Goal: Communication & Community: Ask a question

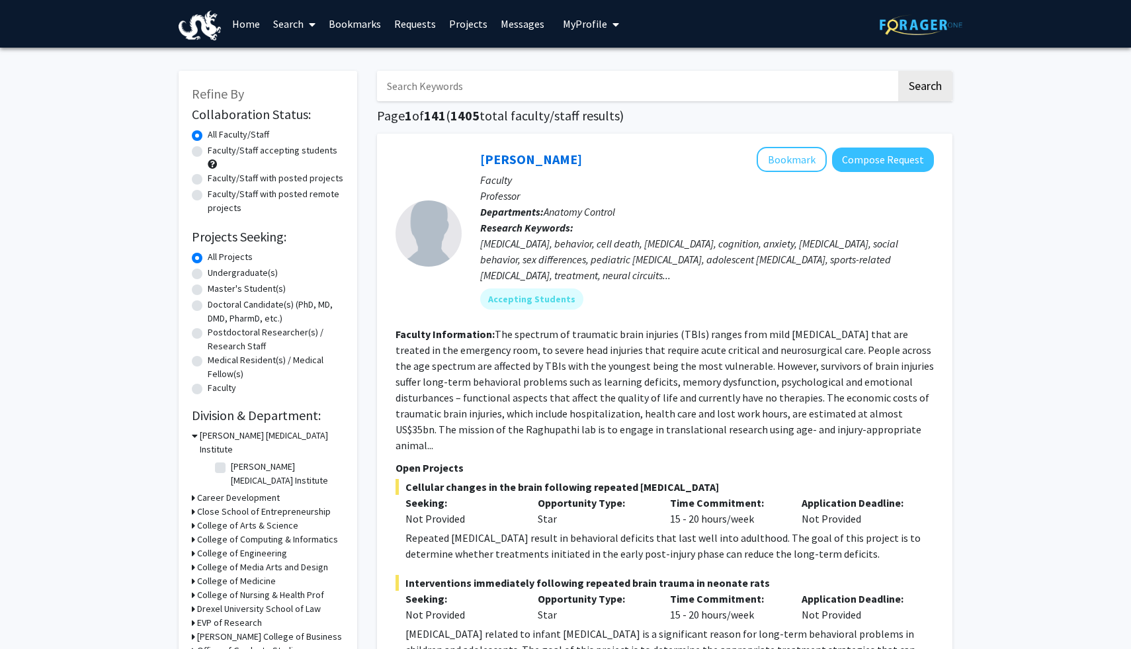
click at [245, 153] on label "Faculty/Staff accepting students" at bounding box center [273, 150] width 130 height 14
click at [216, 152] on input "Faculty/Staff accepting students" at bounding box center [212, 147] width 9 height 9
radio input "true"
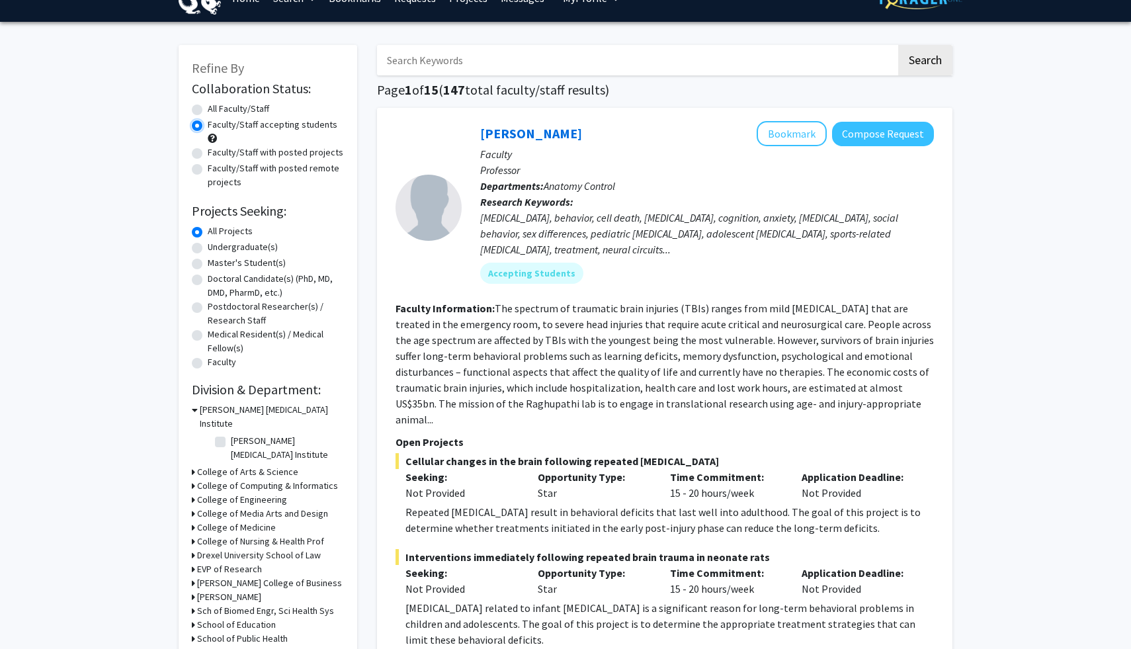
scroll to position [29, 0]
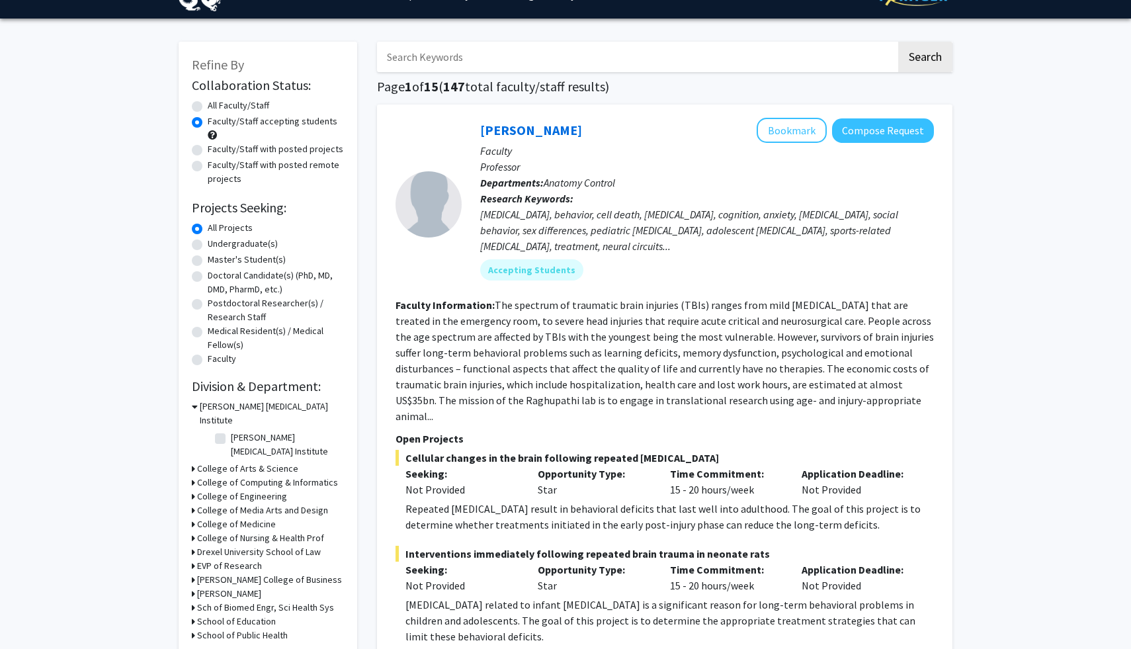
click at [245, 241] on label "Undergraduate(s)" at bounding box center [243, 244] width 70 height 14
click at [216, 241] on input "Undergraduate(s)" at bounding box center [212, 241] width 9 height 9
radio input "true"
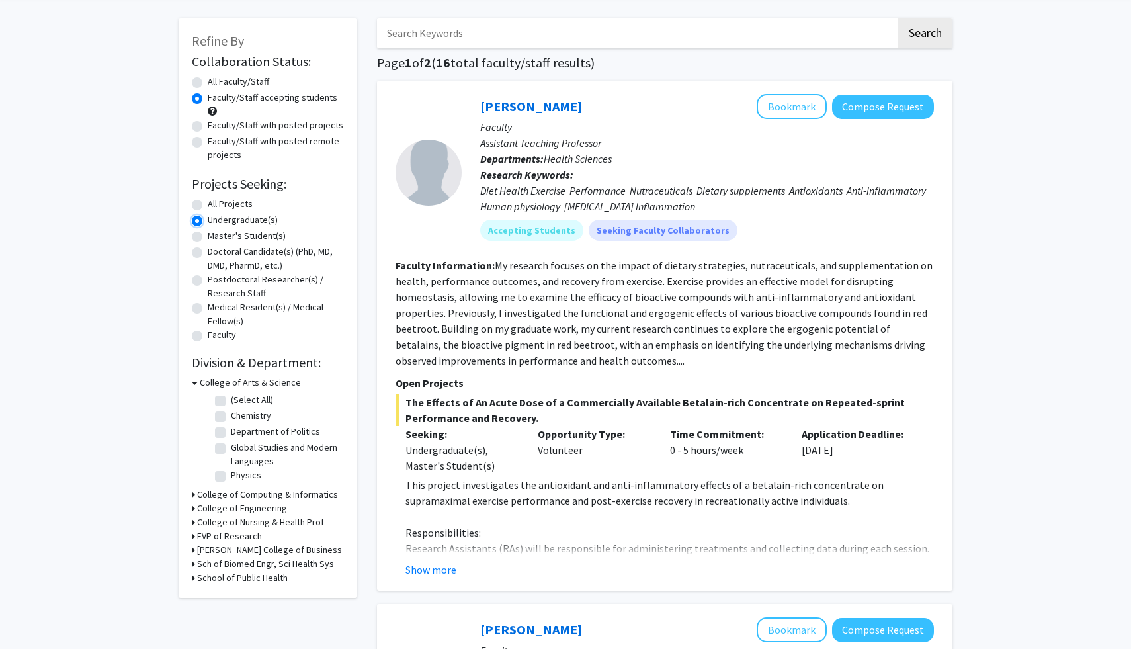
scroll to position [54, 0]
click at [231, 396] on label "(Select All)" at bounding box center [252, 398] width 42 height 14
click at [231, 396] on input "(Select All)" at bounding box center [235, 395] width 9 height 9
checkbox input "true"
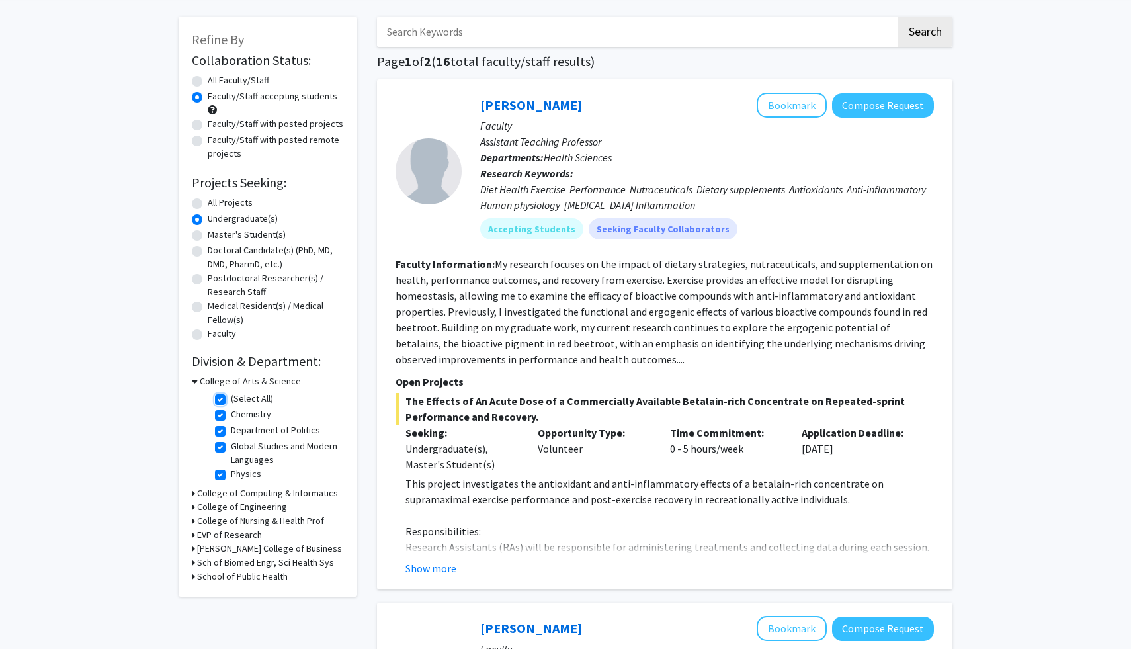
checkbox input "true"
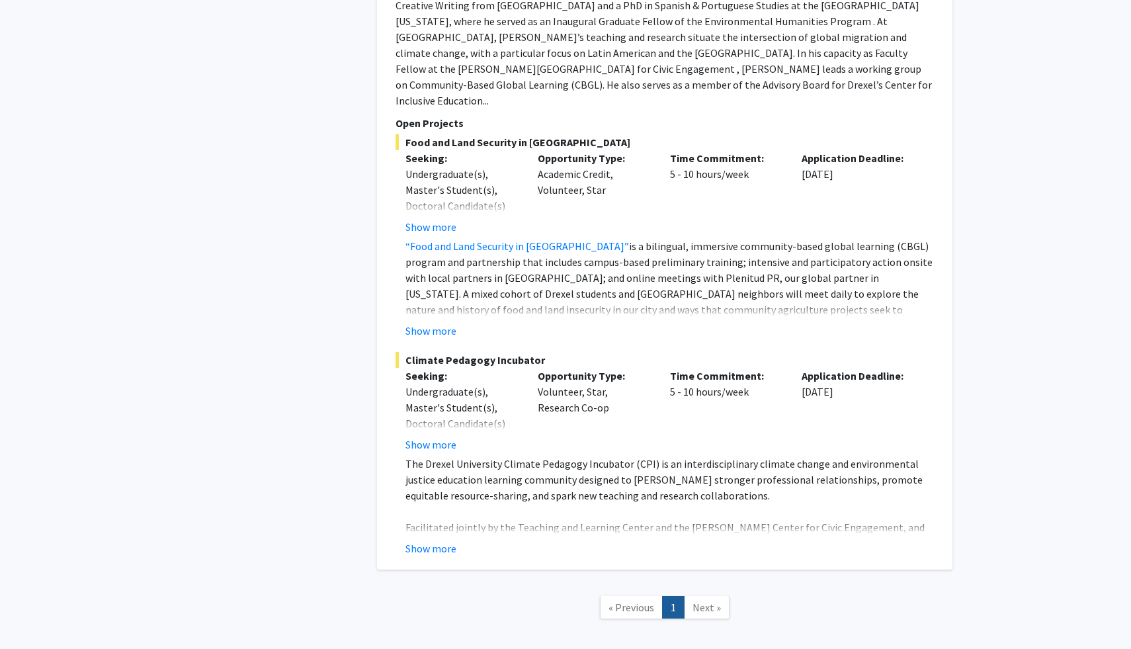
scroll to position [2184, 0]
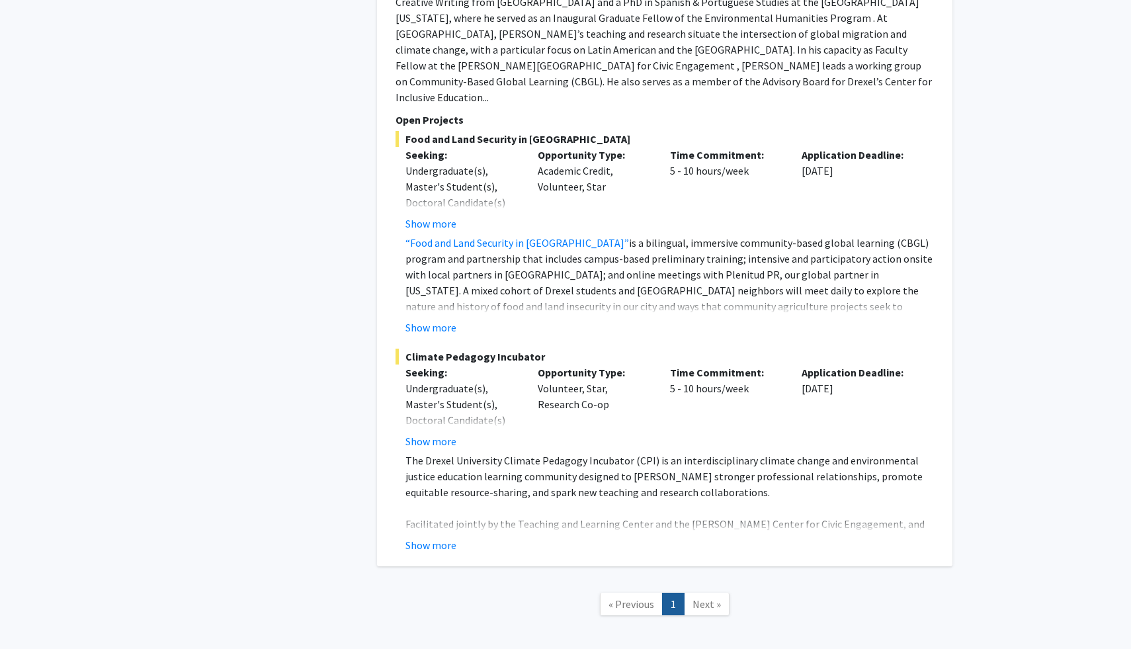
click at [706, 597] on span "Next »" at bounding box center [706, 603] width 28 height 13
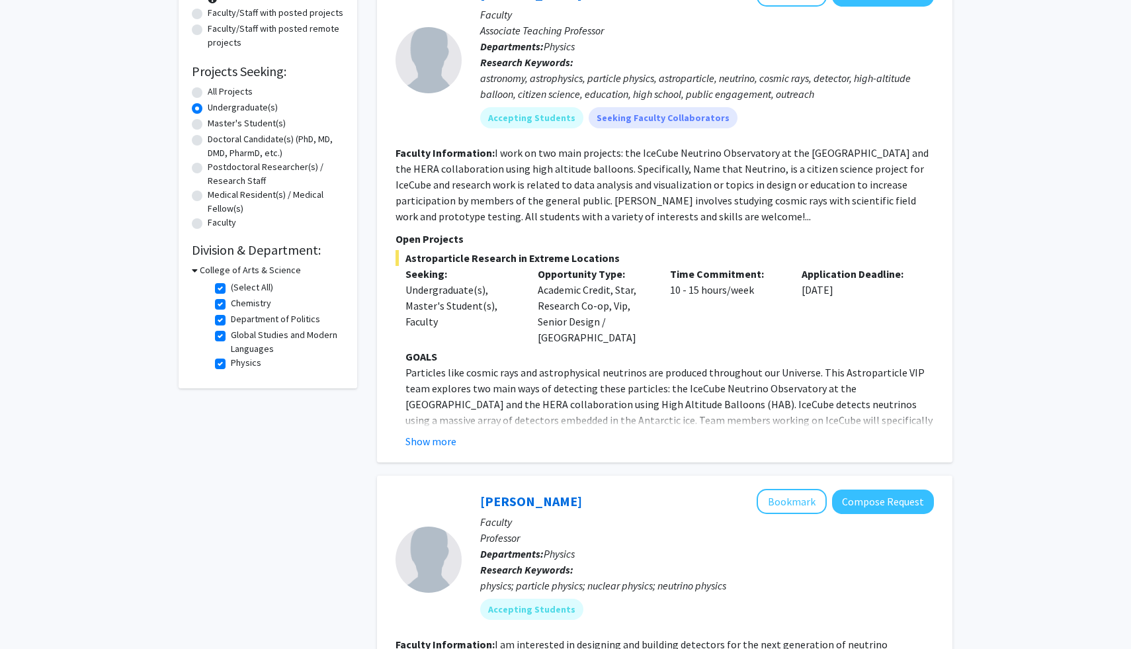
scroll to position [0, 0]
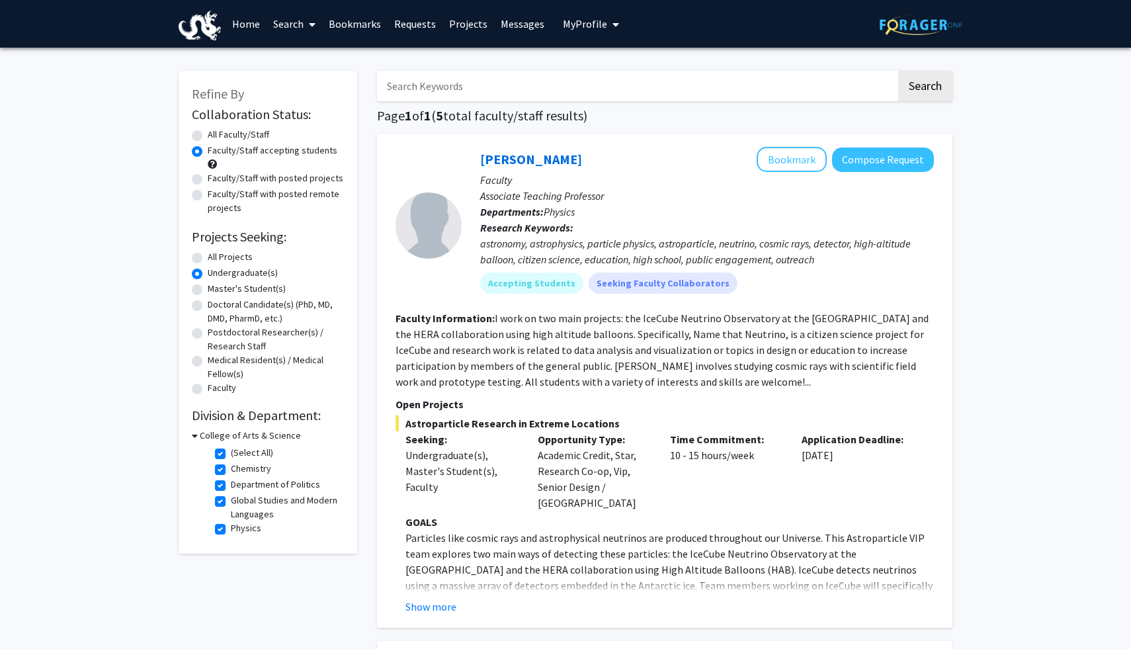
click at [208, 132] on label "All Faculty/Staff" at bounding box center [238, 135] width 61 height 14
click at [208, 132] on input "All Faculty/Staff" at bounding box center [212, 132] width 9 height 9
radio input "true"
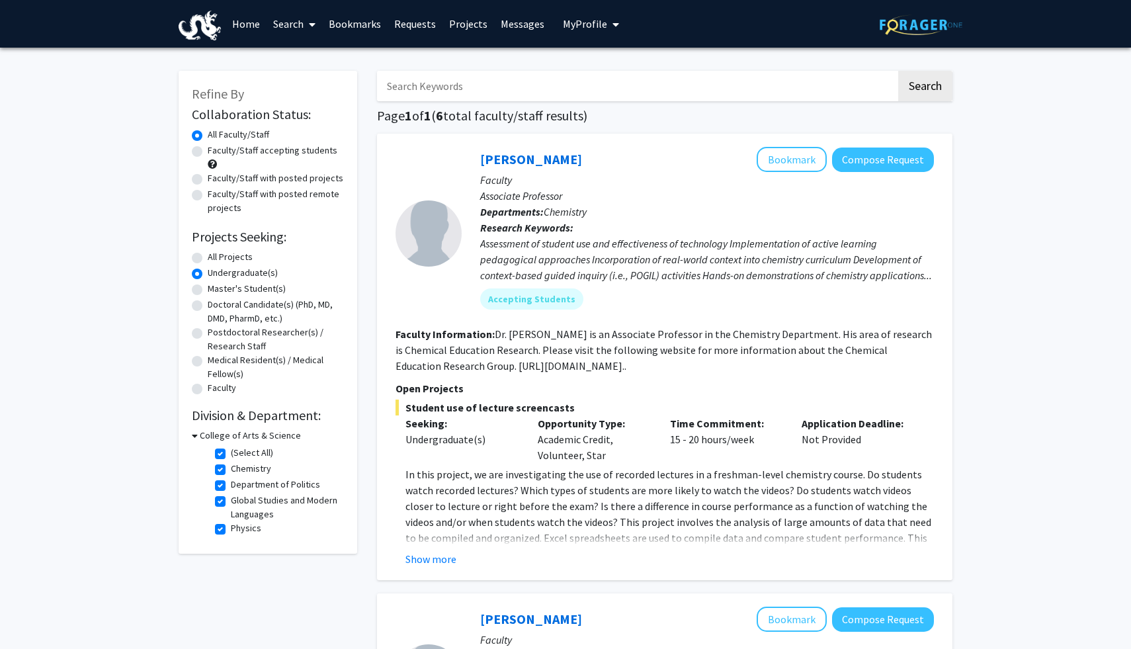
click at [231, 457] on label "(Select All)" at bounding box center [252, 453] width 42 height 14
click at [231, 454] on input "(Select All)" at bounding box center [235, 450] width 9 height 9
checkbox input "false"
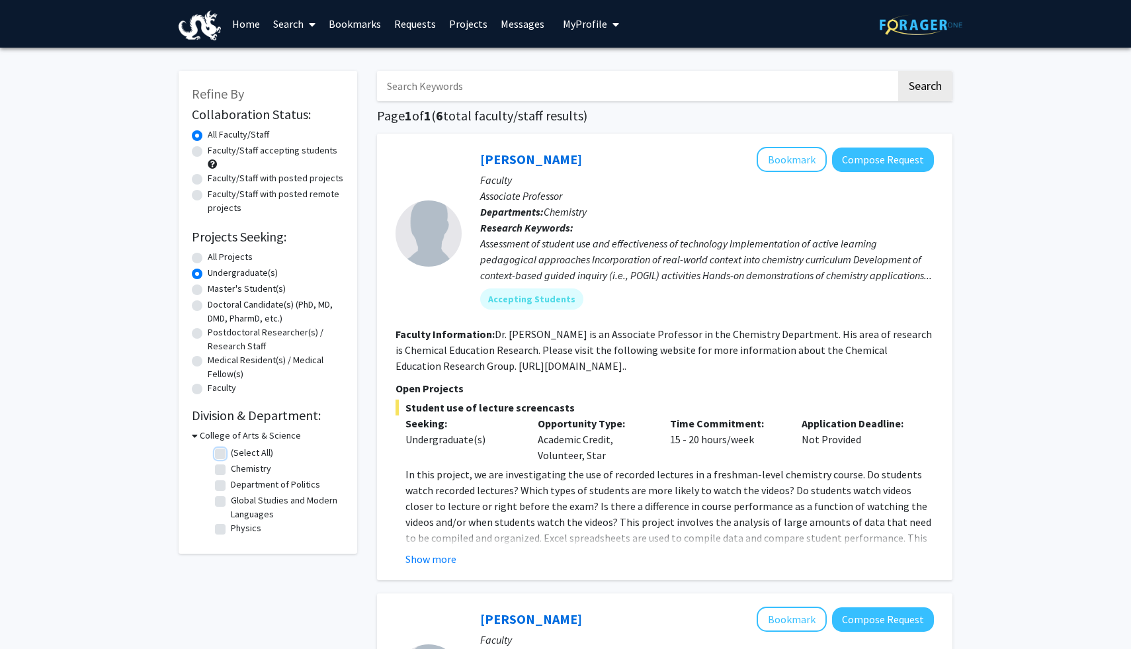
checkbox input "false"
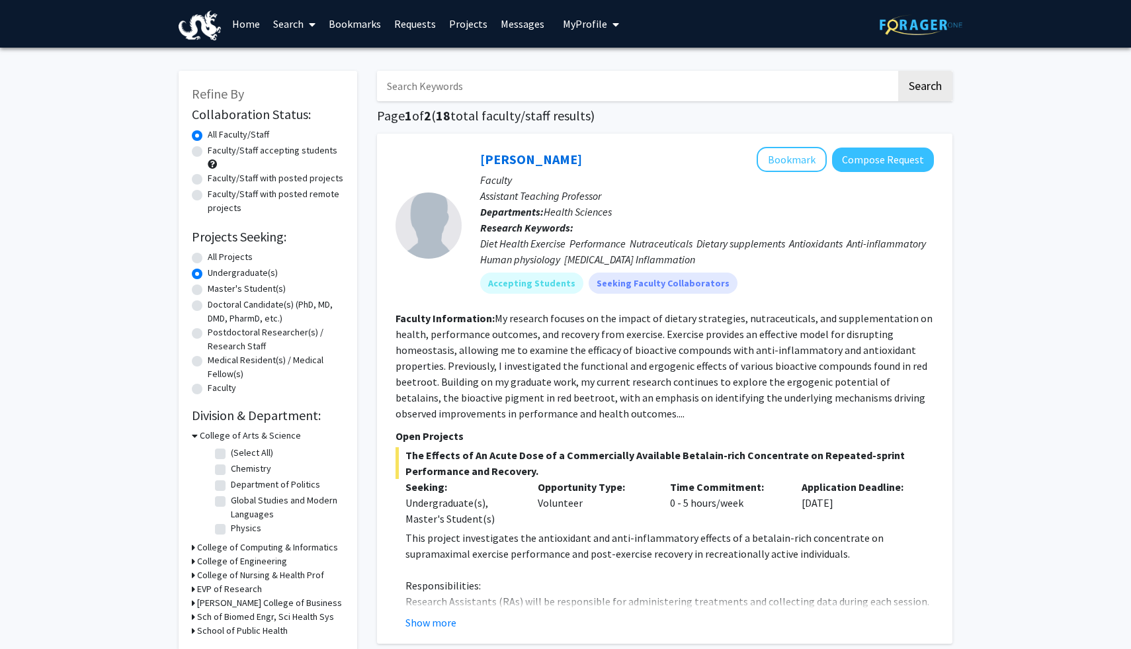
click at [204, 256] on div "All Projects" at bounding box center [268, 258] width 152 height 16
click at [208, 256] on label "All Projects" at bounding box center [230, 257] width 45 height 14
click at [208, 256] on input "All Projects" at bounding box center [212, 254] width 9 height 9
radio input "true"
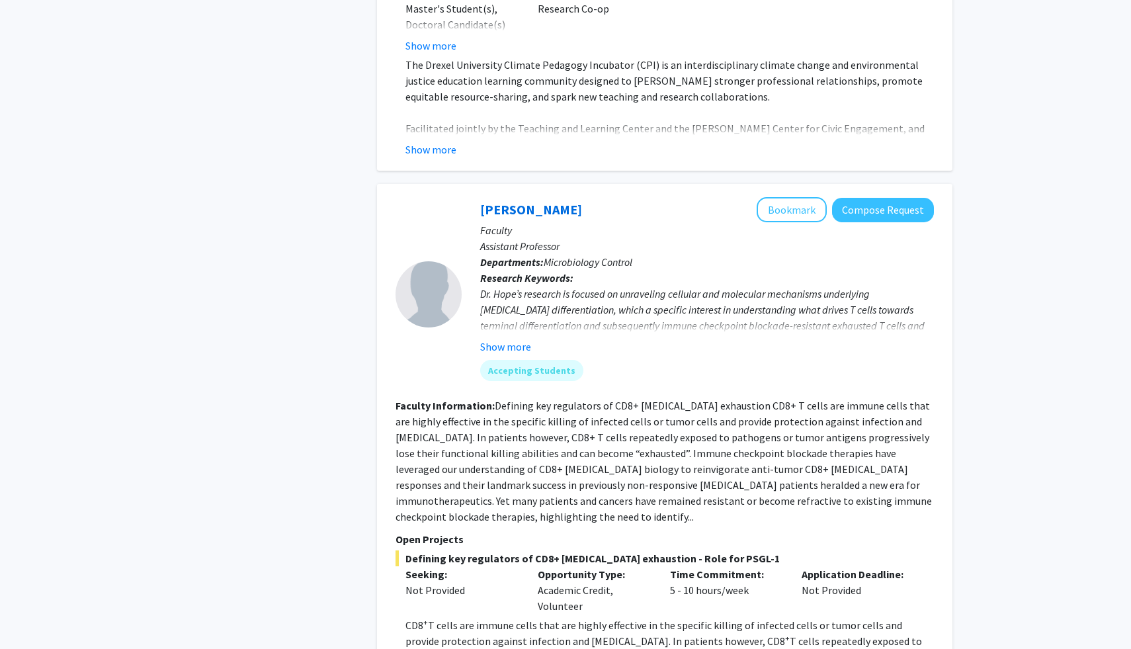
scroll to position [3756, 0]
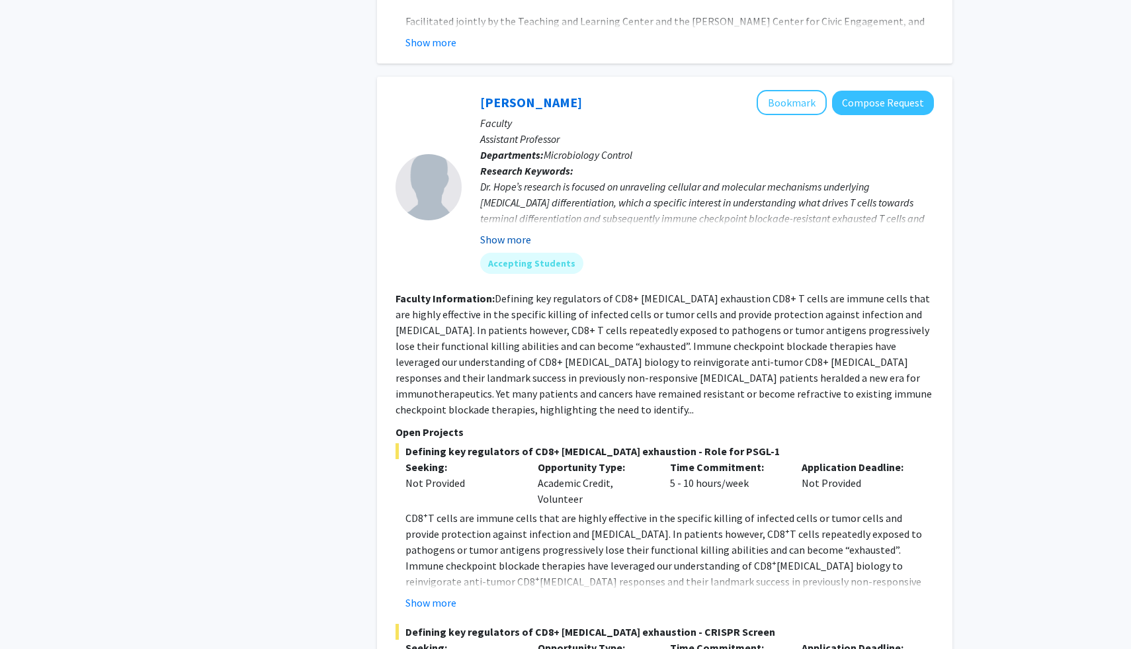
click at [500, 231] on button "Show more" at bounding box center [505, 239] width 51 height 16
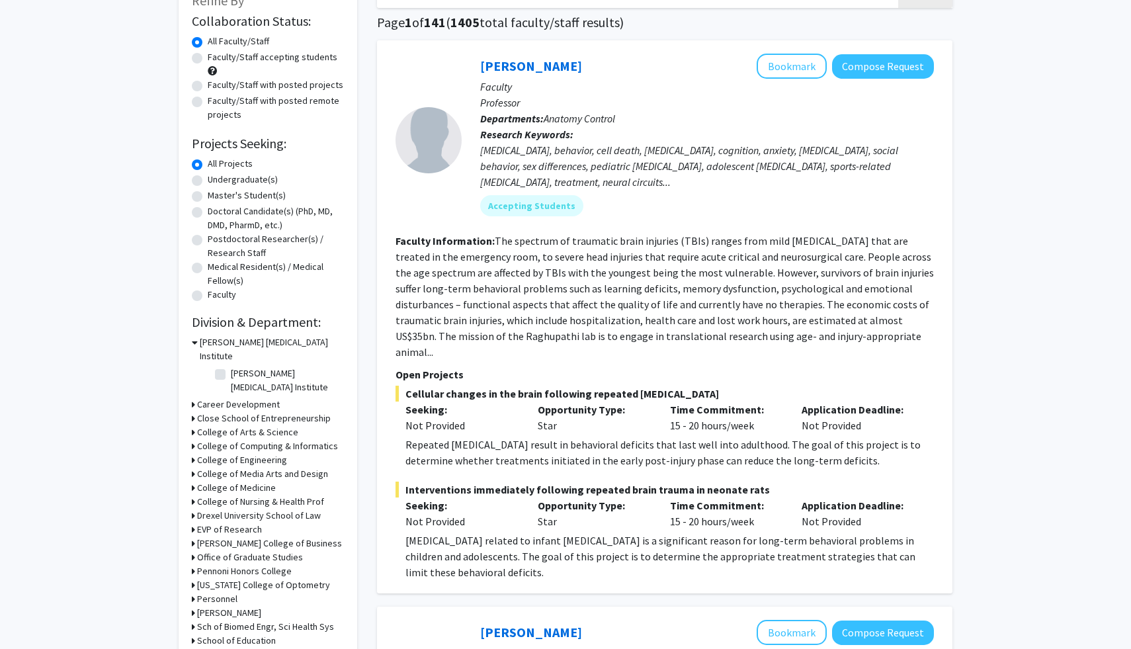
scroll to position [0, 0]
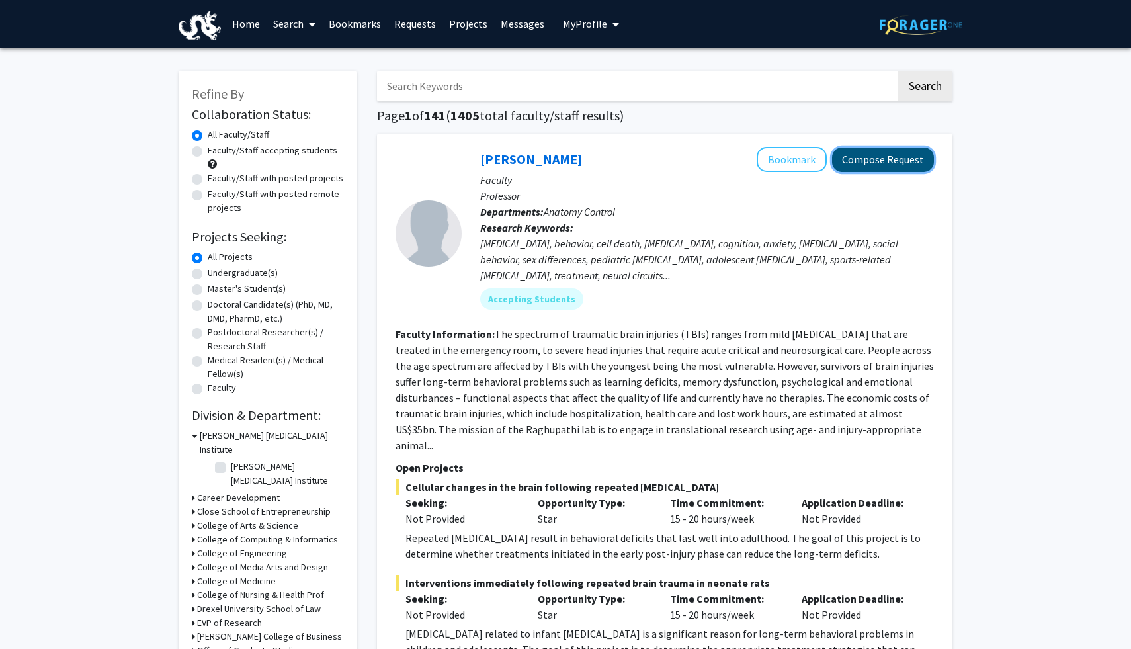
click at [901, 149] on button "Compose Request" at bounding box center [883, 159] width 102 height 24
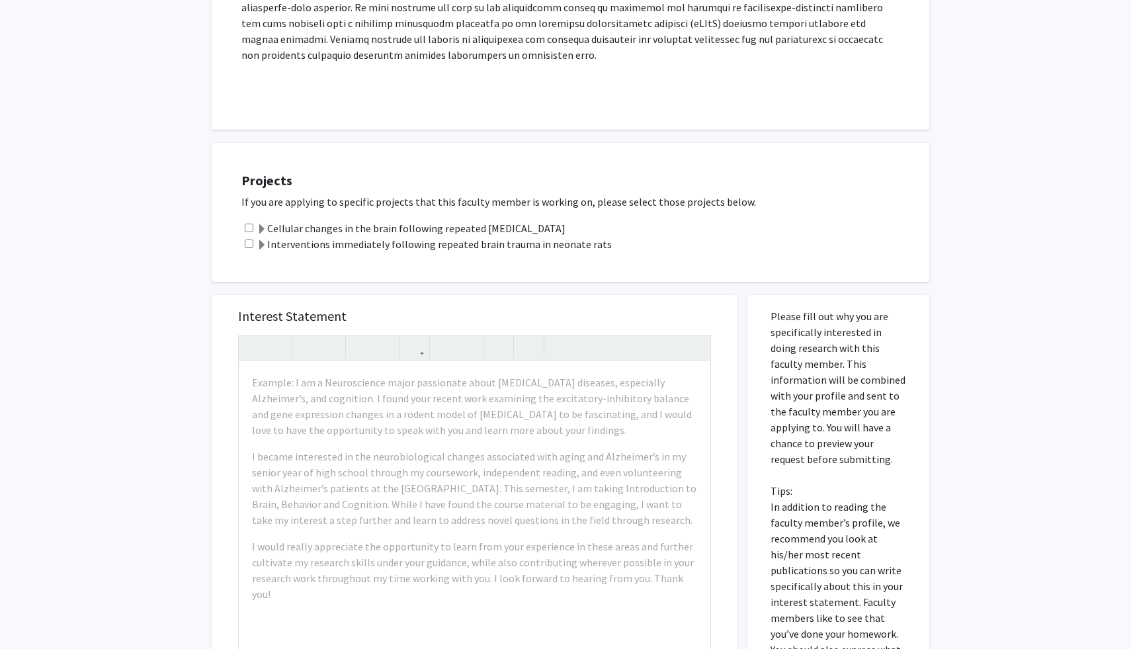
scroll to position [1022, 0]
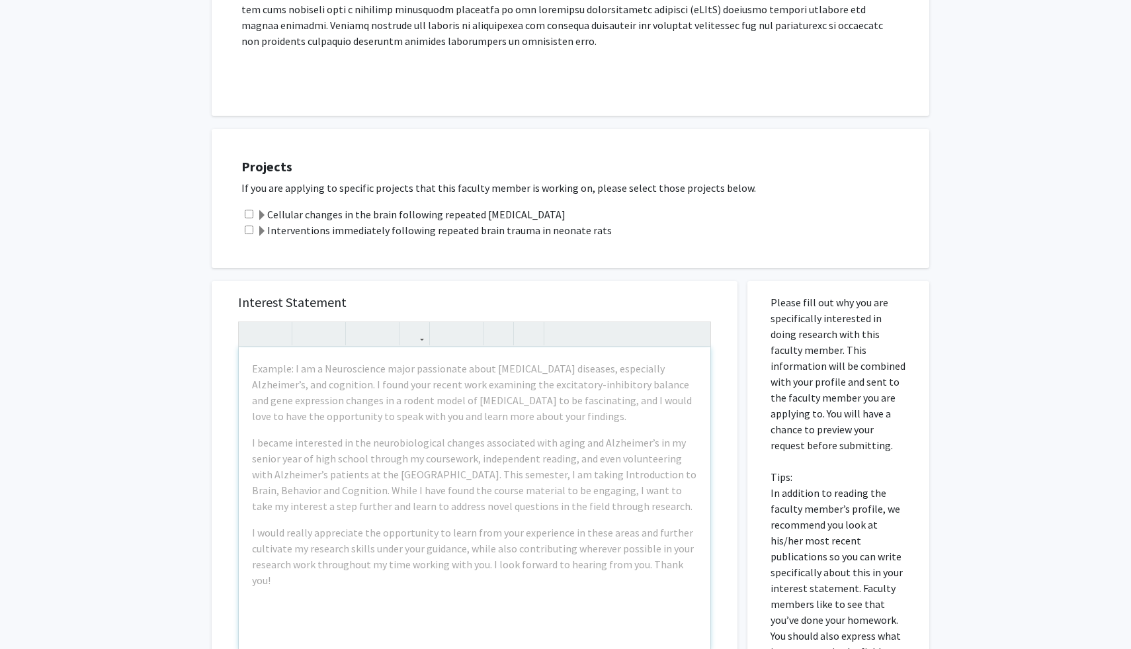
click at [569, 397] on div "Example: I am a Neuroscience major passionate about [MEDICAL_DATA] diseases, es…" at bounding box center [474, 498] width 471 height 303
click at [427, 222] on label "Interventions immediately following repeated brain trauma in neonate rats" at bounding box center [434, 230] width 355 height 16
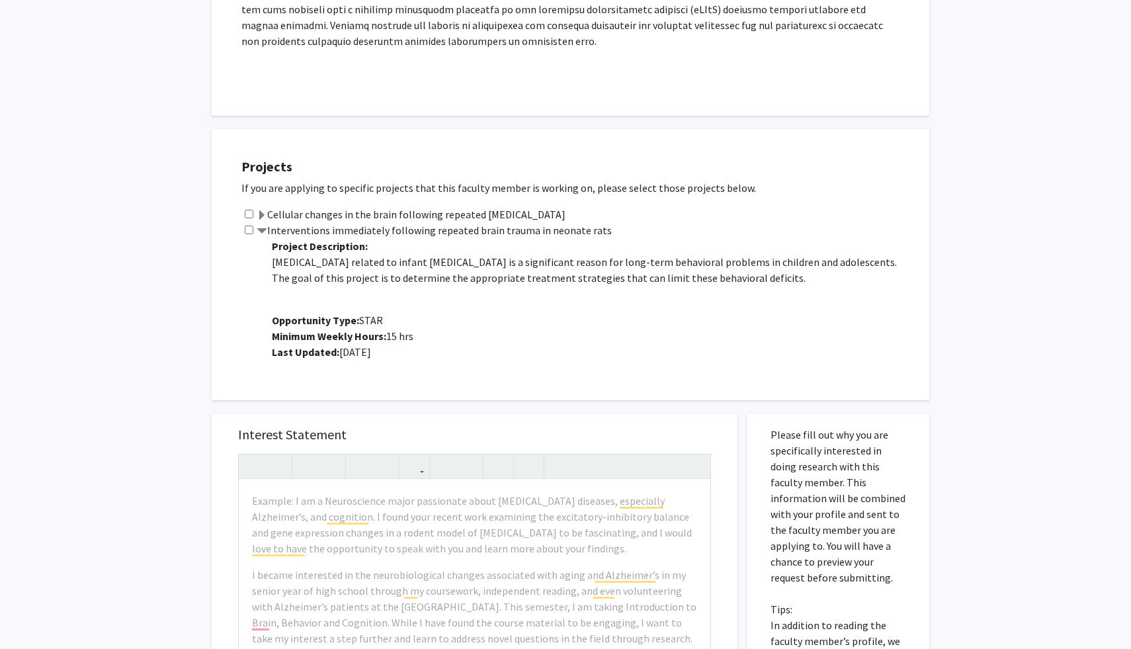
click at [425, 222] on label "Interventions immediately following repeated brain trauma in neonate rats" at bounding box center [434, 230] width 355 height 16
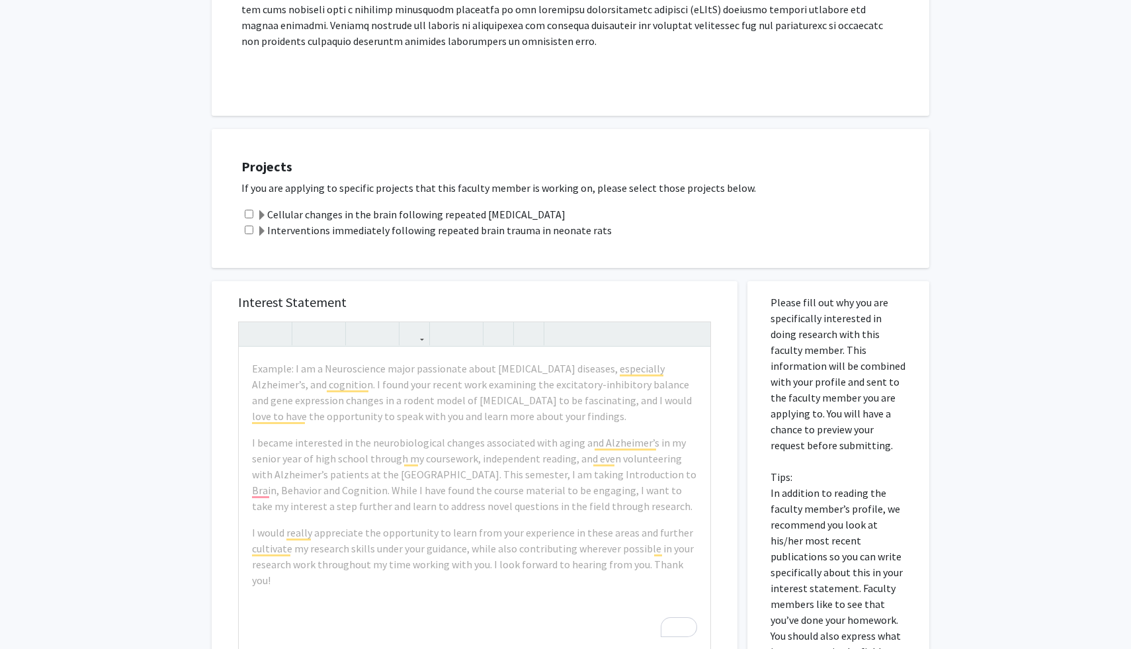
click at [277, 209] on div "Projects If you are applying to specific projects that this faculty member is w…" at bounding box center [578, 198] width 701 height 106
click at [277, 222] on label "Interventions immediately following repeated brain trauma in neonate rats" at bounding box center [434, 230] width 355 height 16
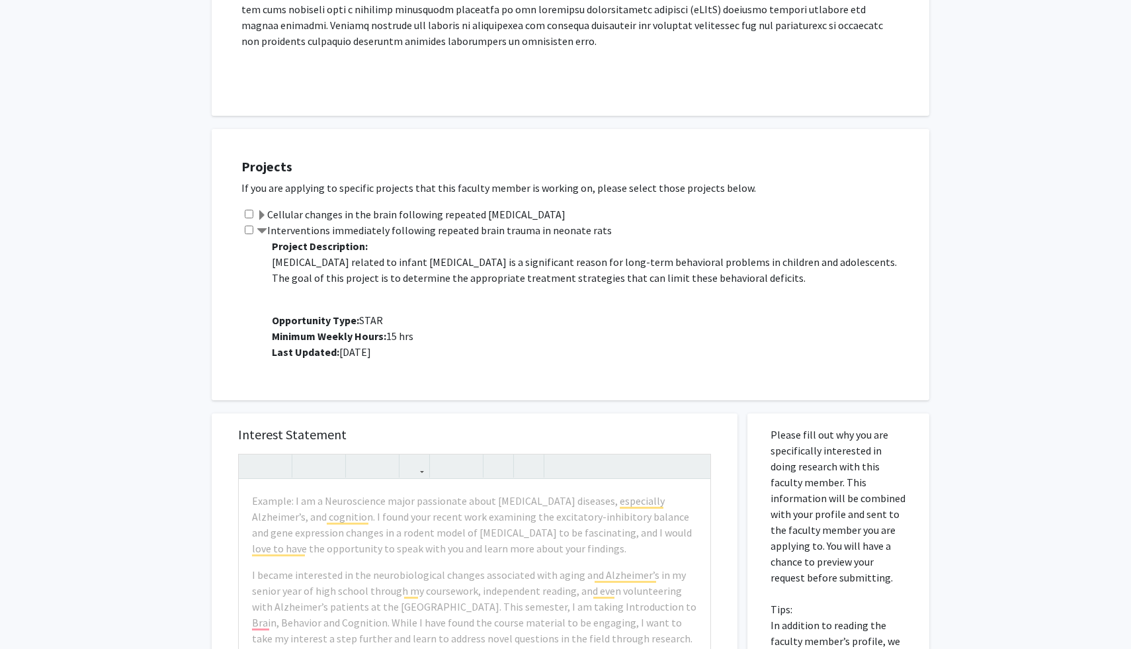
click at [247, 225] on input "checkbox" at bounding box center [249, 229] width 9 height 9
checkbox input "true"
click at [276, 206] on label "Cellular changes in the brain following repeated [MEDICAL_DATA]" at bounding box center [411, 214] width 309 height 16
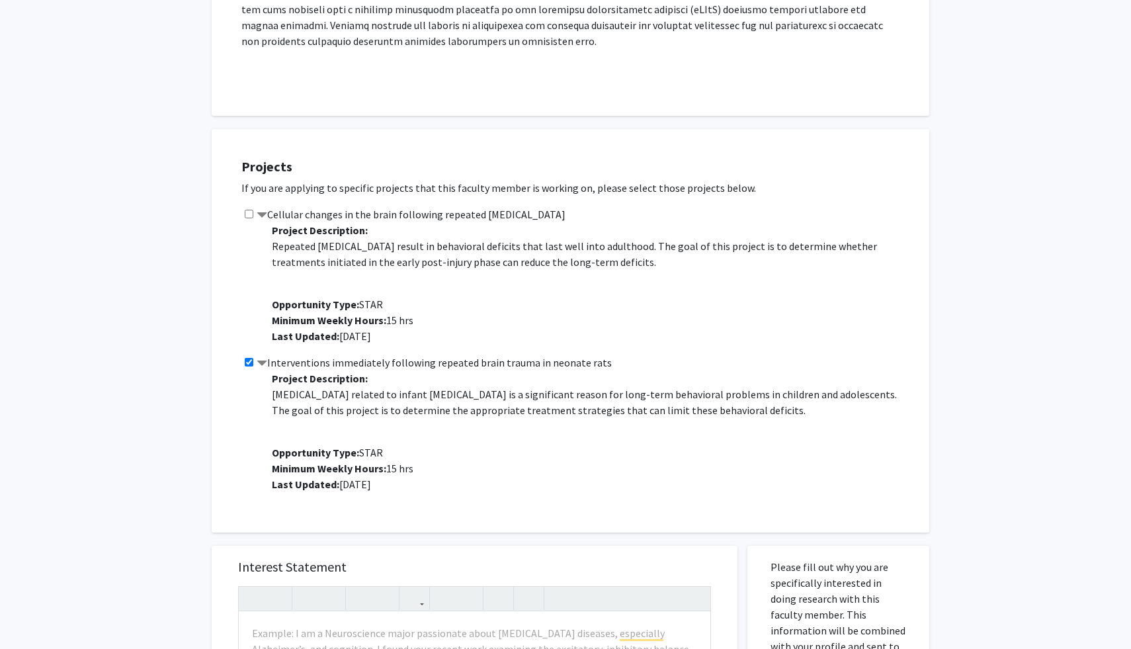
click at [276, 206] on label "Cellular changes in the brain following repeated [MEDICAL_DATA]" at bounding box center [411, 214] width 309 height 16
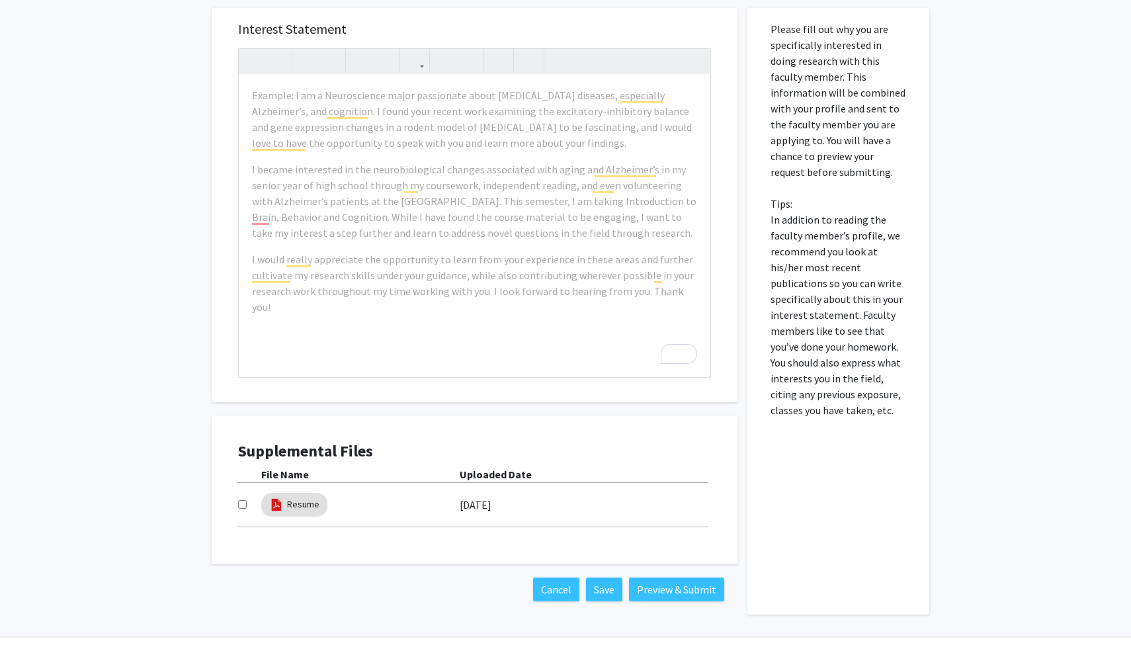
scroll to position [1430, 0]
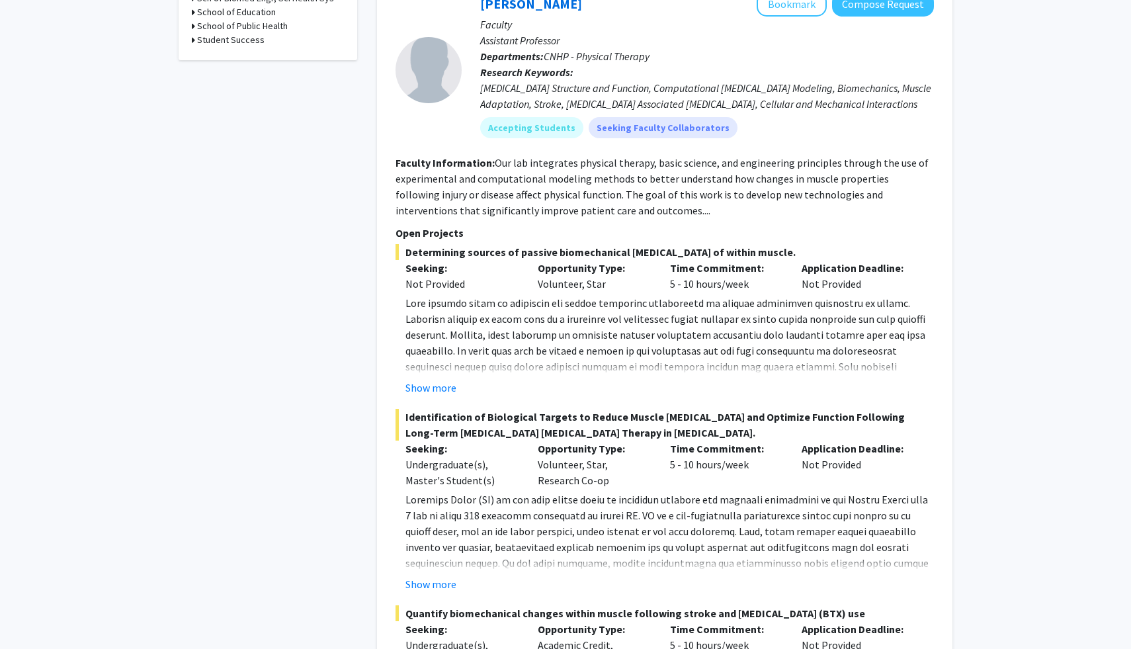
scroll to position [568, 0]
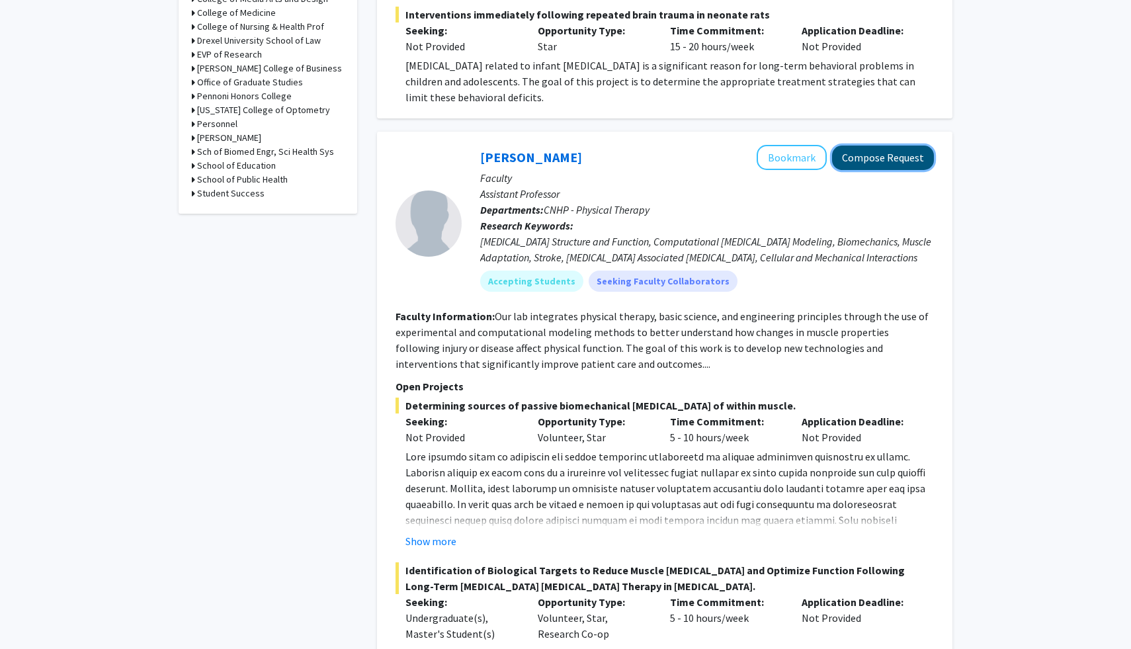
click at [895, 145] on button "Compose Request" at bounding box center [883, 157] width 102 height 24
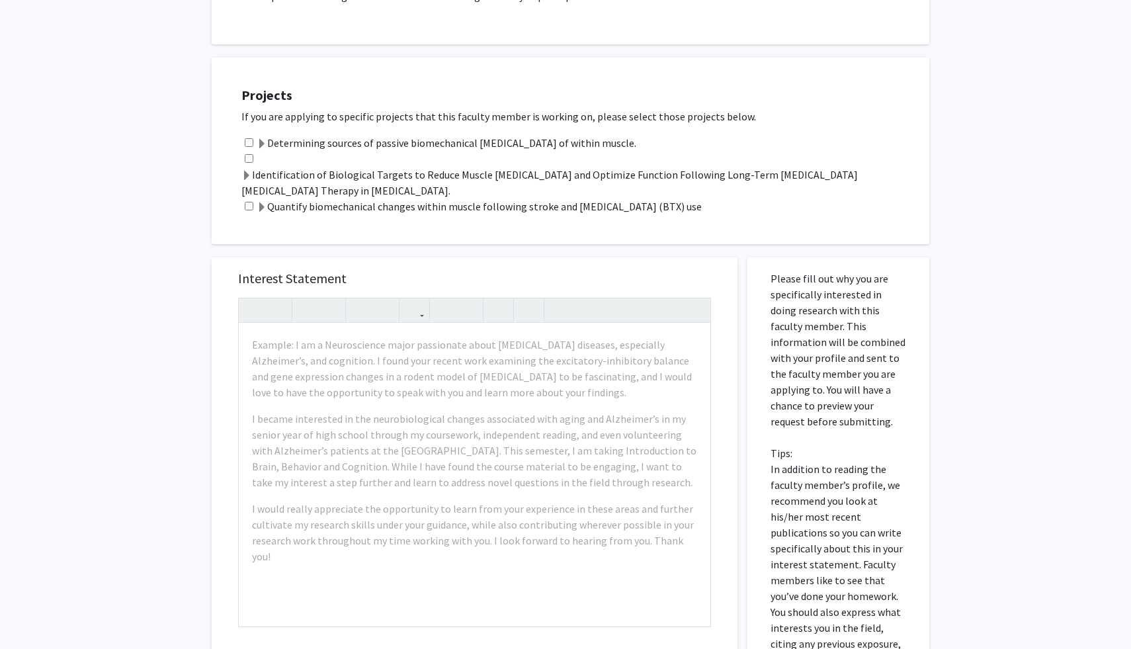
scroll to position [347, 0]
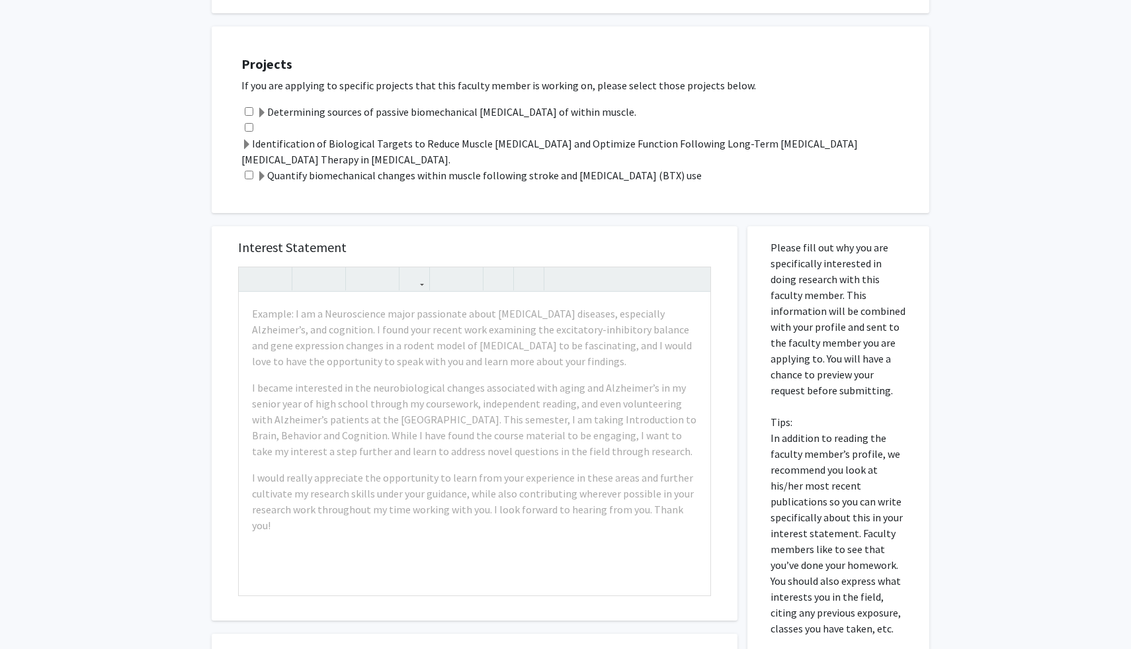
click at [278, 116] on label "Determining sources of passive biomechanical [MEDICAL_DATA] of within muscle." at bounding box center [447, 112] width 380 height 16
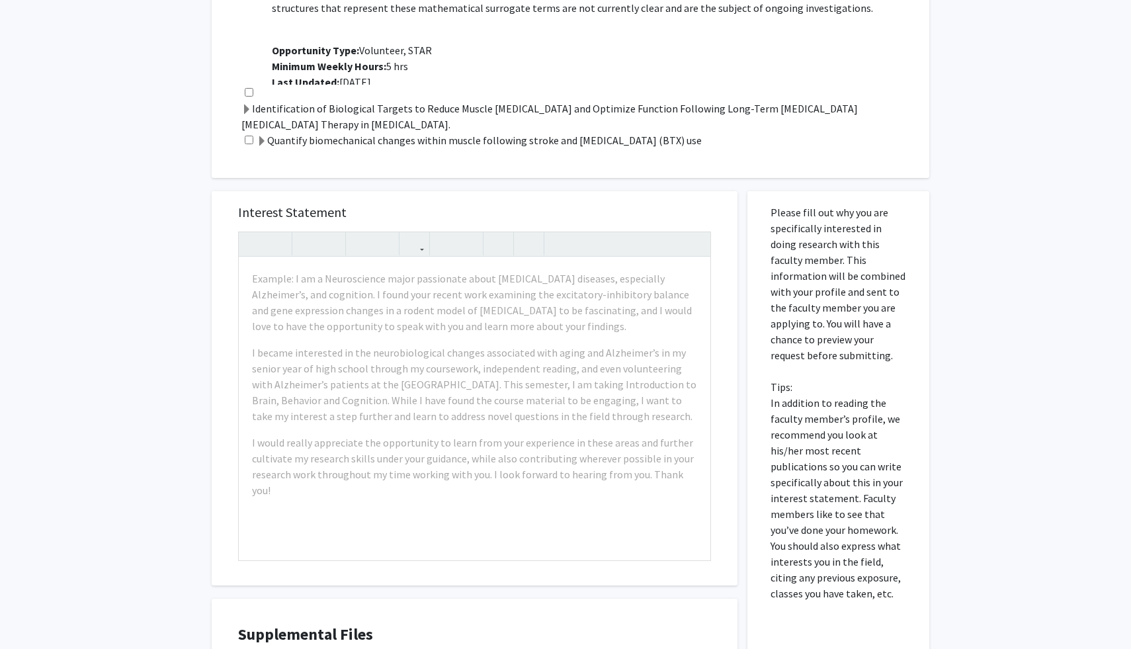
scroll to position [507, 0]
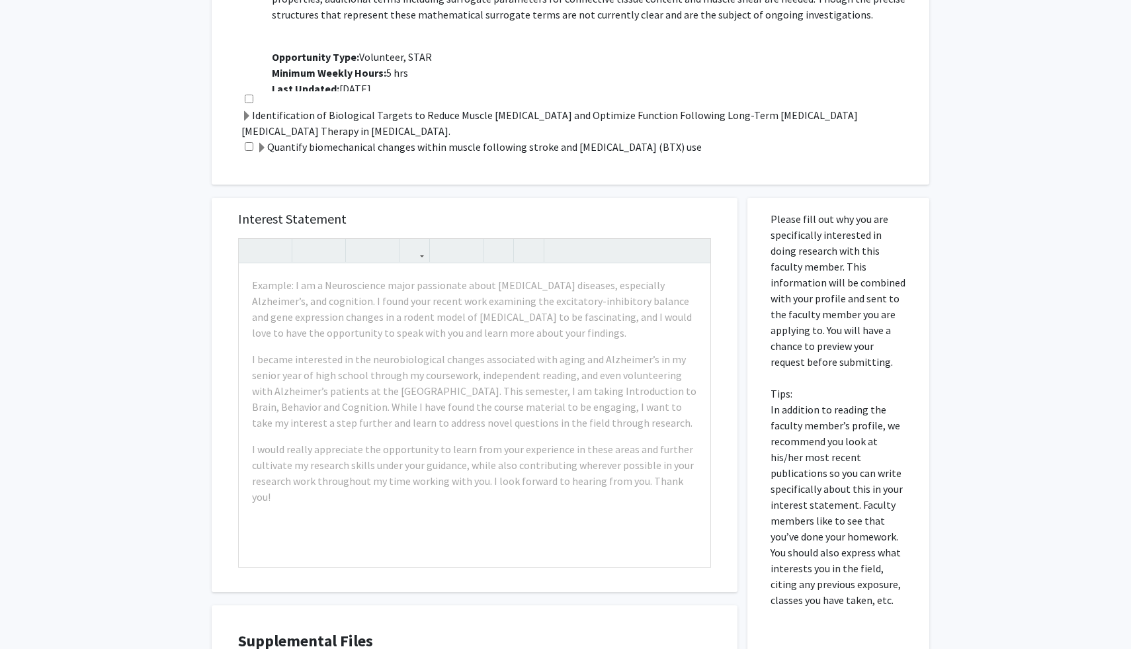
click at [281, 150] on label "Quantify biomechanical changes within muscle following stroke and [MEDICAL_DATA…" at bounding box center [479, 147] width 445 height 16
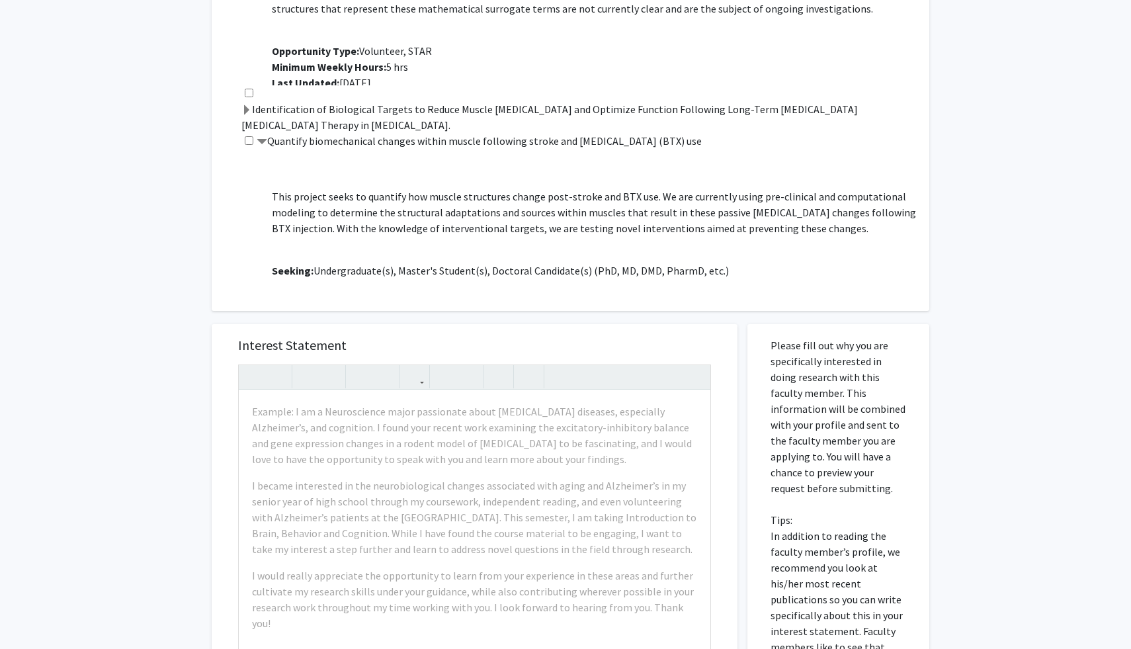
scroll to position [148, 0]
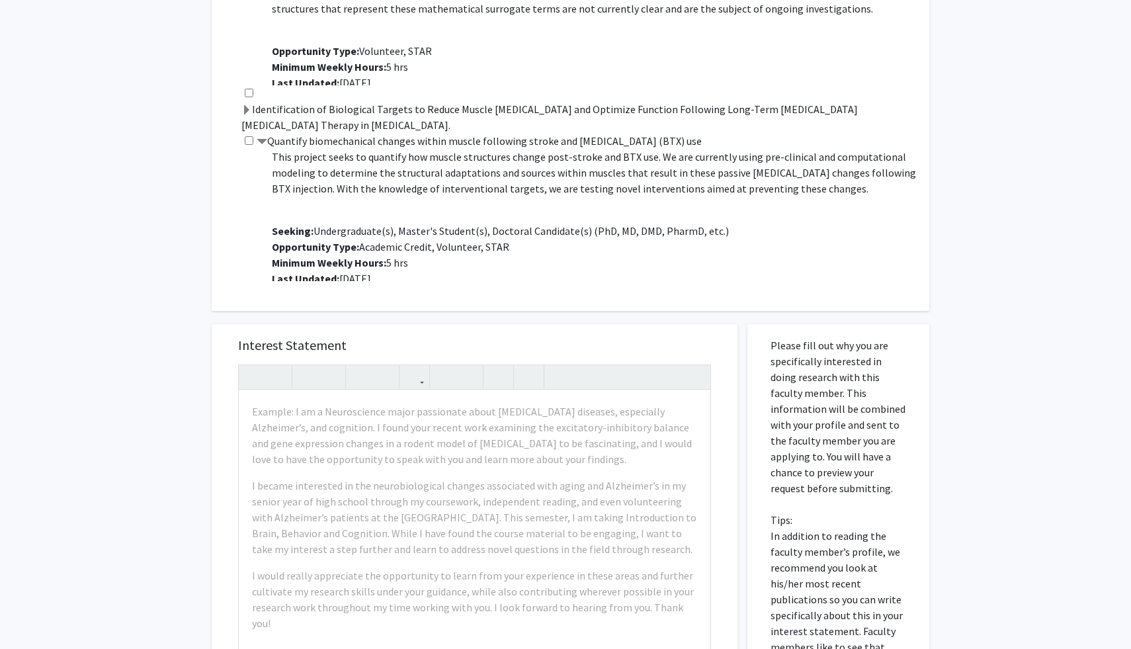
click at [278, 111] on label "Identification of Biological Targets to Reduce Muscle [MEDICAL_DATA] and Optimi…" at bounding box center [578, 117] width 674 height 32
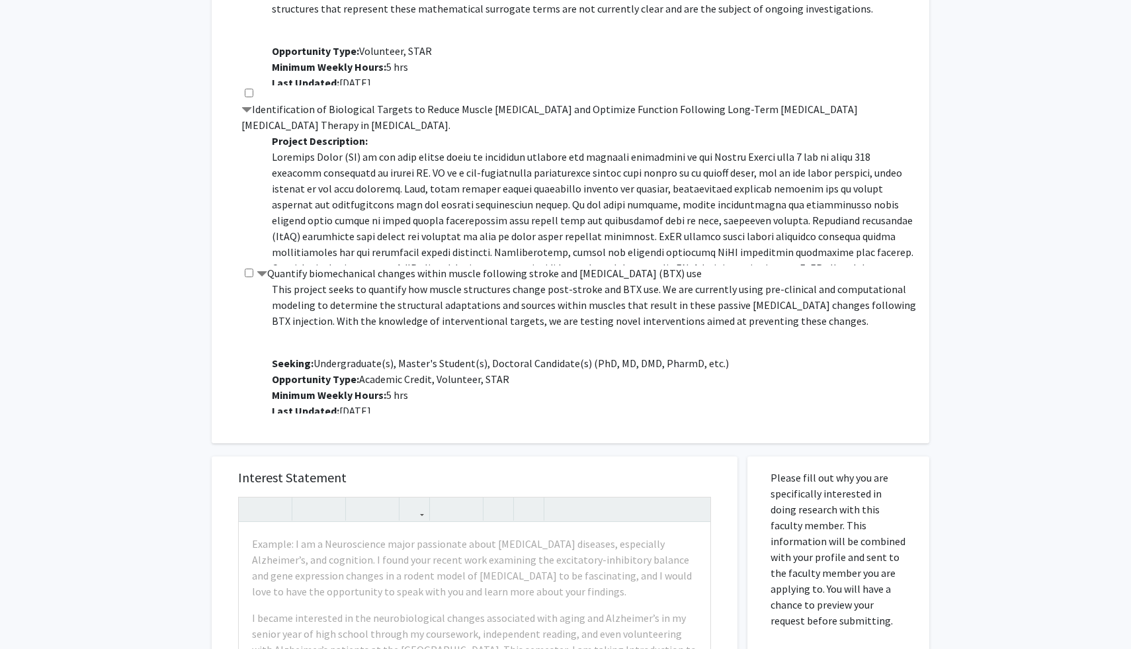
scroll to position [217, 0]
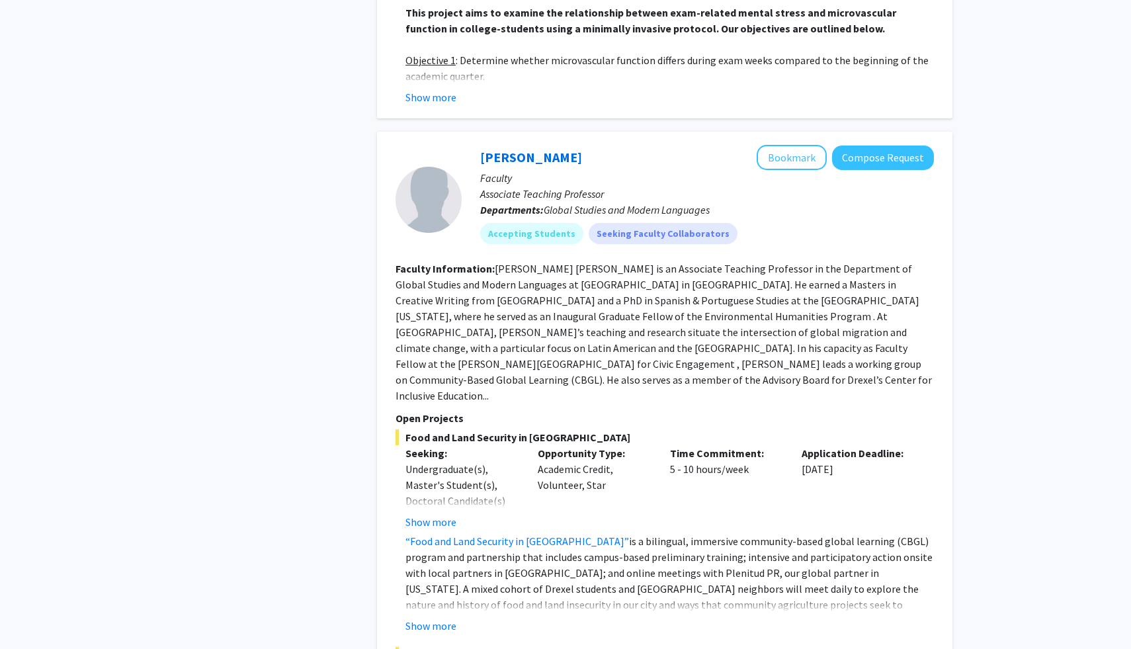
scroll to position [2960, 0]
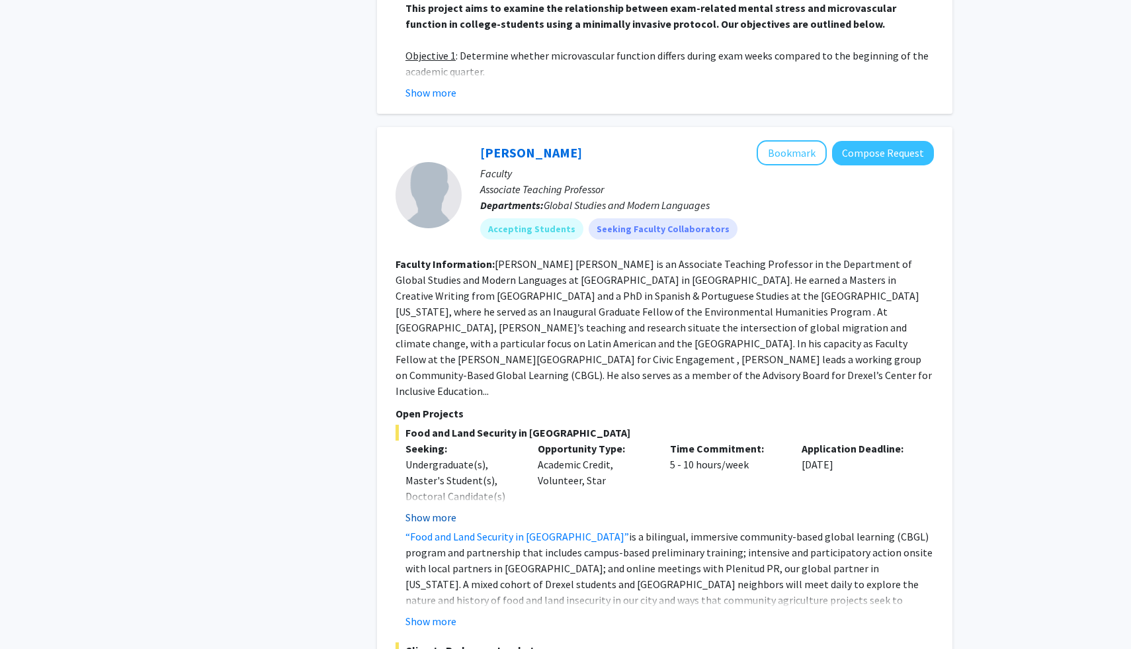
click at [436, 509] on button "Show more" at bounding box center [430, 517] width 51 height 16
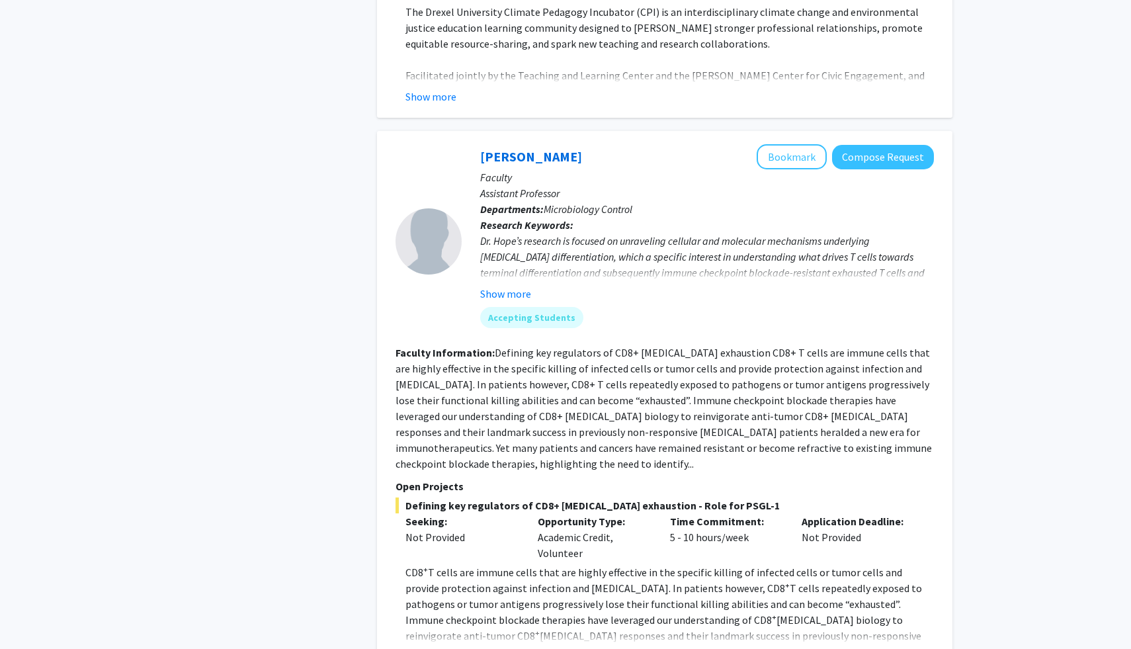
scroll to position [3732, 0]
click at [872, 146] on button "Compose Request" at bounding box center [883, 158] width 102 height 24
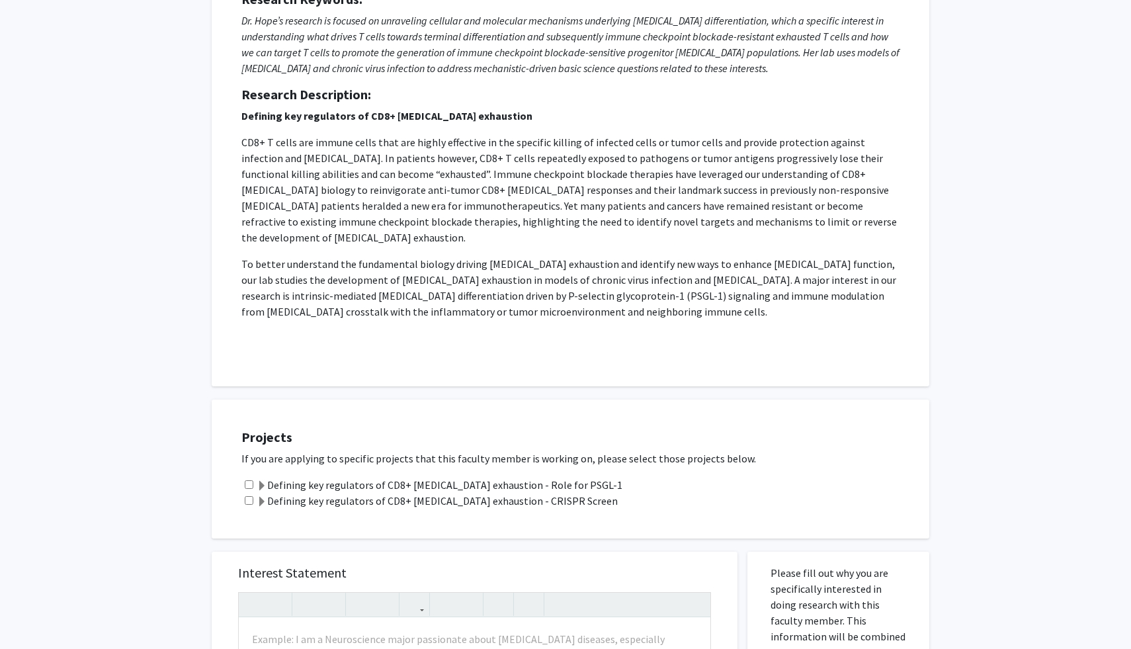
scroll to position [184, 0]
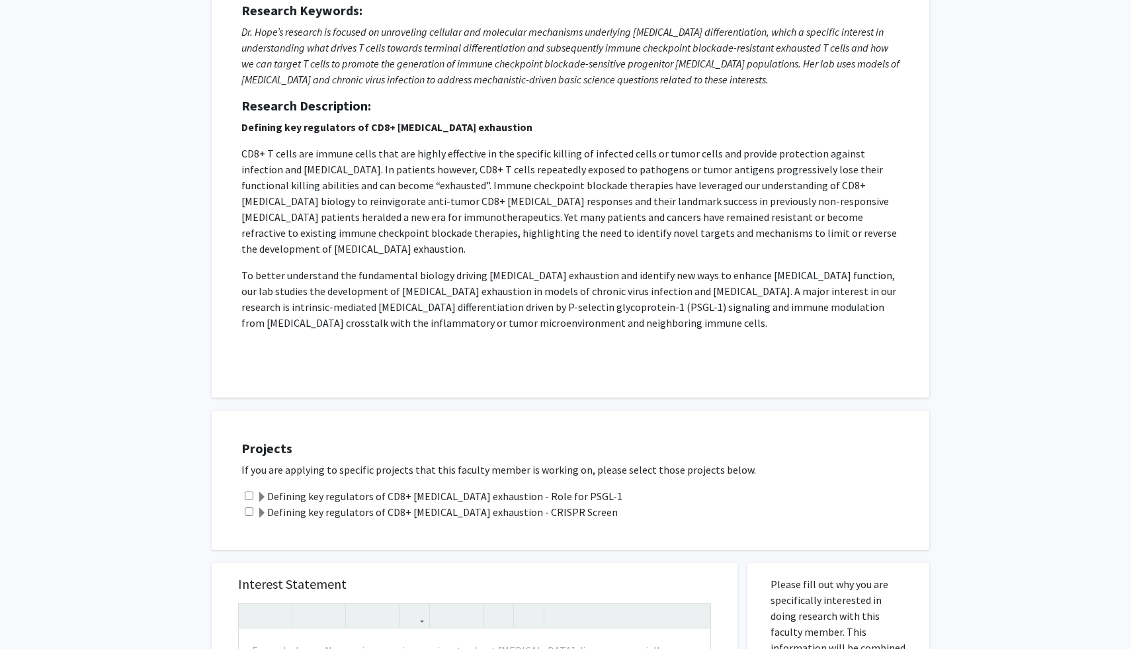
click at [353, 488] on label "Defining key regulators of CD8+ [MEDICAL_DATA] exhaustion - Role for PSGL-1" at bounding box center [440, 496] width 366 height 16
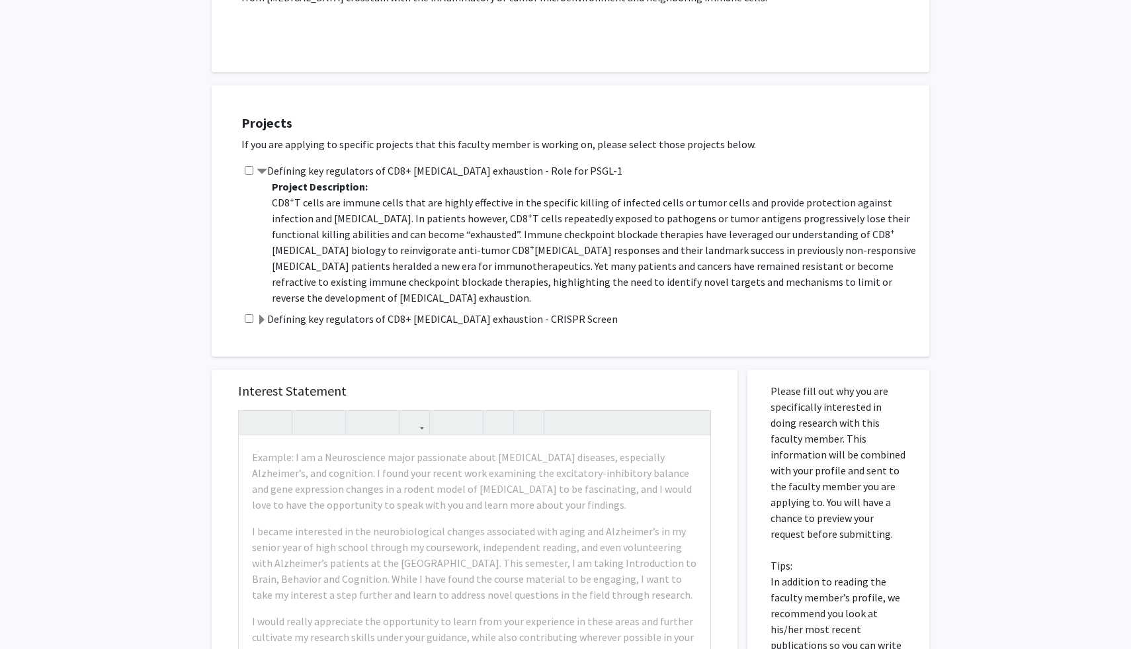
scroll to position [296, 0]
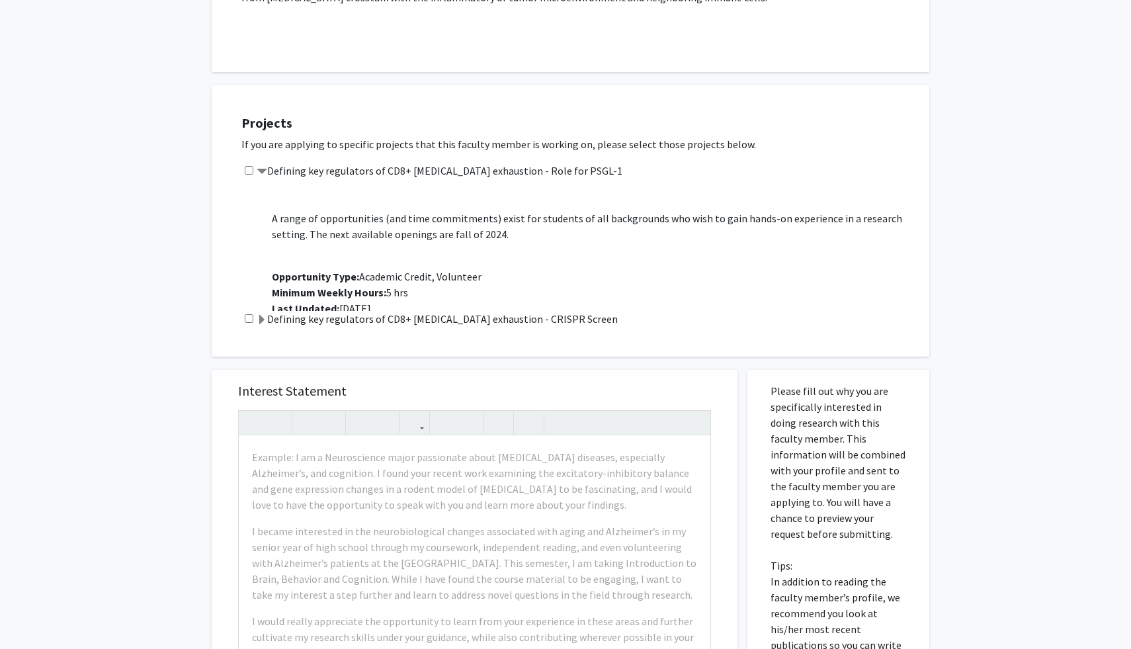
click at [343, 311] on label "Defining key regulators of CD8+ [MEDICAL_DATA] exhaustion - CRISPR Screen" at bounding box center [437, 319] width 361 height 16
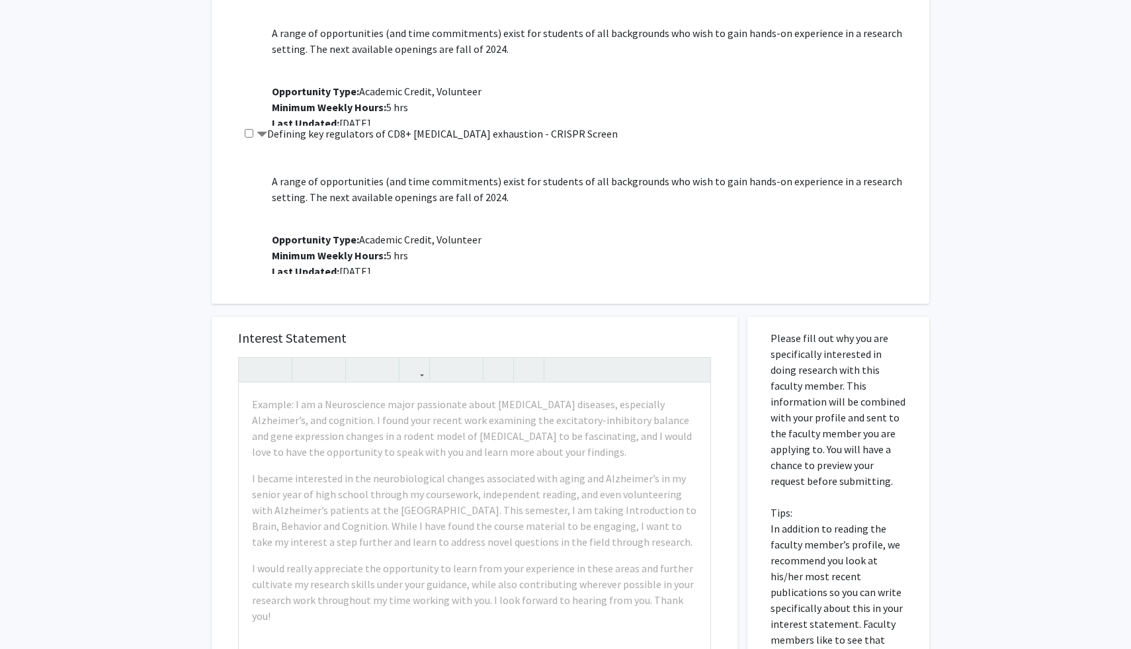
scroll to position [696, 0]
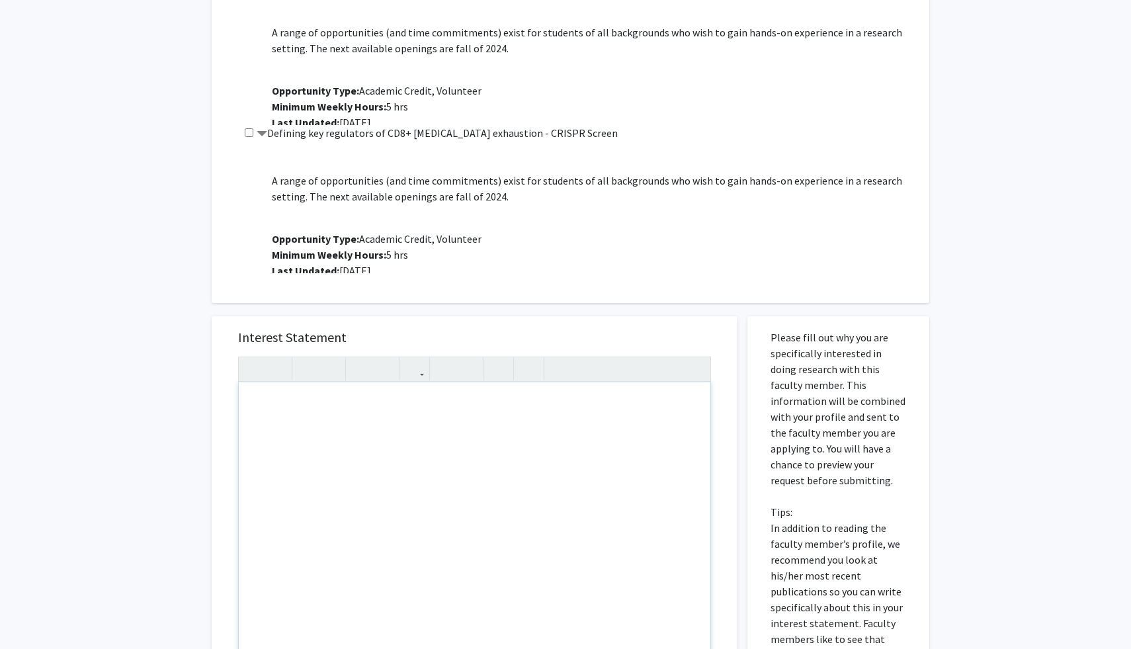
click at [411, 452] on div "To enrich screen reader interactions, please activate Accessibility in Grammarl…" at bounding box center [474, 533] width 471 height 303
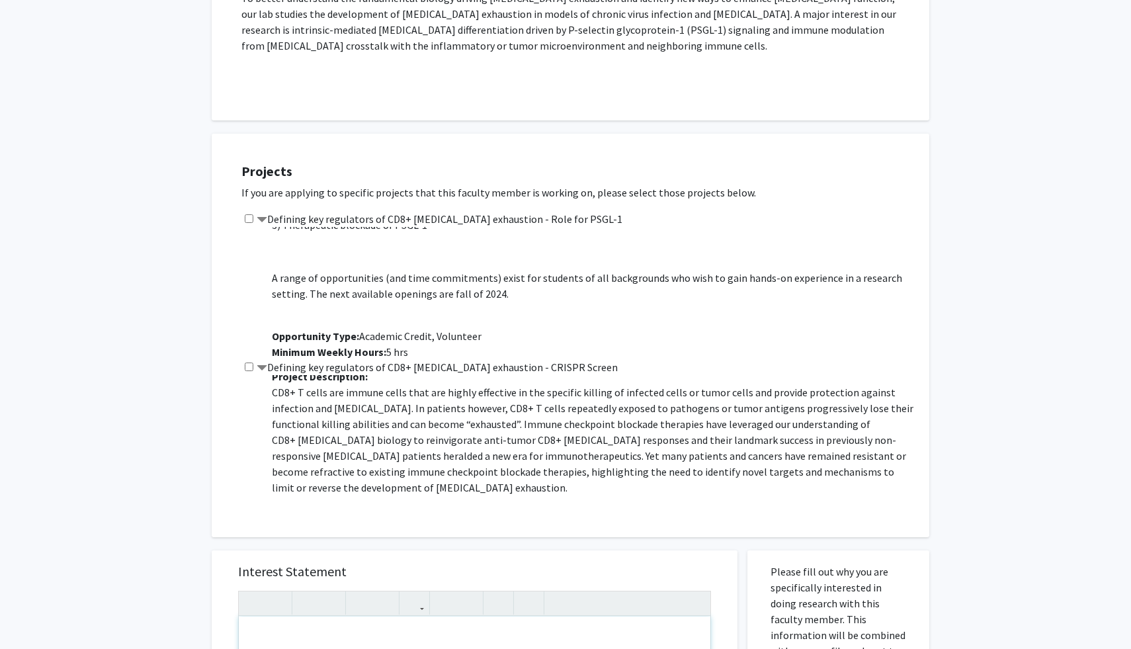
scroll to position [0, 0]
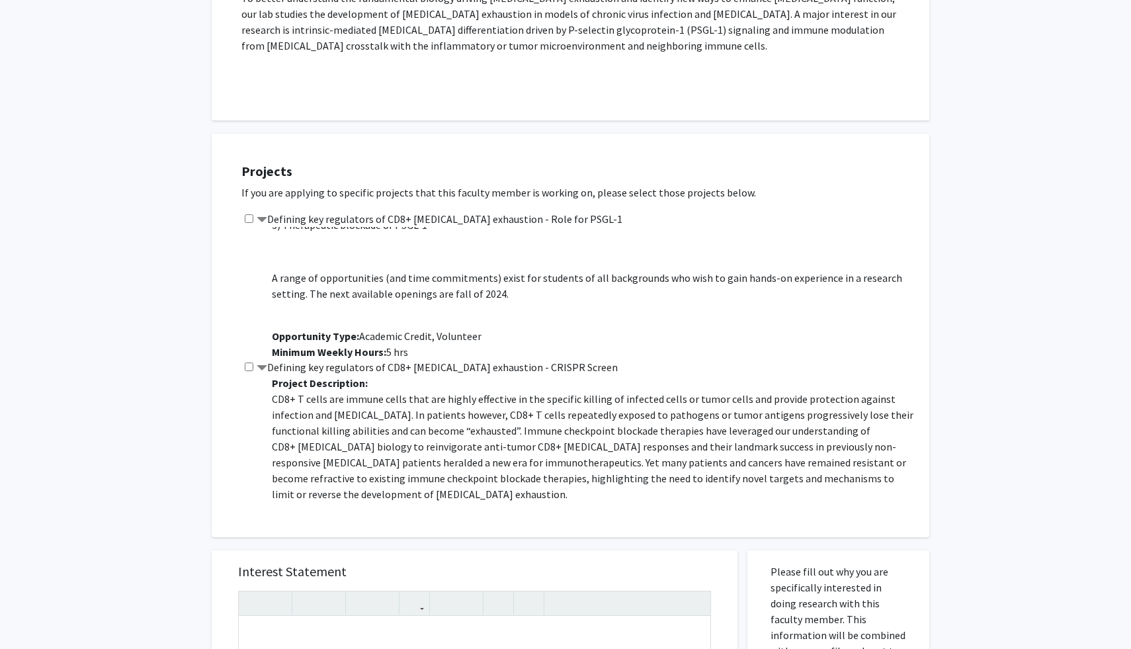
click at [250, 362] on input "checkbox" at bounding box center [249, 366] width 9 height 9
checkbox input "true"
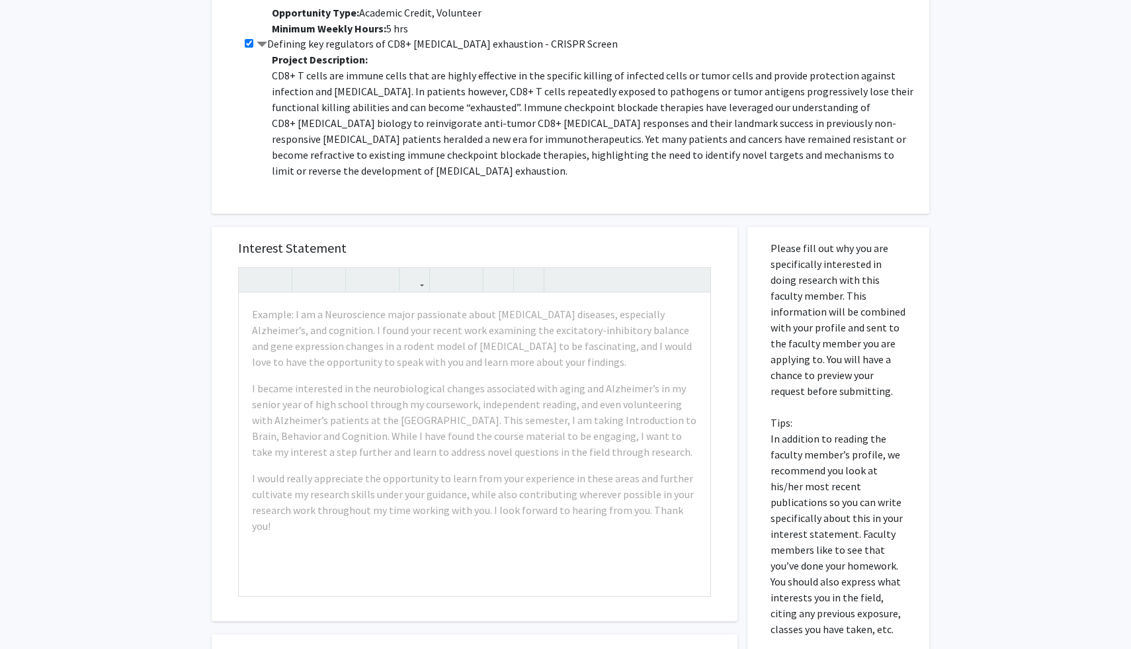
scroll to position [793, 0]
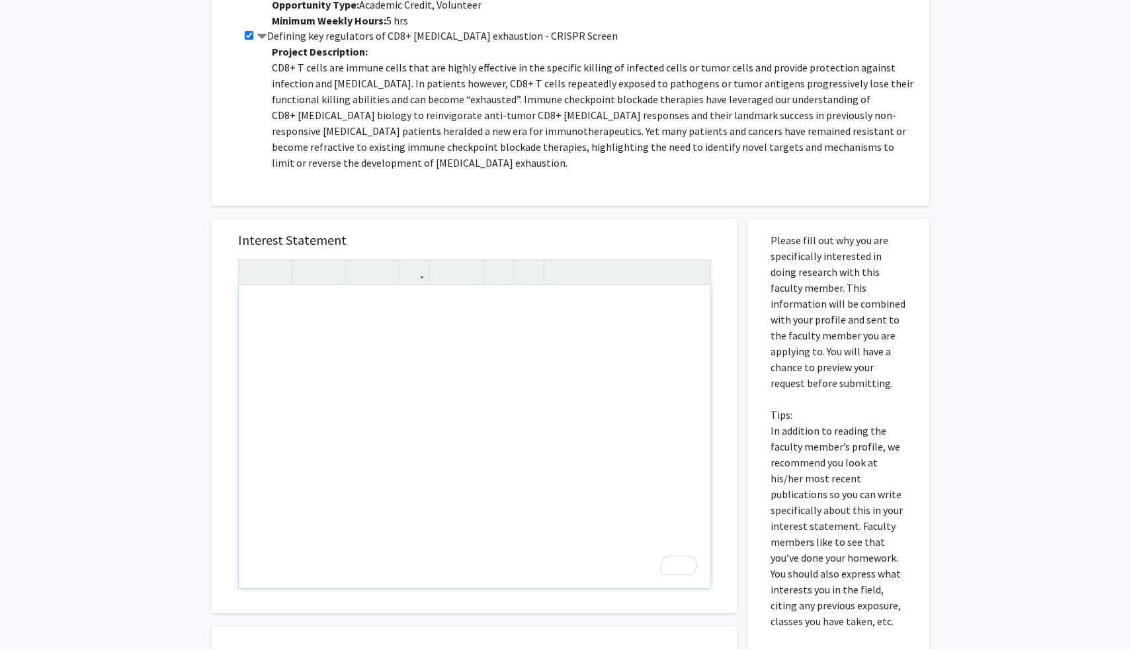
paste div "To enrich screen reader interactions, please activate Accessibility in Grammarl…"
type textarea "<p>Dear Dr. Binder-Markey,</p><p>My name is Avik Peddi, and I’m a sophomore und…"
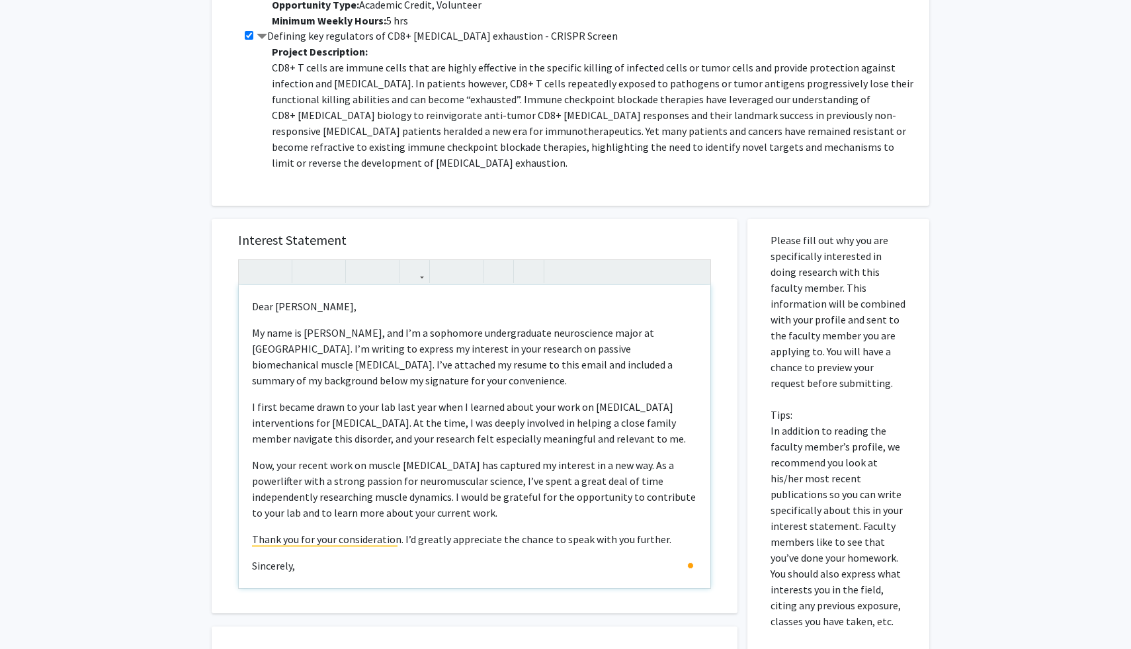
click at [557, 399] on p "I first became drawn to your lab last year when I learned about your work on Bo…" at bounding box center [474, 423] width 445 height 48
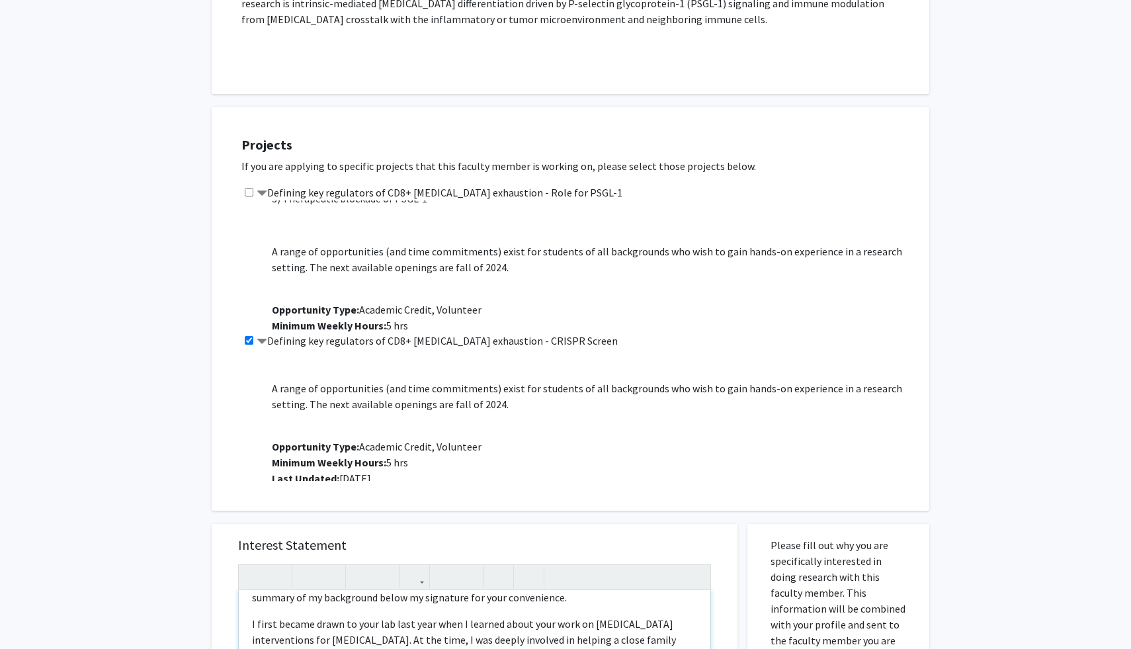
scroll to position [0, 0]
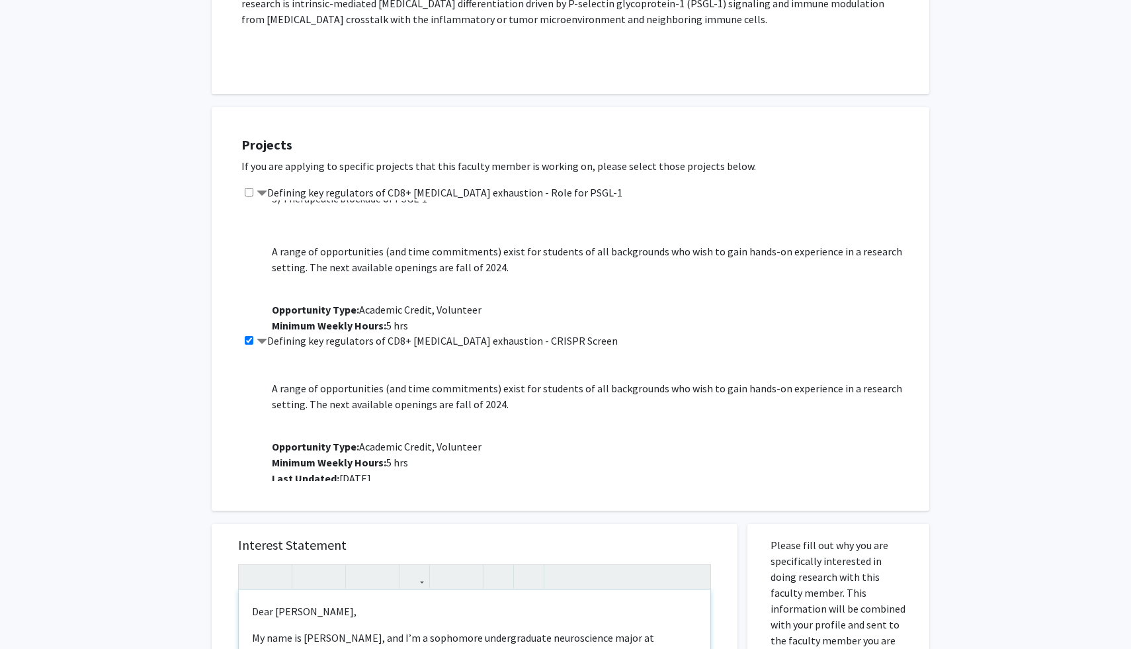
click at [348, 603] on p "Dear Dr. Binder-Markey," at bounding box center [474, 611] width 445 height 16
type textarea "<p>Dear Dr. Hope,</p><p>My name is Avik Peddi, and I’m a sophomore undergraduat…"
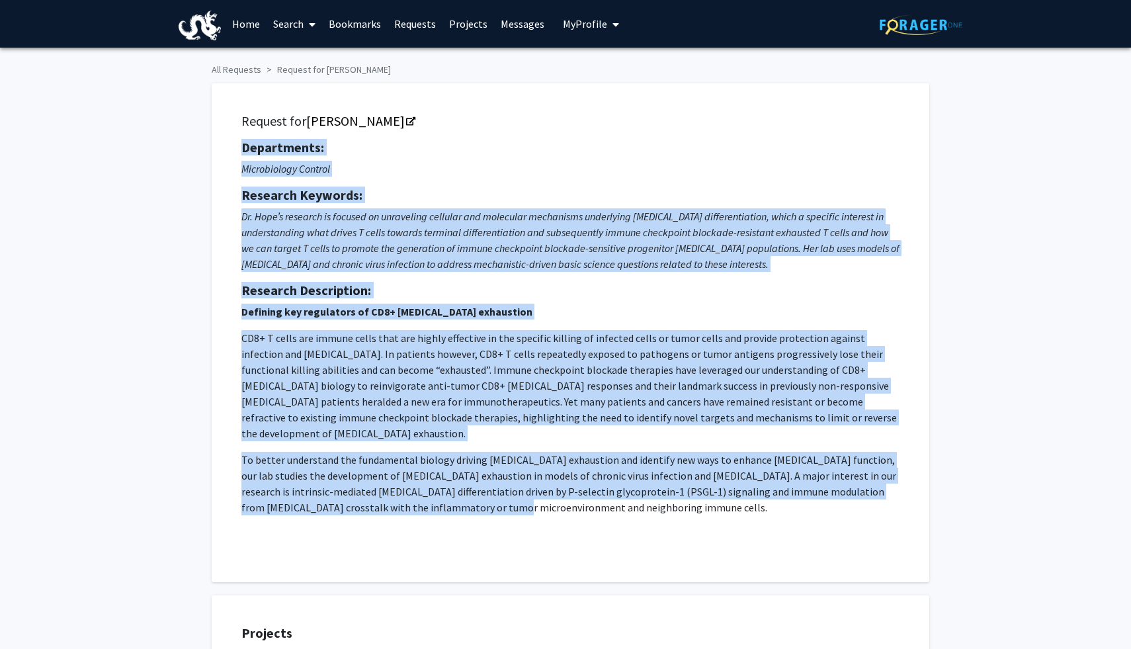
drag, startPoint x: 239, startPoint y: 139, endPoint x: 507, endPoint y: 499, distance: 448.5
click at [507, 499] on div "Request for Jenna Hope Departments: Microbiology Control Research Keywords: Dr.…" at bounding box center [570, 333] width 684 height 466
copy div "Departments: Microbiology Control Research Keywords: Dr. Hope’s research is foc…"
click at [610, 210] on p "Dr. Hope’s research is focused on unraveling cellular and molecular mechanisms …" at bounding box center [570, 239] width 658 height 63
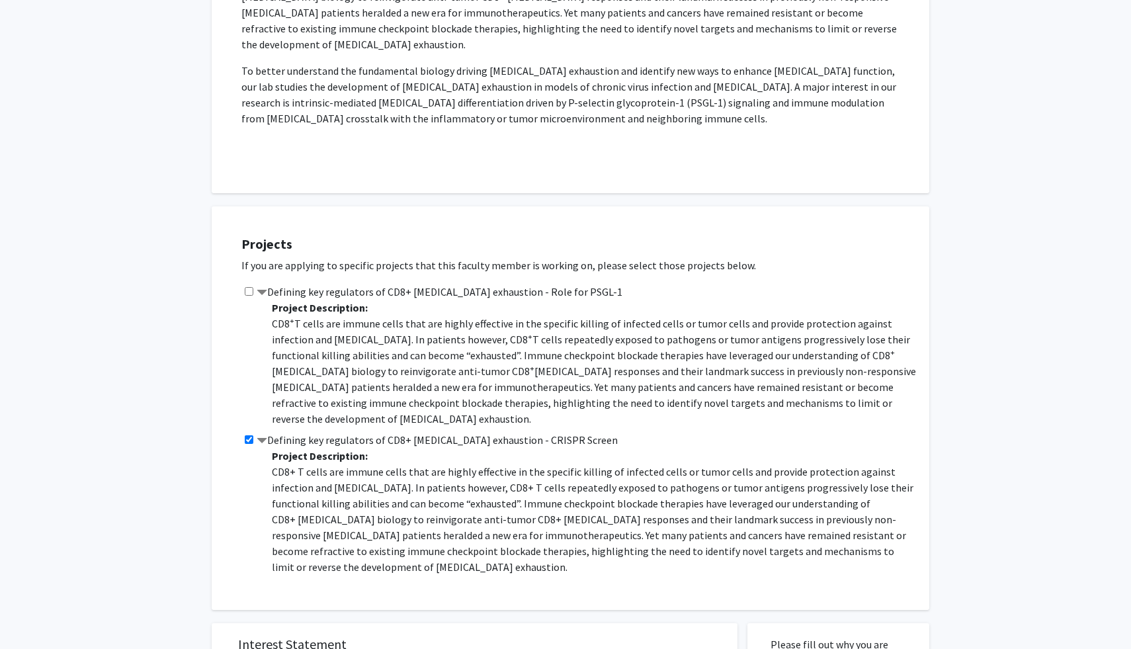
scroll to position [489, 0]
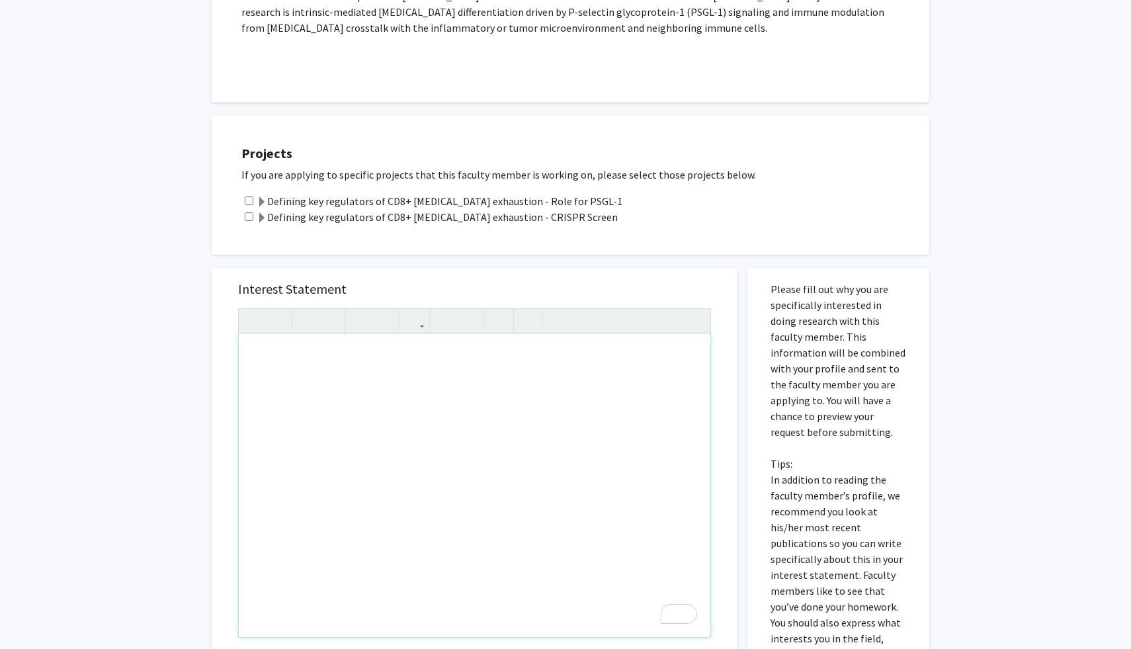
scroll to position [503, 0]
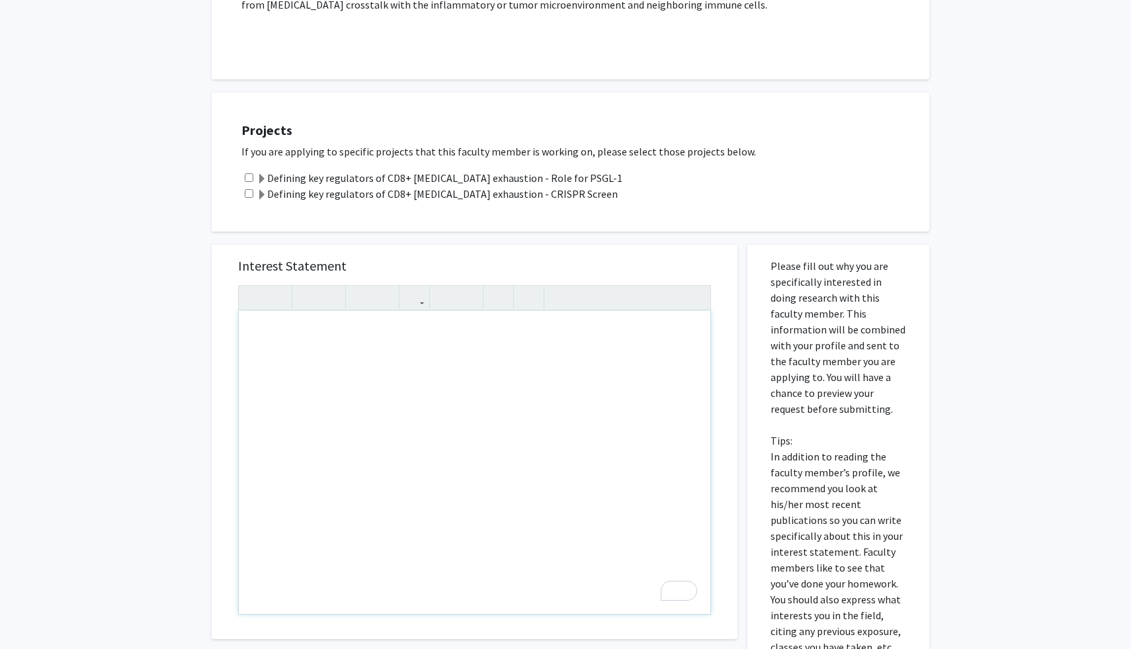
click at [530, 453] on div "To enrich screen reader interactions, please activate Accessibility in Grammarl…" at bounding box center [474, 462] width 471 height 303
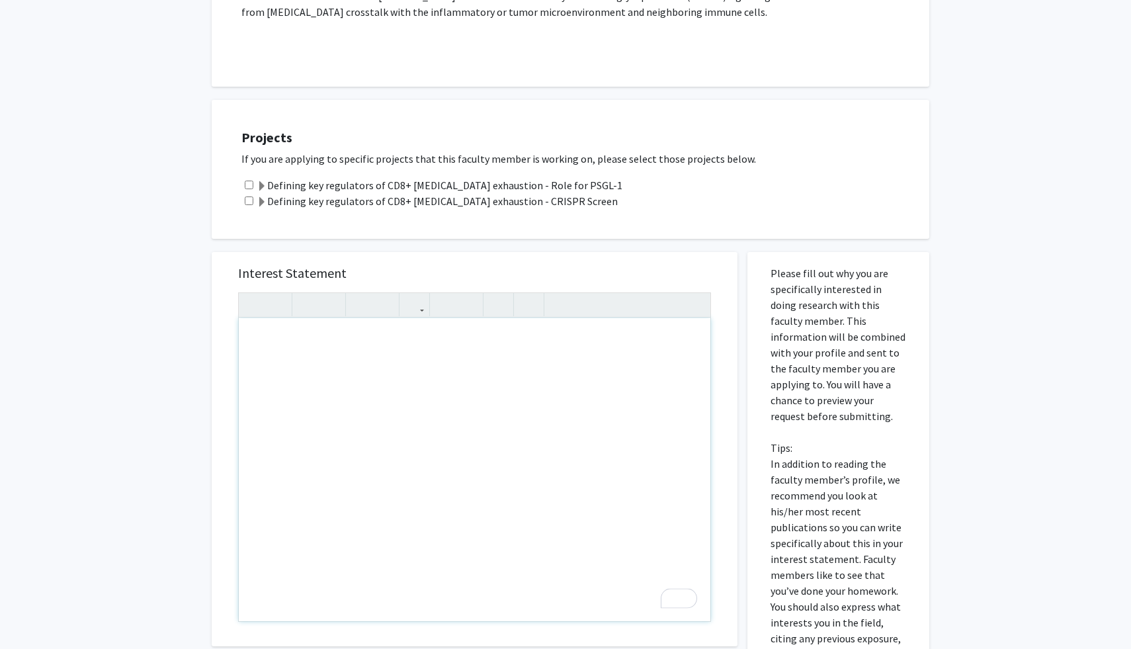
click at [503, 335] on div "To enrich screen reader interactions, please activate Accessibility in Grammarl…" at bounding box center [474, 469] width 471 height 303
paste div "To enrich screen reader interactions, please activate Accessibility in Grammarl…"
type textarea "<l>Ipsu Do. Sita,</c><ad><e>Se doei te Inci Utlab, etd M al e adminimve quisnos…"
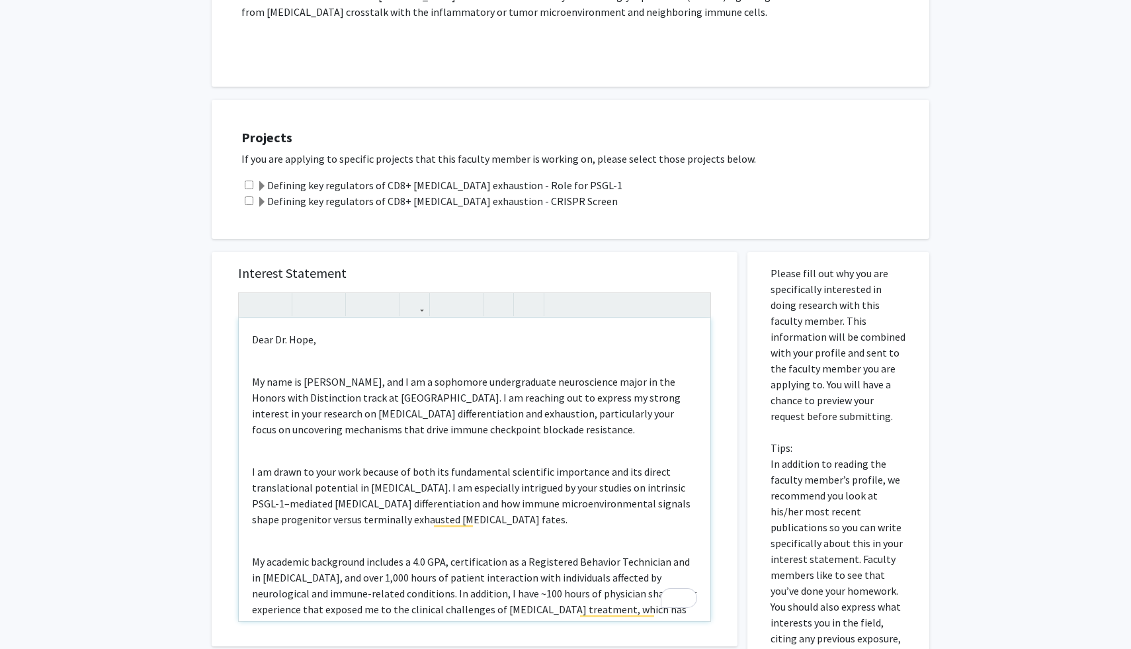
click at [380, 336] on div "Dear Dr. [PERSON_NAME], My name is [PERSON_NAME], and I am a sophomore undergra…" at bounding box center [474, 469] width 471 height 303
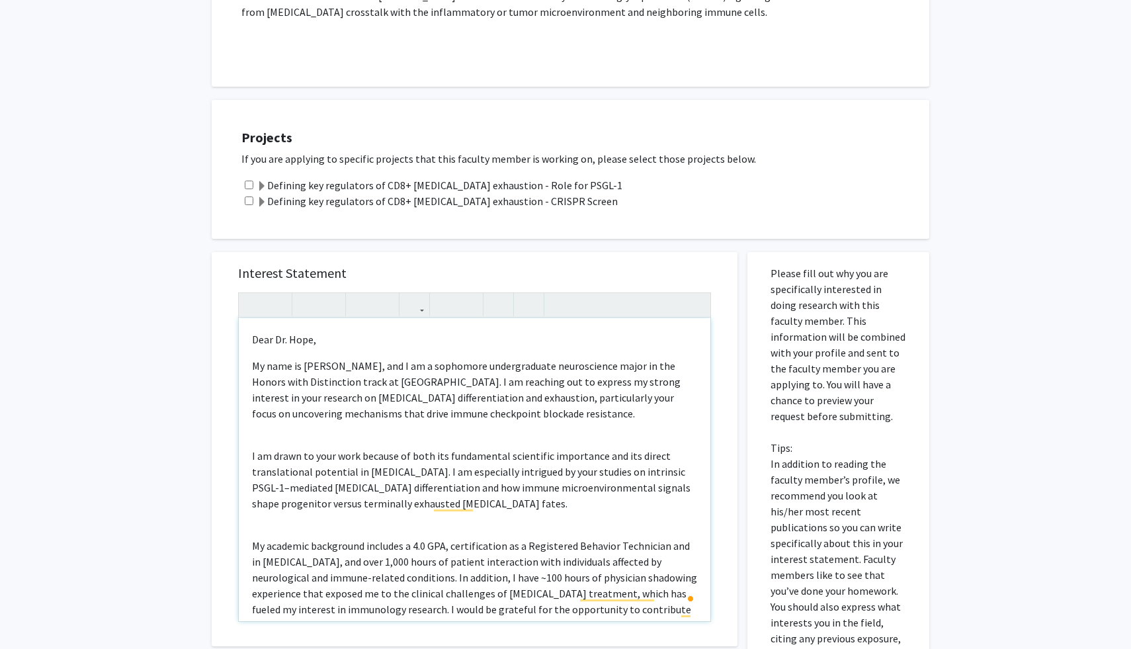
click at [345, 426] on div "Dear Dr. [PERSON_NAME], My name is [PERSON_NAME], and I am a sophomore undergra…" at bounding box center [474, 469] width 471 height 303
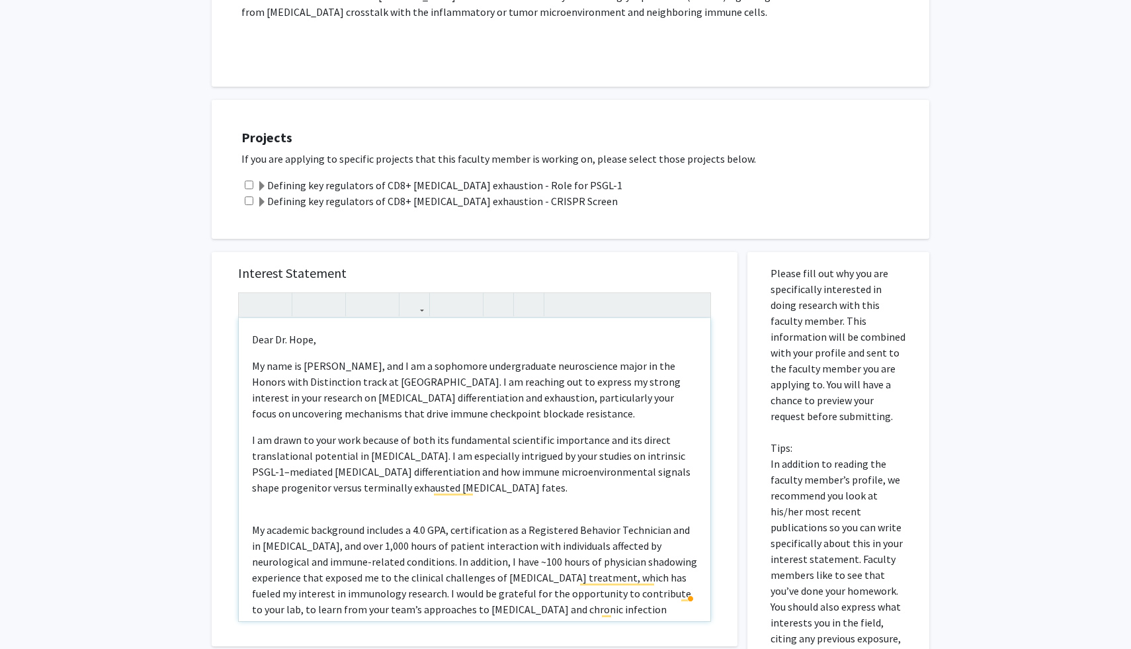
click at [331, 501] on div "Dear Dr. [PERSON_NAME], My name is [PERSON_NAME], and I am a sophomore undergra…" at bounding box center [474, 469] width 471 height 303
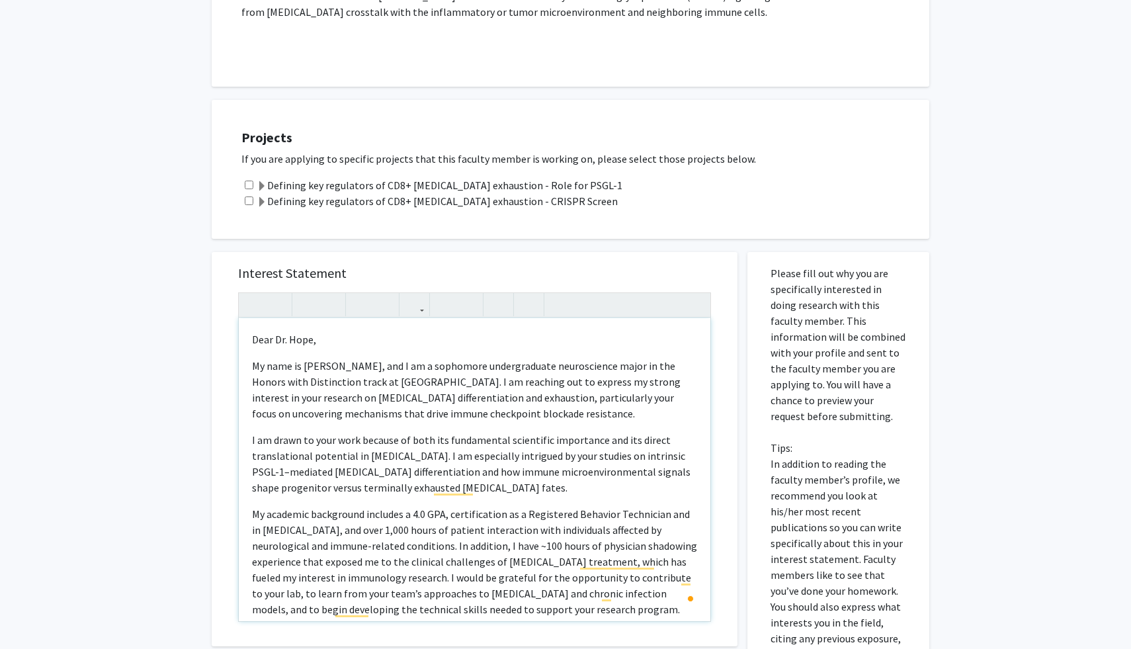
click at [321, 479] on p "I am drawn to your work because of both its fundamental scientific importance a…" at bounding box center [474, 463] width 445 height 63
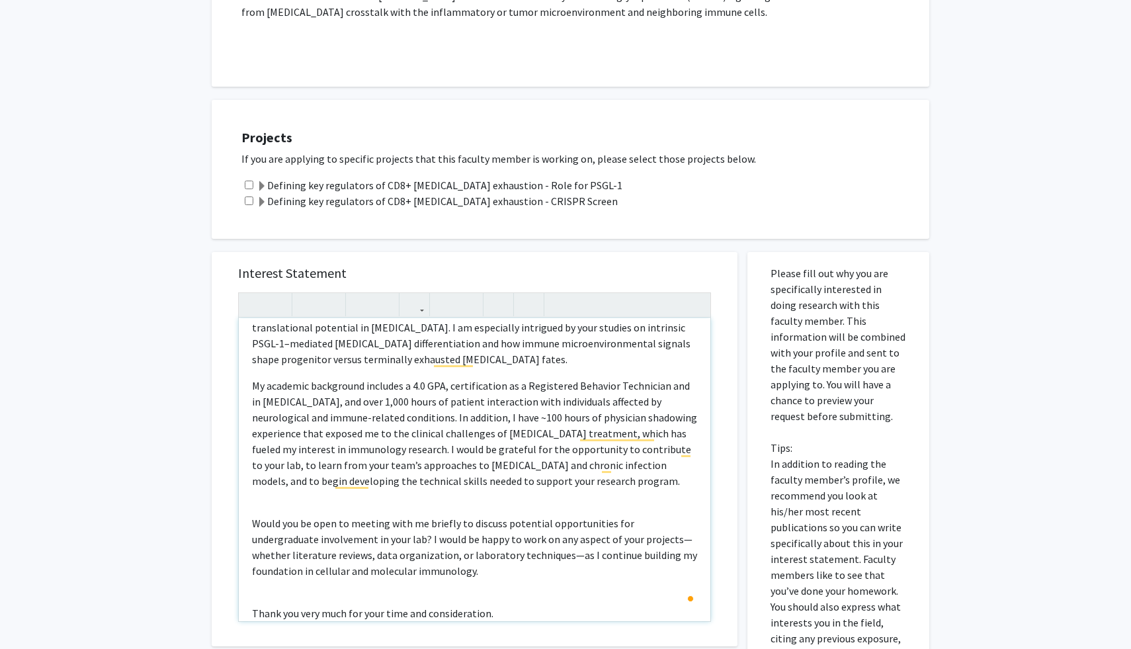
scroll to position [221, 0]
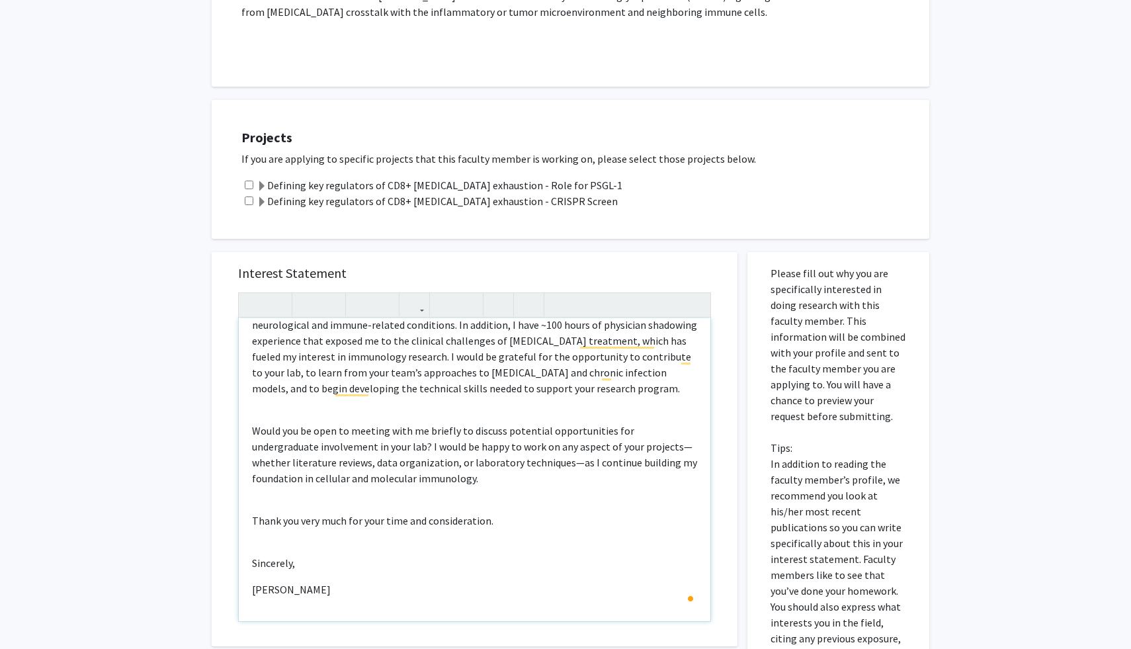
click at [522, 512] on p "Thank you very much for your time and consideration." at bounding box center [474, 520] width 445 height 16
click at [321, 399] on div "Dear Dr. [PERSON_NAME], My name is [PERSON_NAME], and I am a sophomore undergra…" at bounding box center [474, 469] width 471 height 303
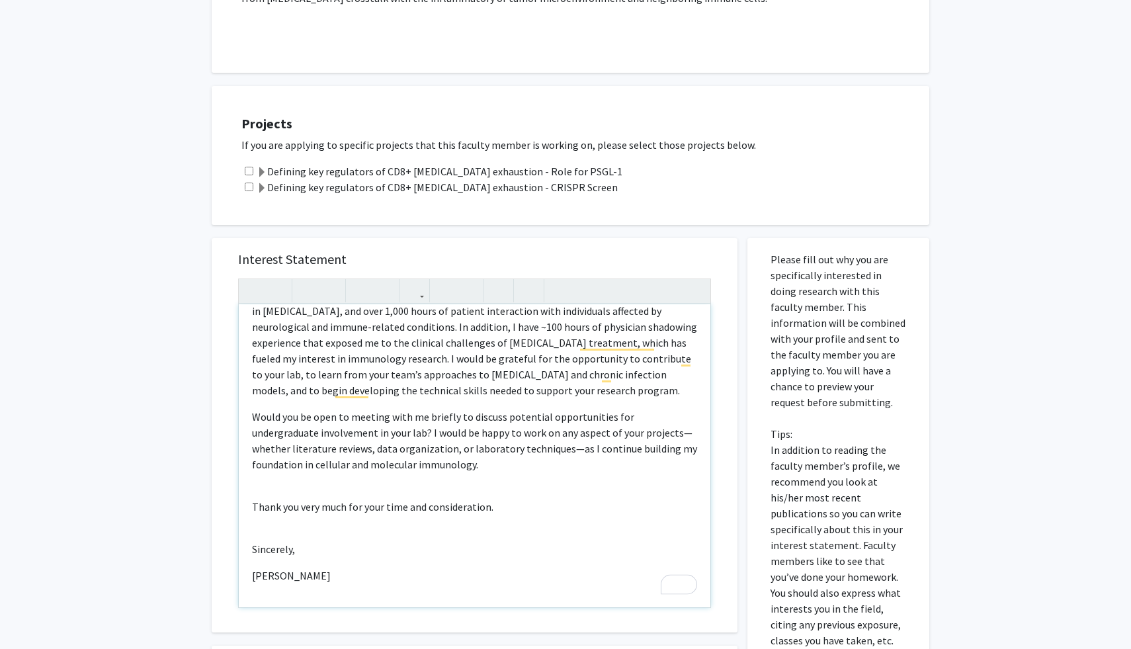
scroll to position [510, 0]
click at [412, 471] on div "Dear Dr. [PERSON_NAME], My name is [PERSON_NAME], and I am a sophomore undergra…" at bounding box center [474, 454] width 471 height 303
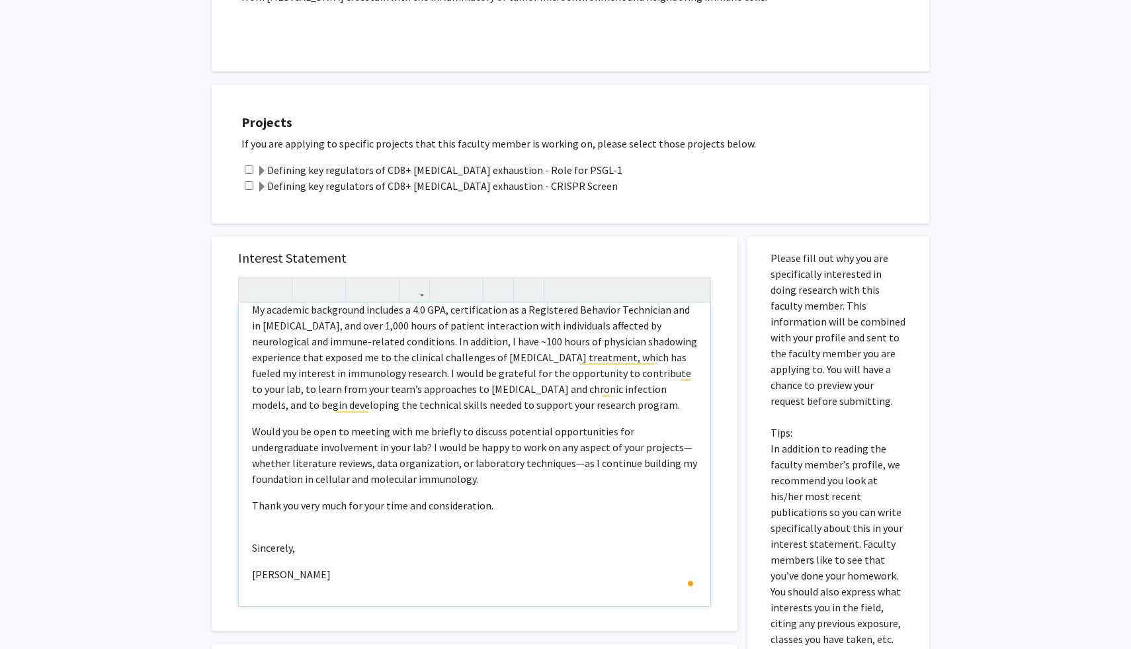
click at [367, 522] on div "Dear Dr. [PERSON_NAME], My name is [PERSON_NAME], and I am a sophomore undergra…" at bounding box center [474, 454] width 471 height 303
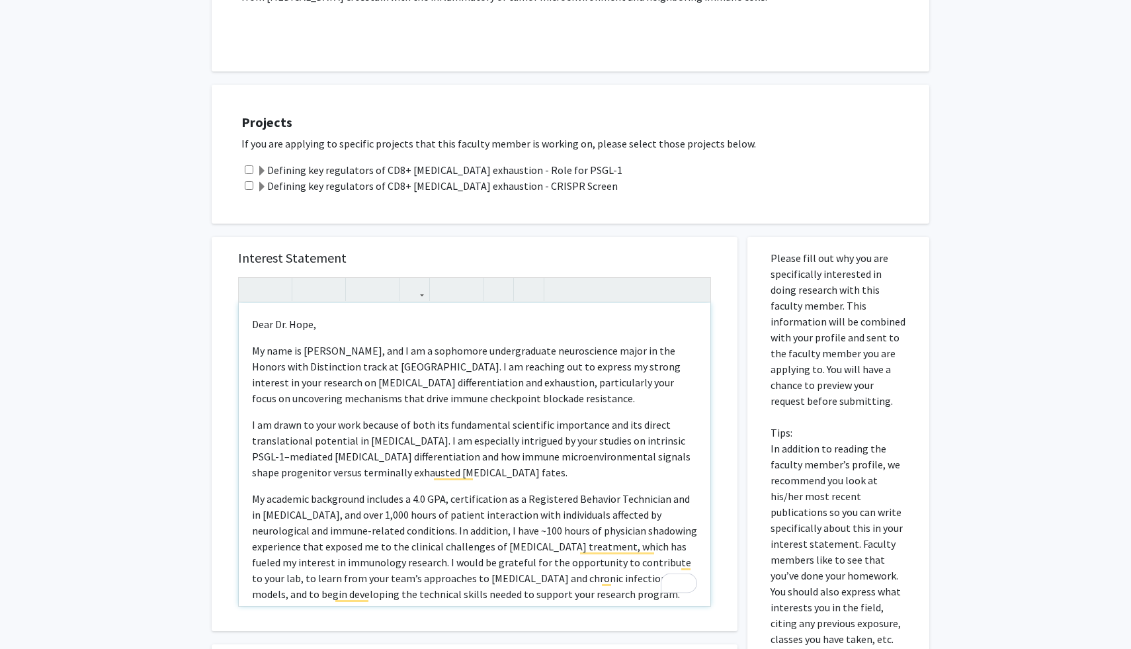
scroll to position [0, 0]
click at [435, 350] on p "My name is [PERSON_NAME], and I am a sophomore undergraduate neuroscience major…" at bounding box center [474, 374] width 445 height 63
type textarea "<l>Ipsu Do. Sita,</c><a>El sedd ei Temp Incid, utl E do m aliquaeni adminimveni…"
click at [265, 182] on span at bounding box center [262, 187] width 11 height 11
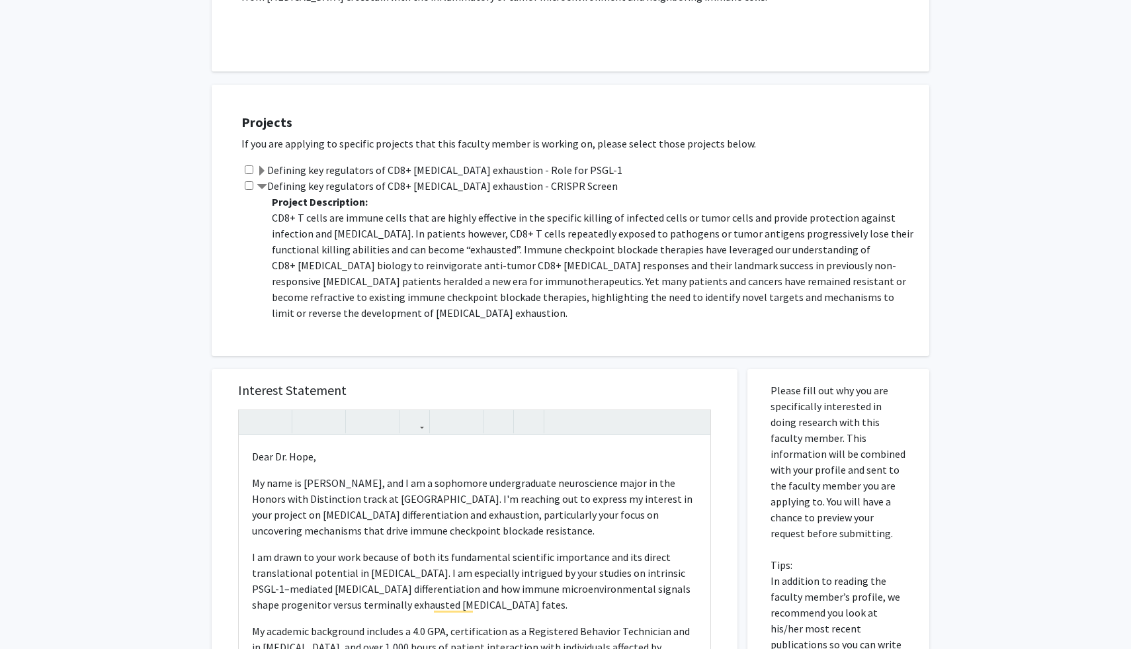
scroll to position [518, 0]
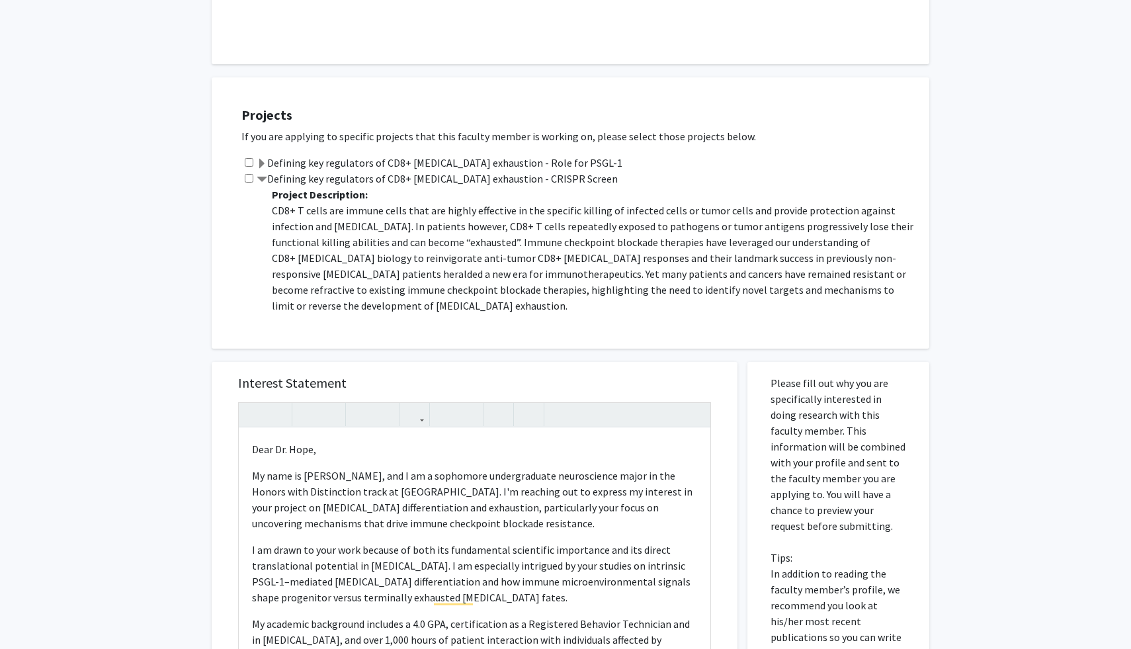
click at [244, 171] on div "Defining key regulators of CD8+ [MEDICAL_DATA] exhaustion - CRISPR Screen Proje…" at bounding box center [578, 245] width 674 height 148
click at [252, 174] on input "checkbox" at bounding box center [249, 178] width 9 height 9
checkbox input "true"
click at [214, 235] on div "Projects If you are applying to specific projects that this faculty member is w…" at bounding box center [570, 212] width 717 height 271
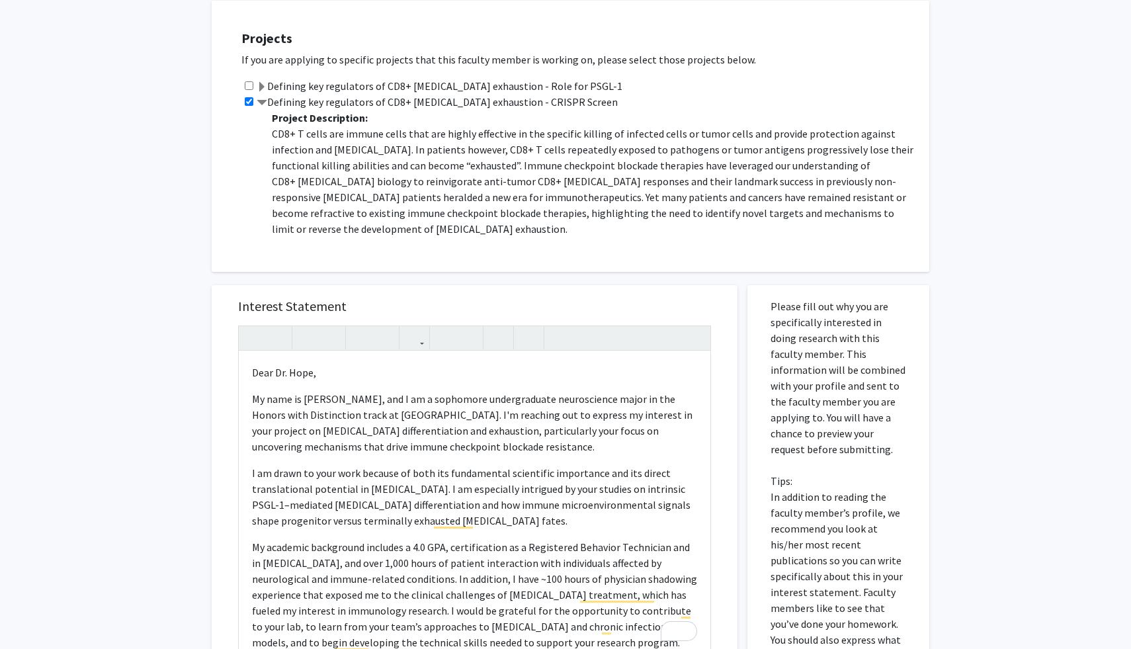
scroll to position [604, 0]
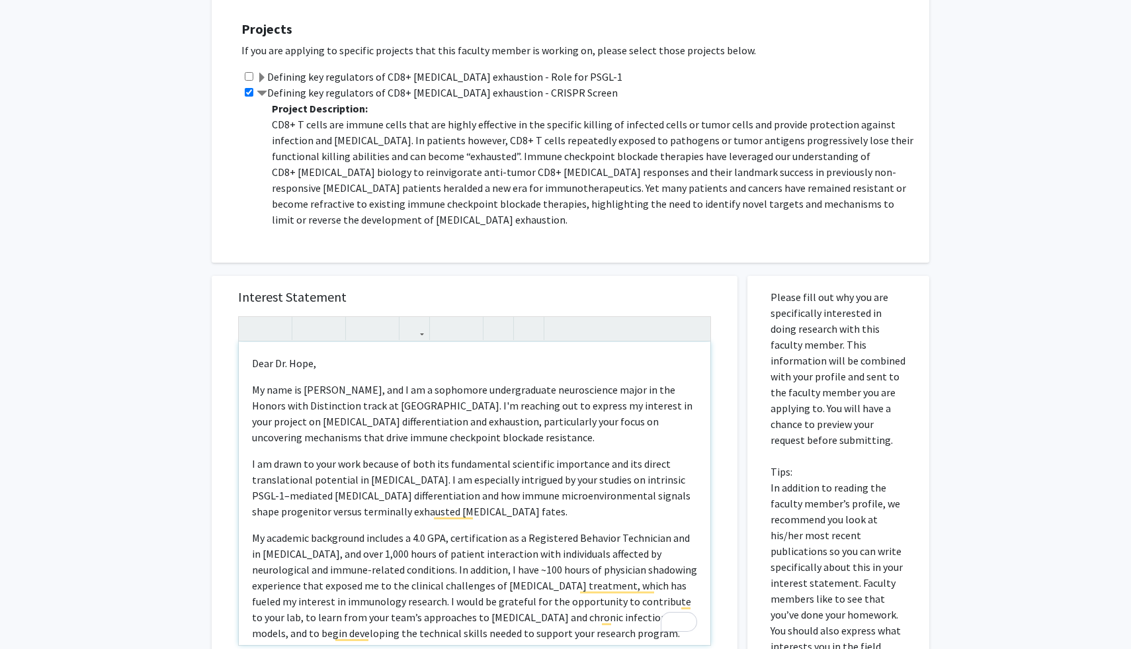
click at [321, 393] on p "My name is [PERSON_NAME], and I am a sophomore undergraduate neuroscience major…" at bounding box center [474, 413] width 445 height 63
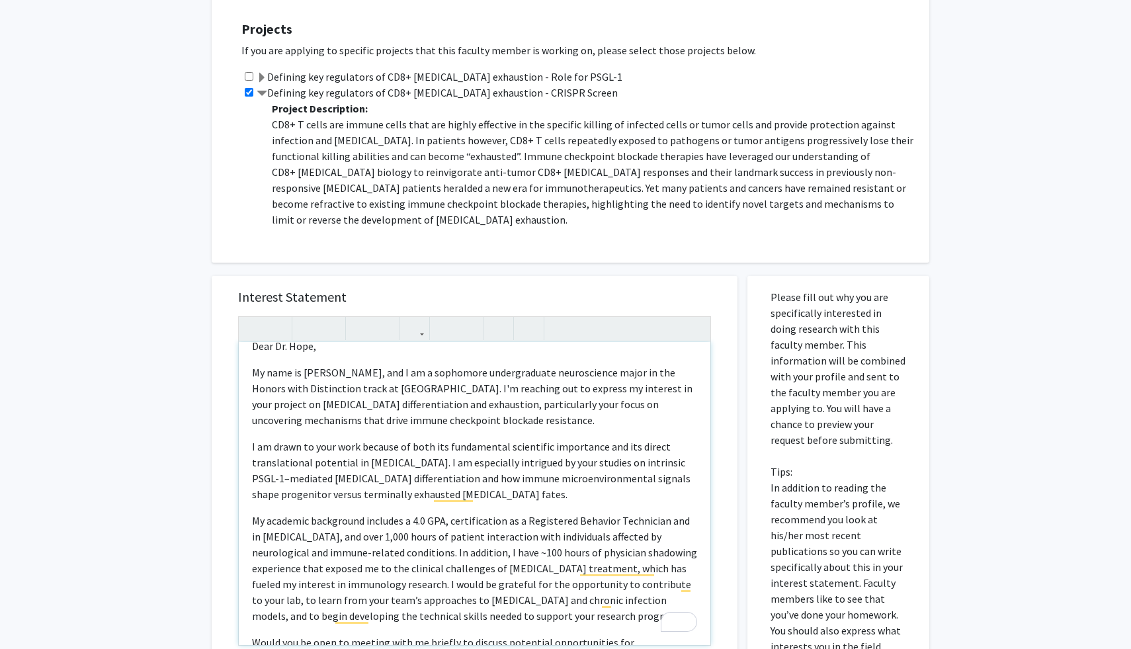
scroll to position [19, 0]
click at [397, 403] on p "My name is [PERSON_NAME], and I am a sophomore undergraduate neuroscience major…" at bounding box center [474, 394] width 445 height 63
click at [412, 403] on p "My name is [PERSON_NAME], and I am a sophomore undergraduate neuroscience major…" at bounding box center [474, 394] width 445 height 63
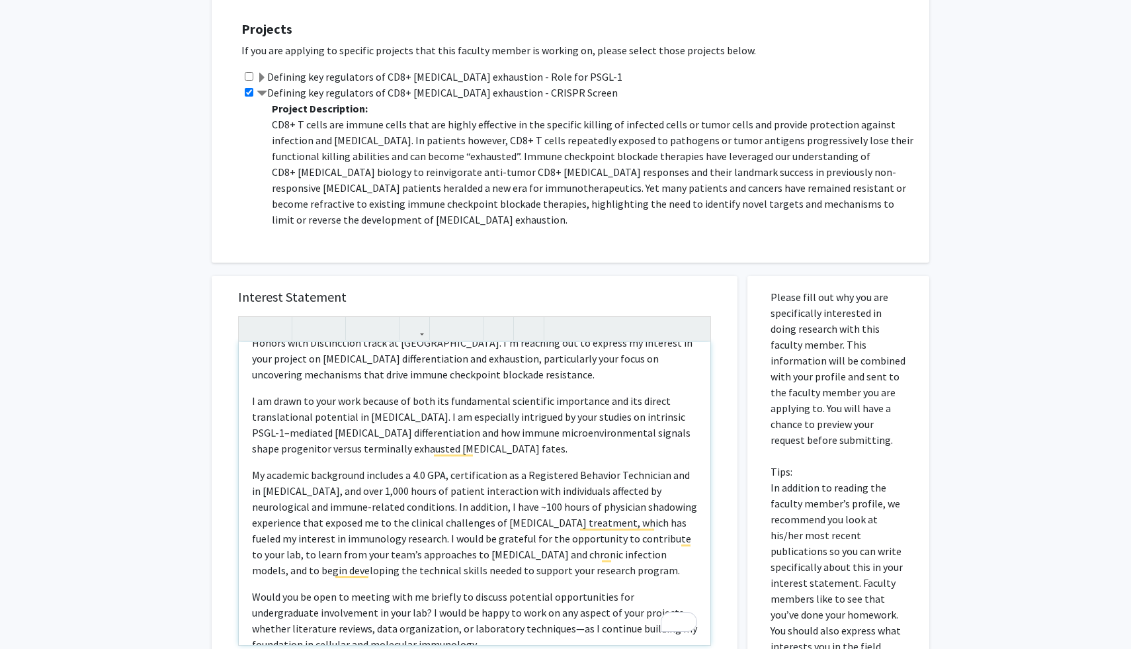
scroll to position [0, 0]
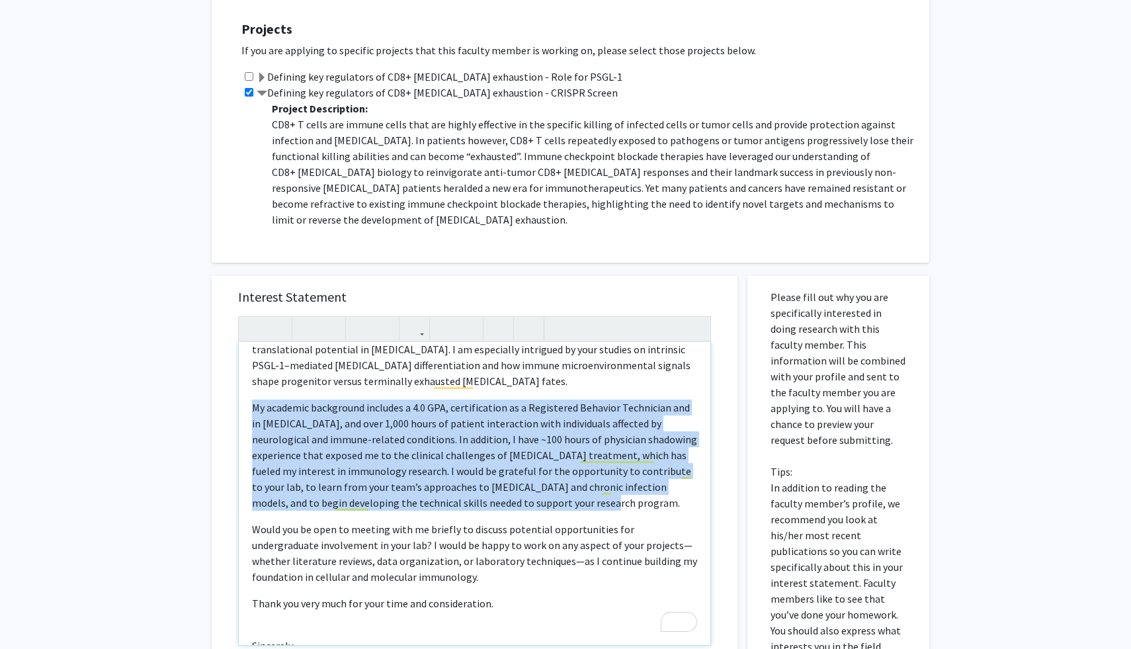
drag, startPoint x: 534, startPoint y: 487, endPoint x: 253, endPoint y: 392, distance: 296.7
click at [253, 399] on p "My academic background includes a 4.0 GPA, certification as a Registered Behavi…" at bounding box center [474, 454] width 445 height 111
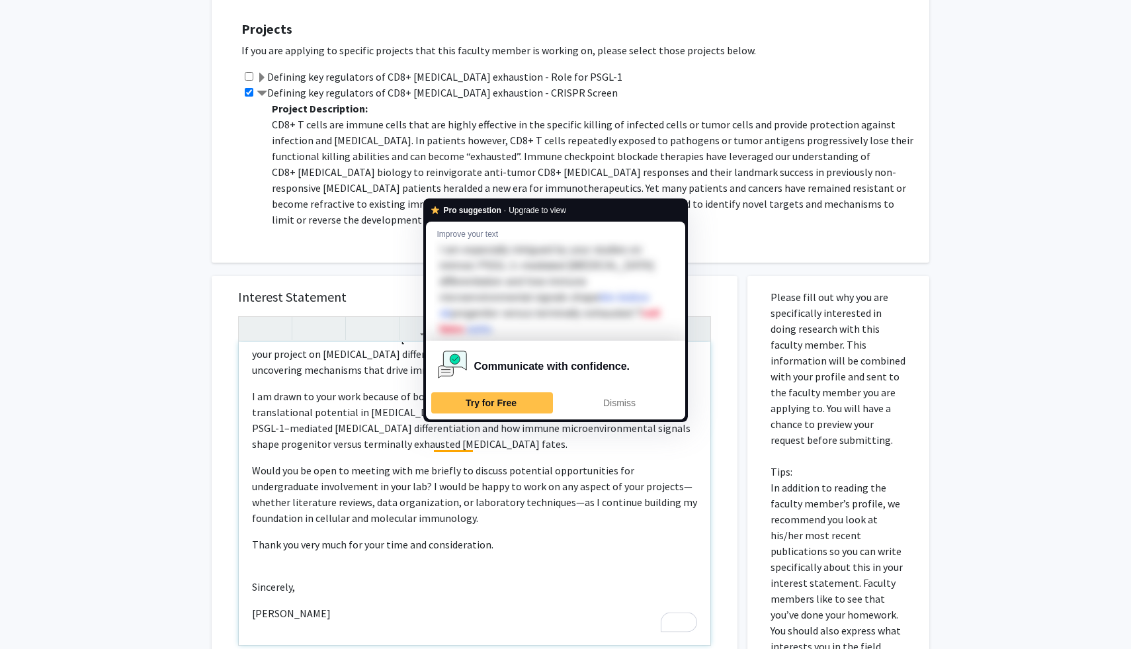
click at [435, 429] on p "I am drawn to your work because of both its fundamental scientific importance a…" at bounding box center [474, 419] width 445 height 63
click at [384, 462] on p "Would you be open to meeting with me briefly to discuss potential opportunities…" at bounding box center [474, 493] width 445 height 63
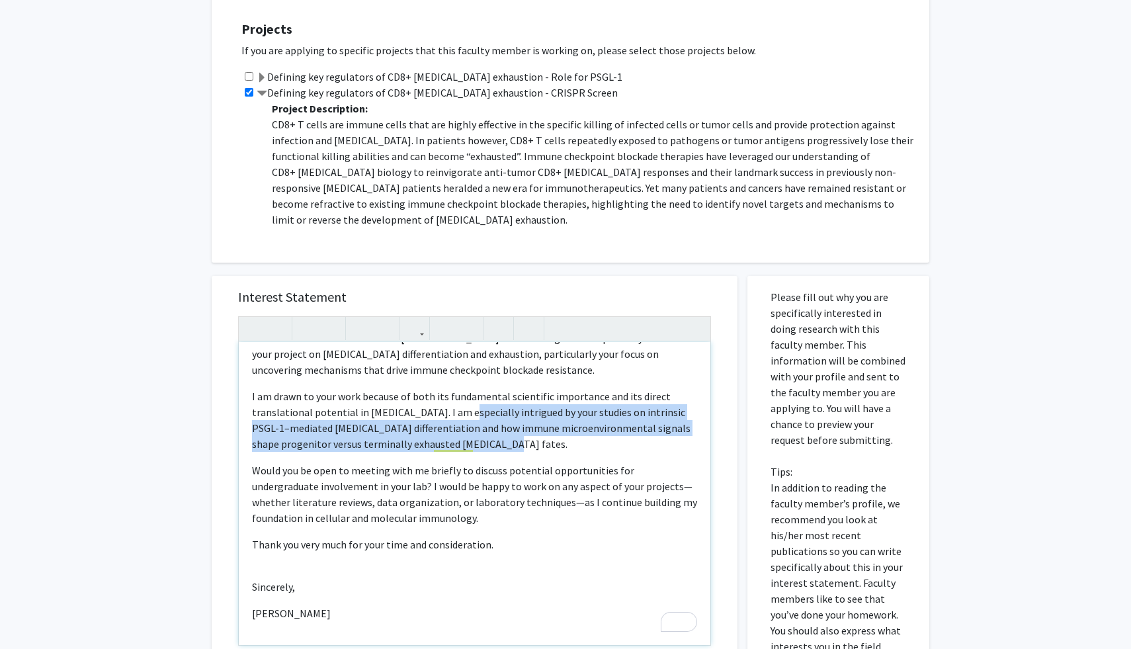
drag, startPoint x: 499, startPoint y: 432, endPoint x: 468, endPoint y: 400, distance: 44.4
click at [468, 400] on p "I am drawn to your work because of both its fundamental scientific importance a…" at bounding box center [474, 419] width 445 height 63
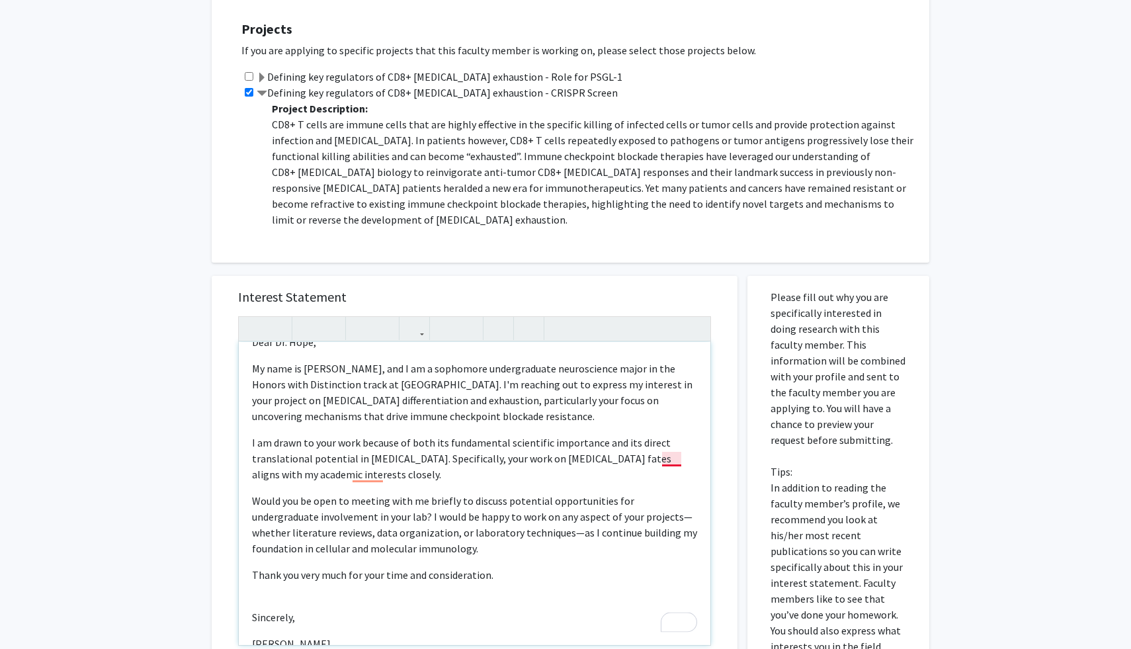
click at [673, 435] on p "I am drawn to your work because of both its fundamental scientific importance a…" at bounding box center [474, 458] width 445 height 48
click at [671, 451] on p "I am drawn to your work because of both its fundamental scientific importance a…" at bounding box center [474, 458] width 445 height 48
click at [672, 442] on p "I am drawn to your work because of both its fundamental scientific importance a…" at bounding box center [474, 458] width 445 height 48
click at [641, 495] on span "ould you be open to meeting with me briefly to discuss potential opportunities …" at bounding box center [474, 524] width 445 height 61
click at [386, 466] on p "I am drawn to your work because of both its fundamental scientific importance a…" at bounding box center [474, 458] width 445 height 48
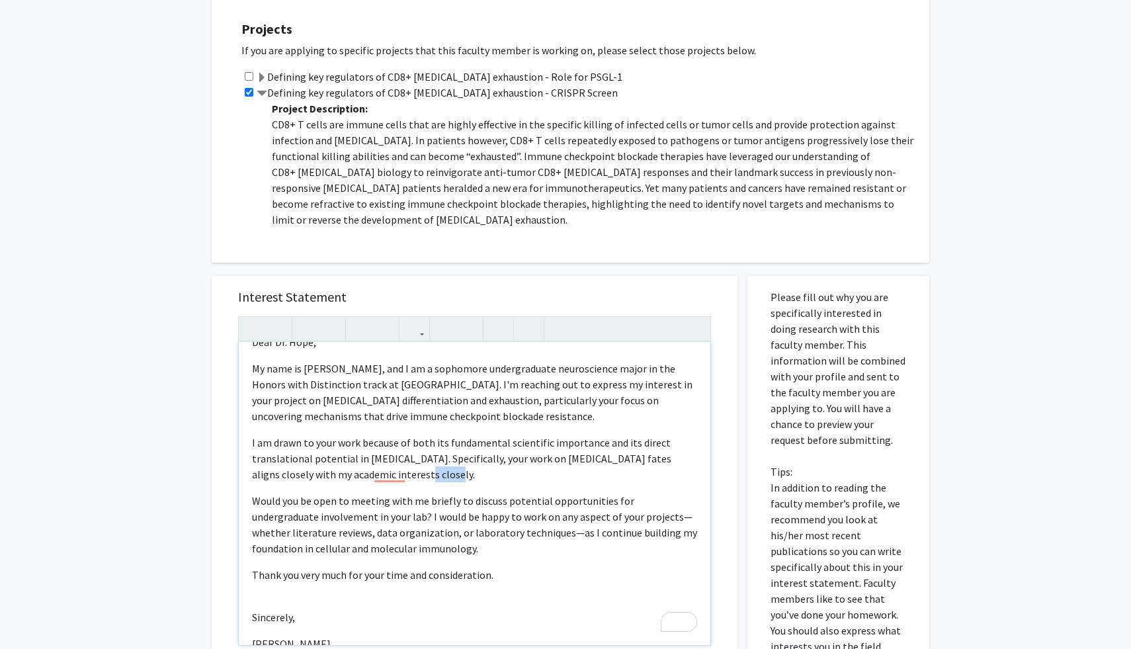
click at [386, 466] on p "I am drawn to your work because of both its fundamental scientific importance a…" at bounding box center [474, 458] width 445 height 48
click at [477, 434] on p "I am drawn to your work because of both its fundamental scientific importance a…" at bounding box center [474, 458] width 445 height 48
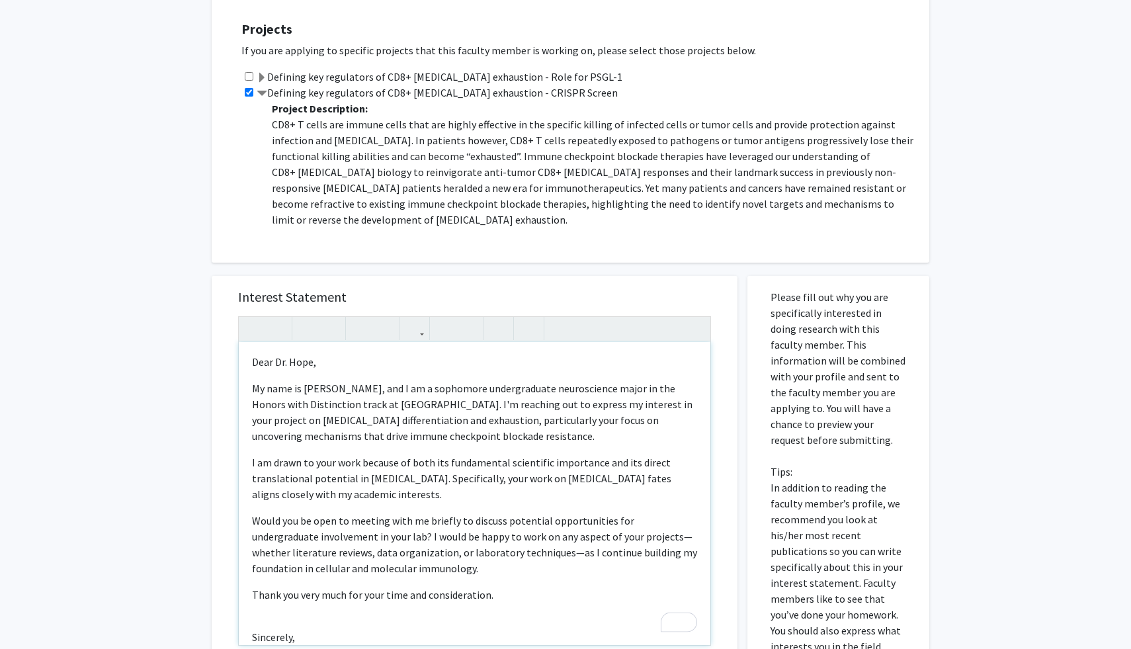
click at [477, 414] on p "My name is [PERSON_NAME], and I am a sophomore undergraduate neuroscience major…" at bounding box center [474, 411] width 445 height 63
click at [427, 391] on p "My name is [PERSON_NAME], and I am a sophomore undergraduate neuroscience major…" at bounding box center [474, 411] width 445 height 63
click at [412, 391] on p "My name is [PERSON_NAME], and I am a sophomore undergraduate neuroscience major…" at bounding box center [474, 411] width 445 height 63
click at [417, 391] on p "My name is [PERSON_NAME], and I am a sophomore undergraduate neuroscience major…" at bounding box center [474, 411] width 445 height 63
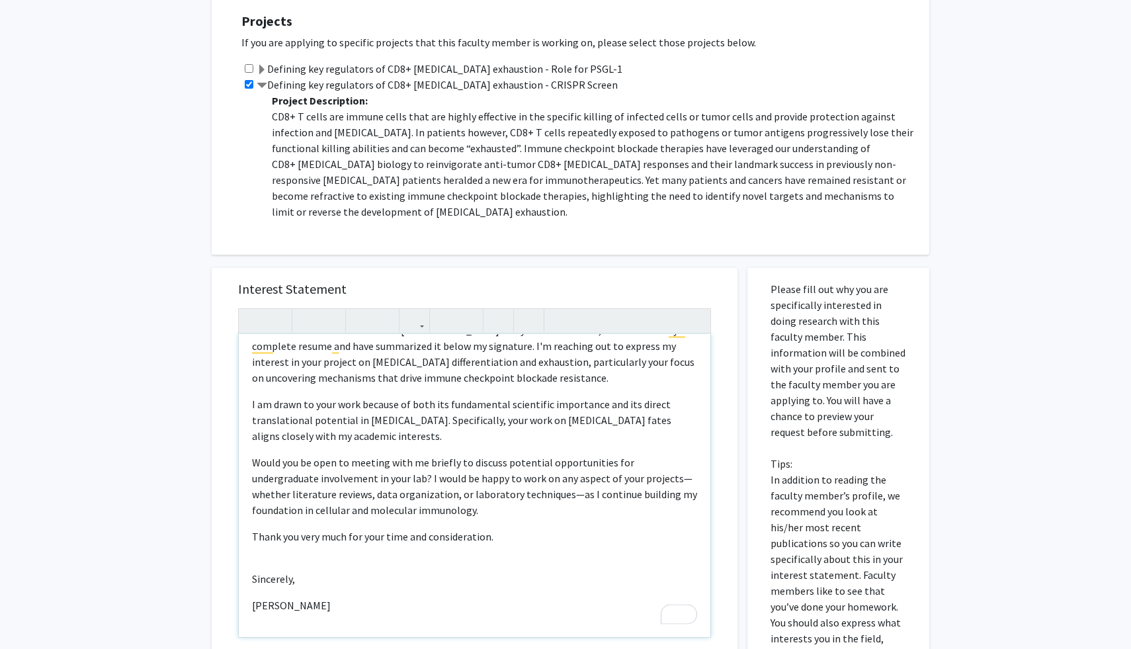
scroll to position [625, 0]
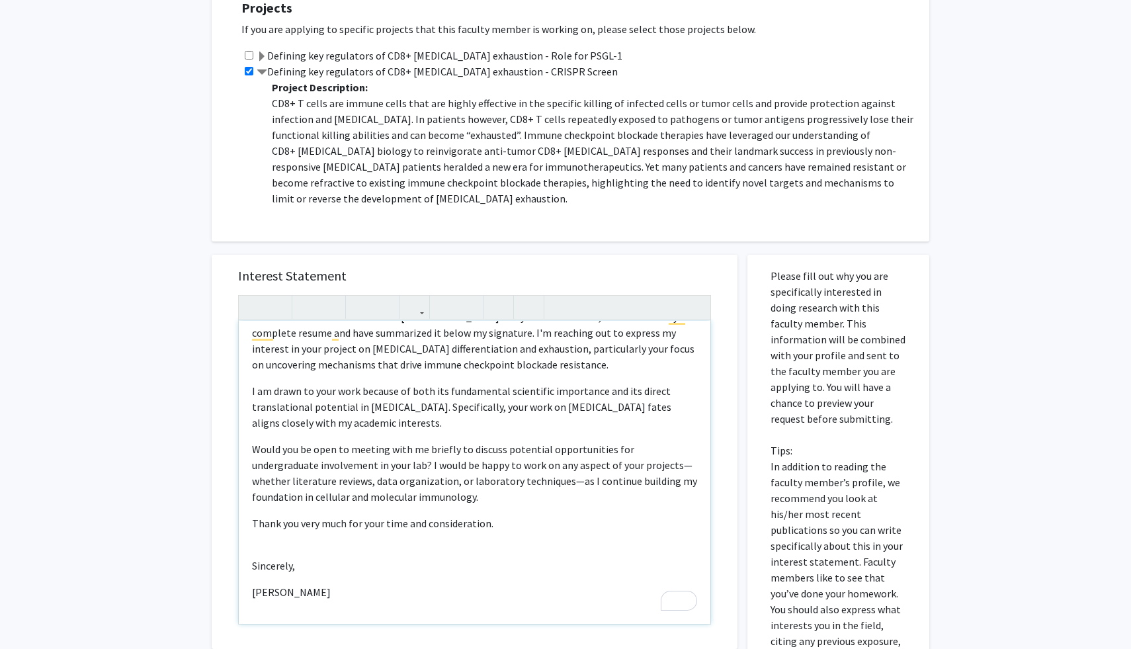
click at [609, 517] on div "Dear Dr. [PERSON_NAME], My name is [PERSON_NAME], and I am a sophomore undergra…" at bounding box center [474, 472] width 471 height 303
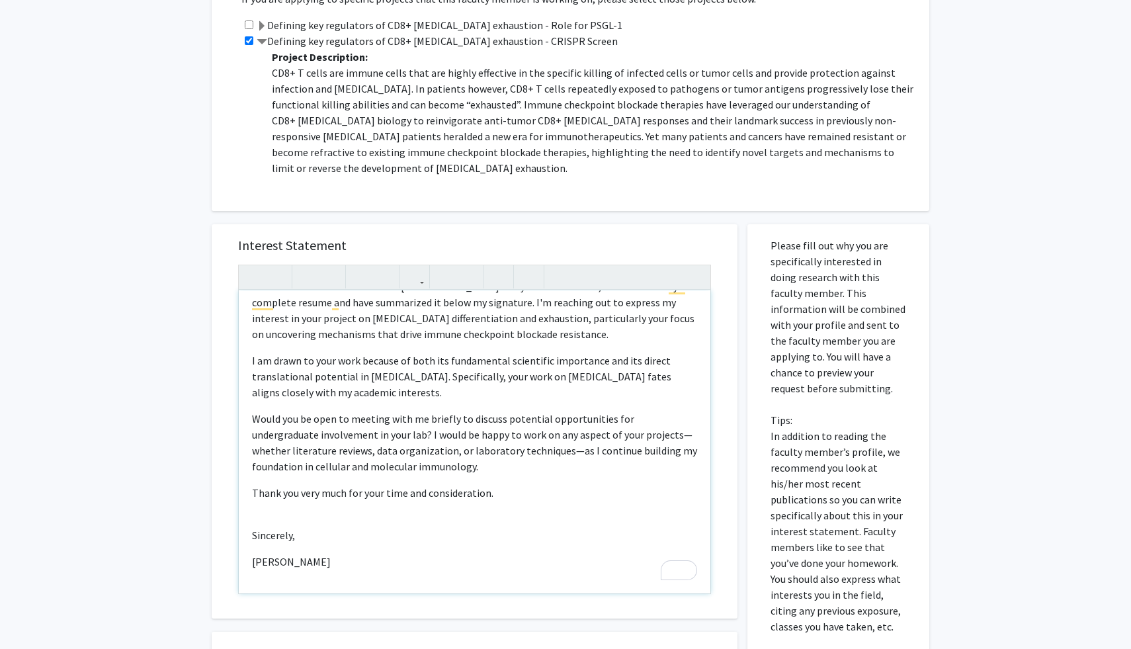
scroll to position [656, 0]
click at [385, 447] on p "W [GEOGRAPHIC_DATA] you be open to meeting with me briefly to discuss potential…" at bounding box center [474, 441] width 445 height 63
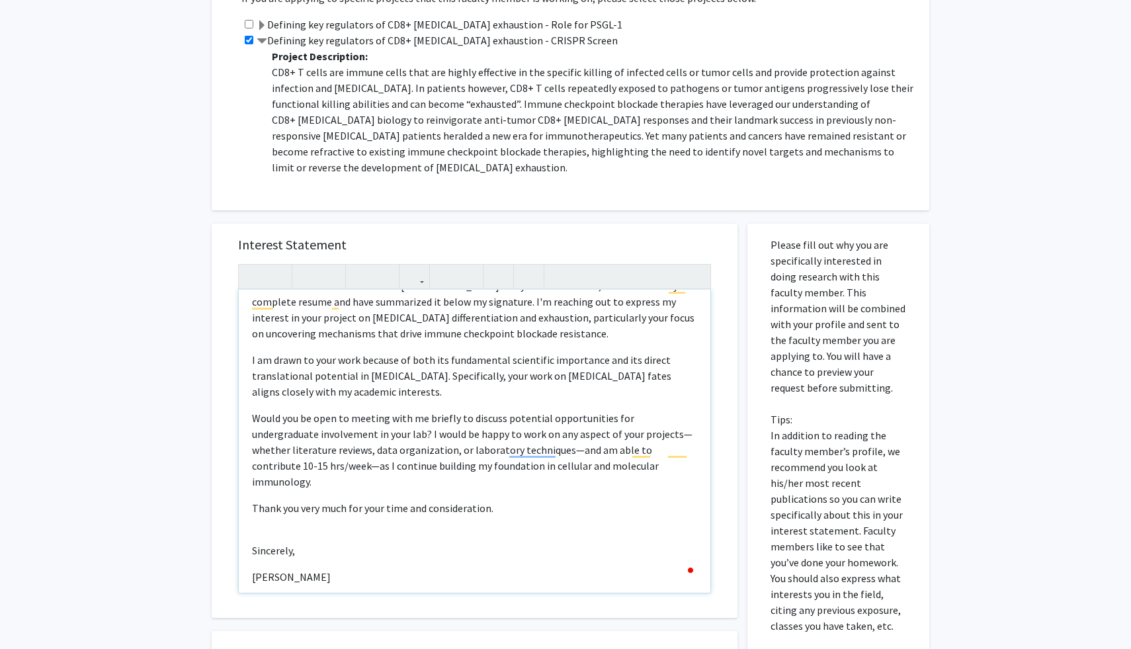
click at [525, 441] on p "W [GEOGRAPHIC_DATA] you be open to meeting with me briefly to discuss potential…" at bounding box center [474, 449] width 445 height 79
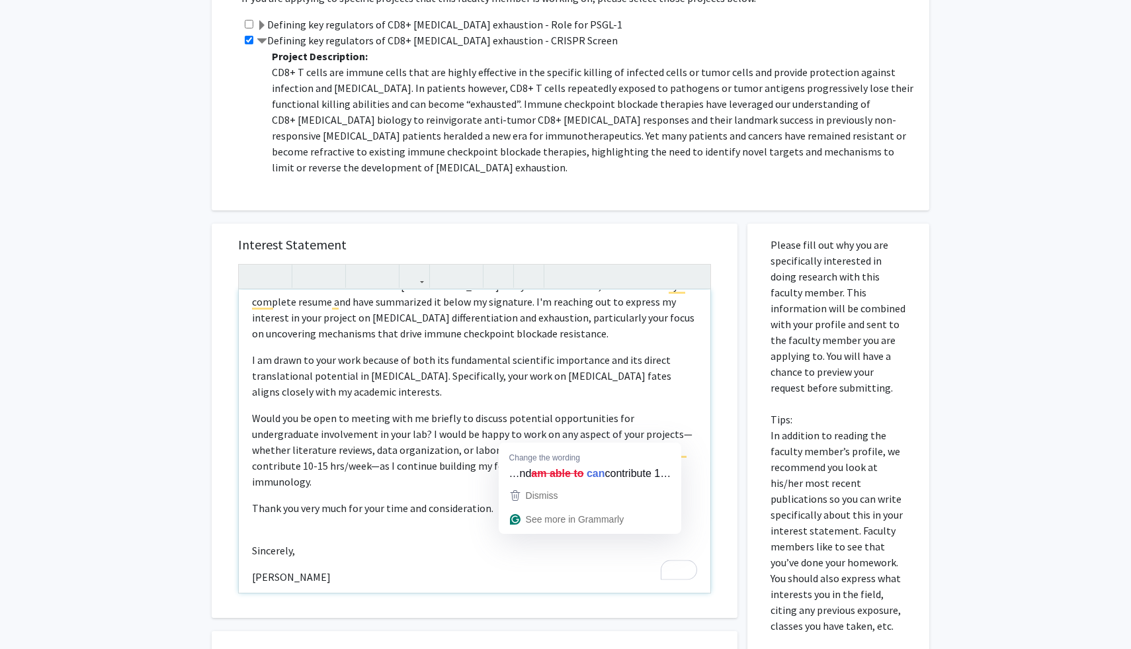
click at [536, 423] on span "ould you be open to meeting with me briefly to discuss potential opportunities …" at bounding box center [472, 449] width 440 height 77
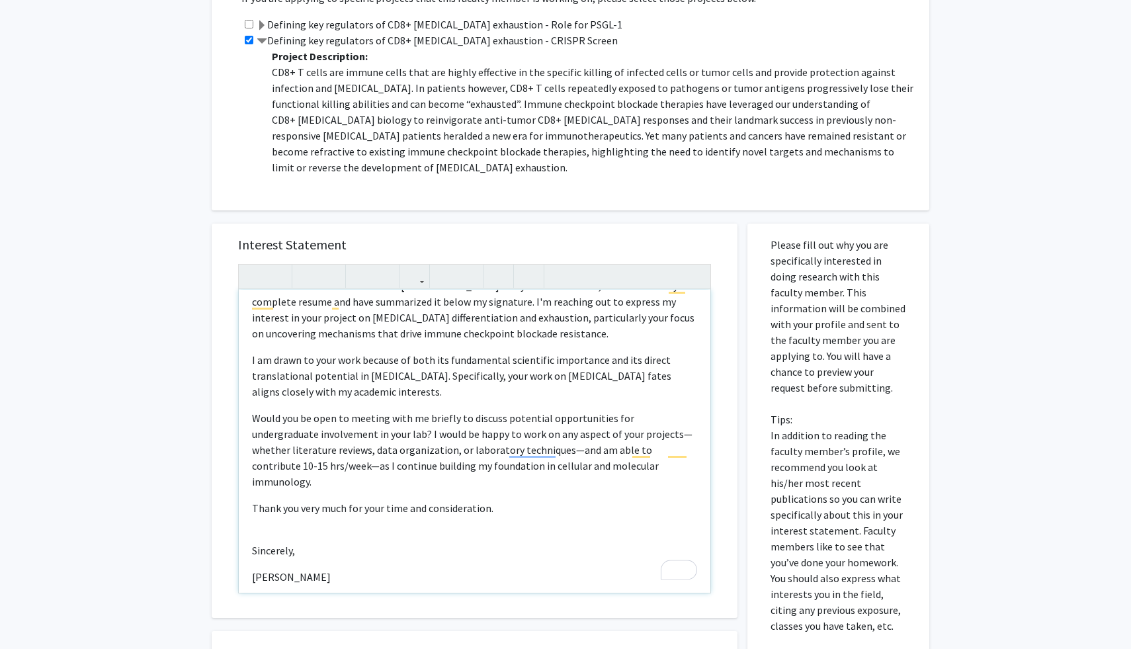
click at [535, 439] on span "ould you be open to meeting with me briefly to discuss potential opportunities …" at bounding box center [472, 449] width 440 height 77
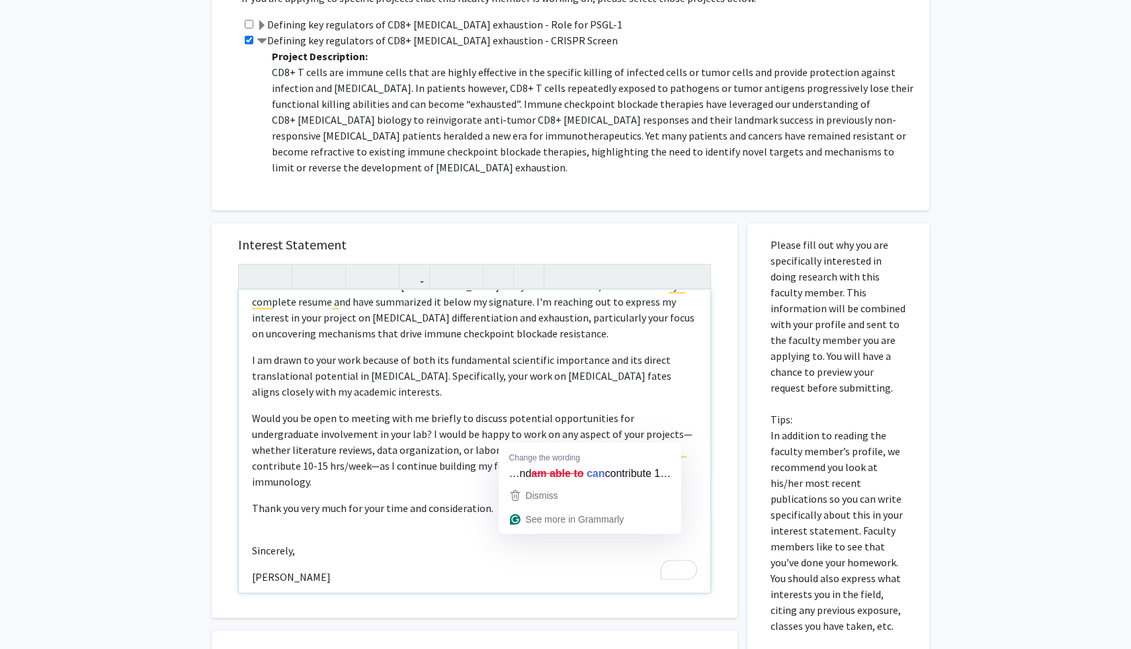
click at [540, 436] on span "ould you be open to meeting with me briefly to discuss potential opportunities …" at bounding box center [472, 449] width 440 height 77
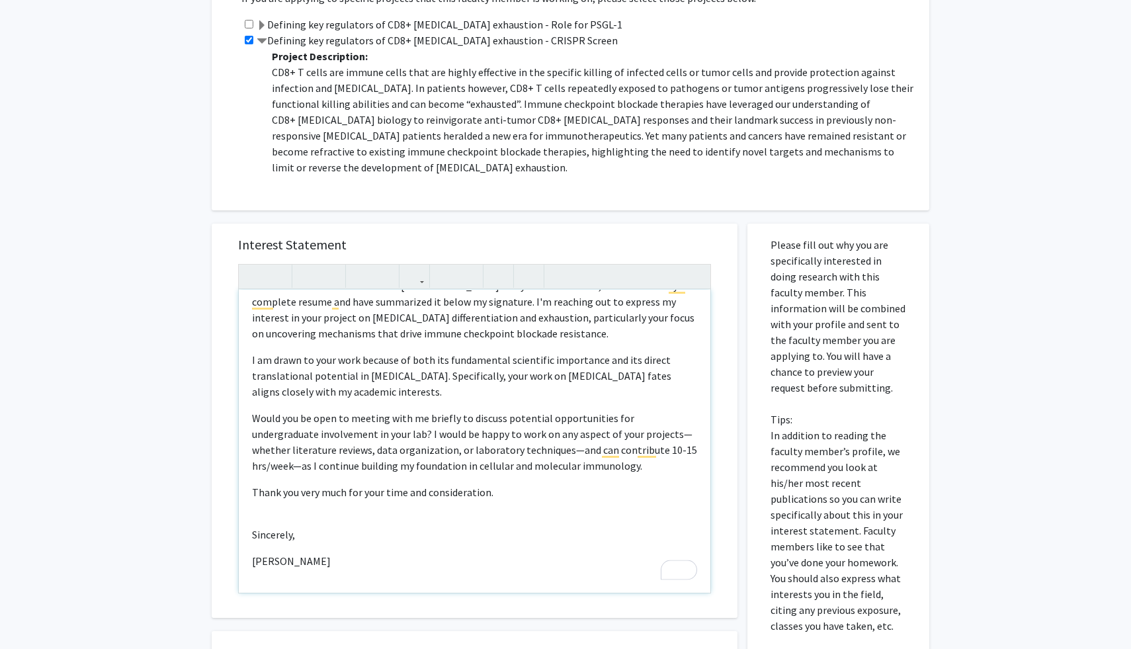
click at [569, 499] on div "Dear Dr. [PERSON_NAME], My name is [PERSON_NAME], and I am a sophomore undergra…" at bounding box center [474, 441] width 471 height 303
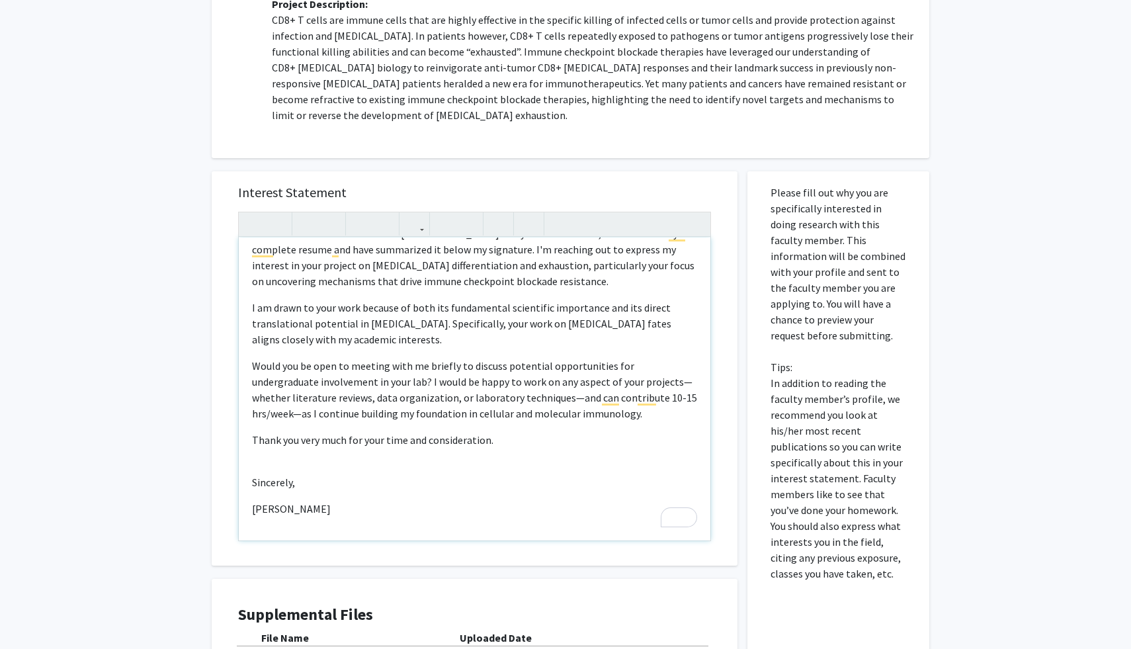
scroll to position [716, 0]
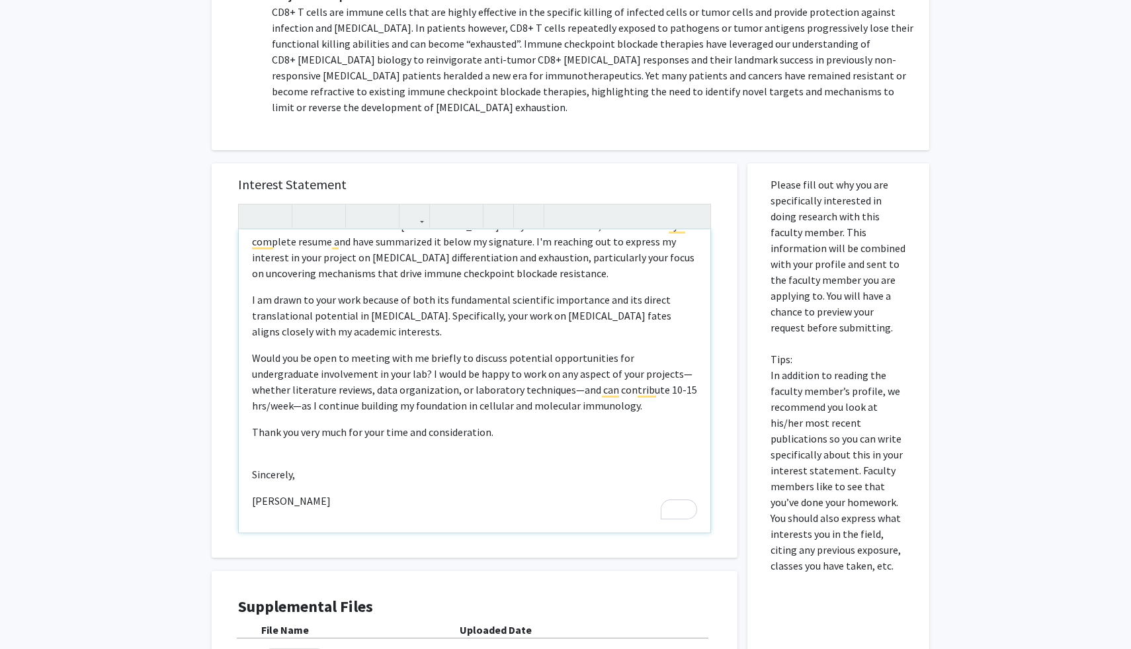
click at [553, 500] on div "Dear Dr. [PERSON_NAME], My name is [PERSON_NAME], and I am a sophomore undergra…" at bounding box center [474, 380] width 471 height 303
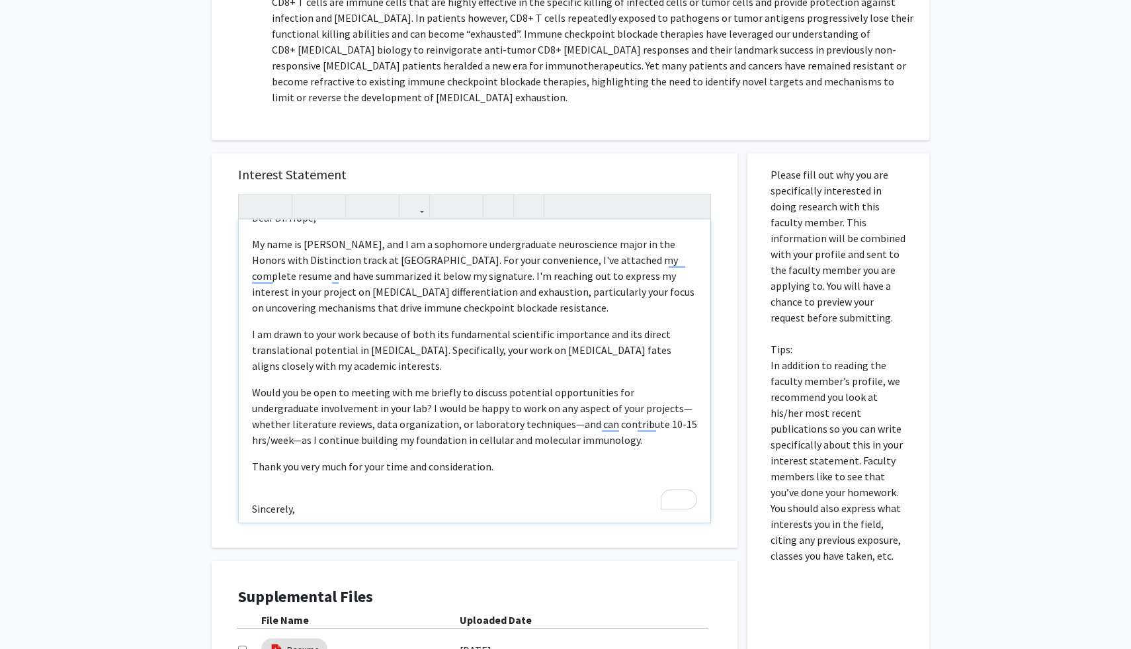
scroll to position [15, 0]
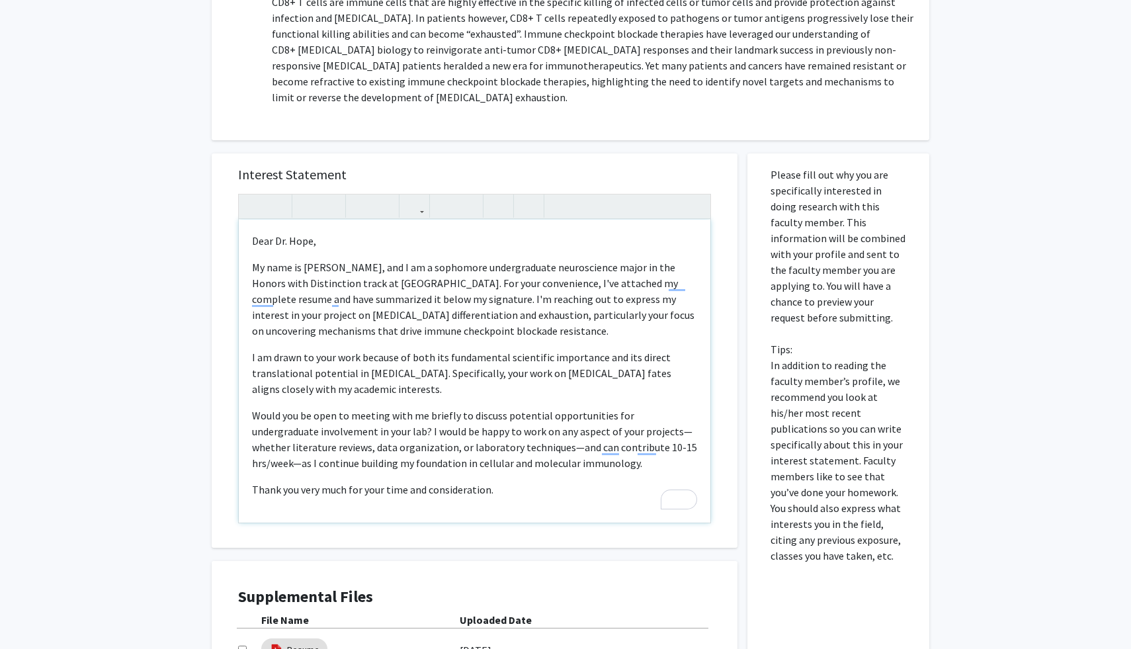
click at [428, 382] on div "Dear Dr. [PERSON_NAME], My name is [PERSON_NAME], and I am a sophomore undergra…" at bounding box center [474, 371] width 471 height 303
click at [417, 370] on p "I am drawn to your work because of both its fundamental scientific importance a…" at bounding box center [474, 373] width 445 height 48
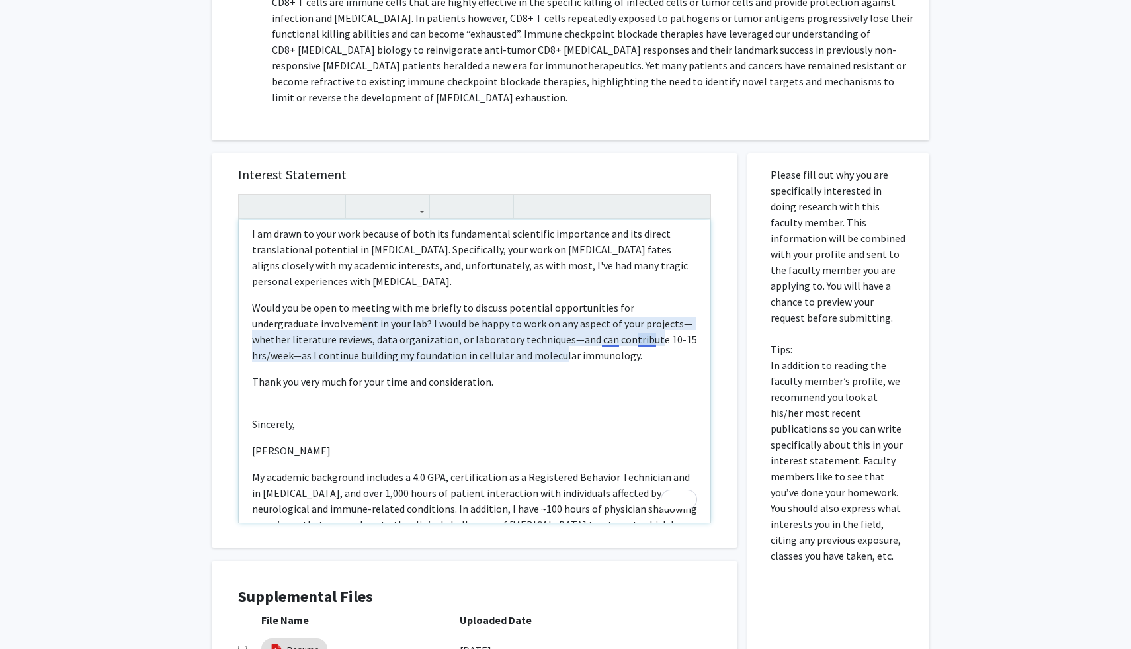
click at [604, 323] on span "ould you be open to meeting with me briefly to discuss potential opportunities …" at bounding box center [474, 331] width 445 height 61
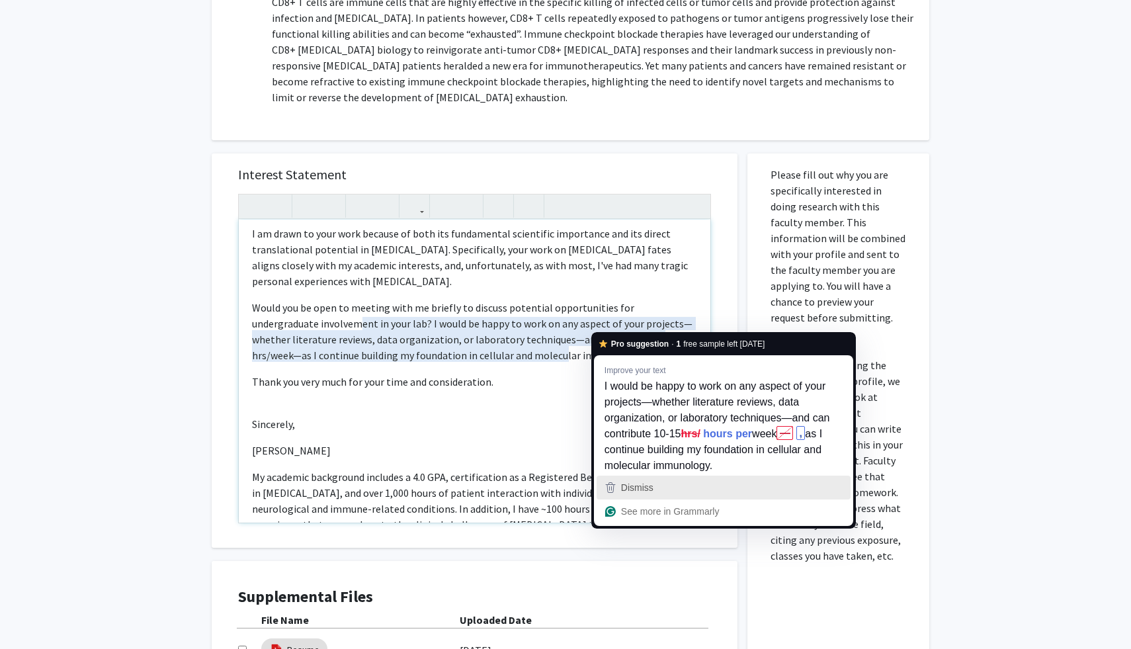
click at [637, 488] on span "Dismiss" at bounding box center [637, 487] width 32 height 11
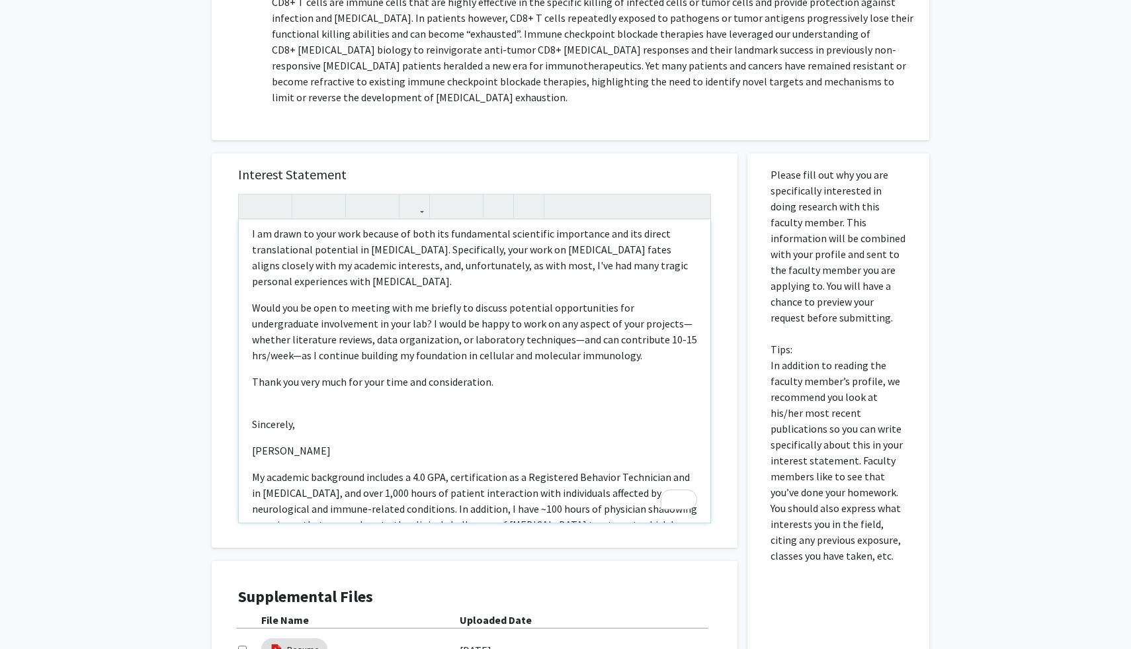
click at [635, 341] on p "W [GEOGRAPHIC_DATA] you be open to meeting with me briefly to discuss potential…" at bounding box center [474, 331] width 445 height 63
click at [614, 421] on div "Dear Dr. [PERSON_NAME], My name is [PERSON_NAME], and I am a sophomore undergra…" at bounding box center [474, 371] width 471 height 303
click at [574, 394] on div "Dear Dr. [PERSON_NAME], My name is [PERSON_NAME], and I am a sophomore undergra…" at bounding box center [474, 371] width 471 height 303
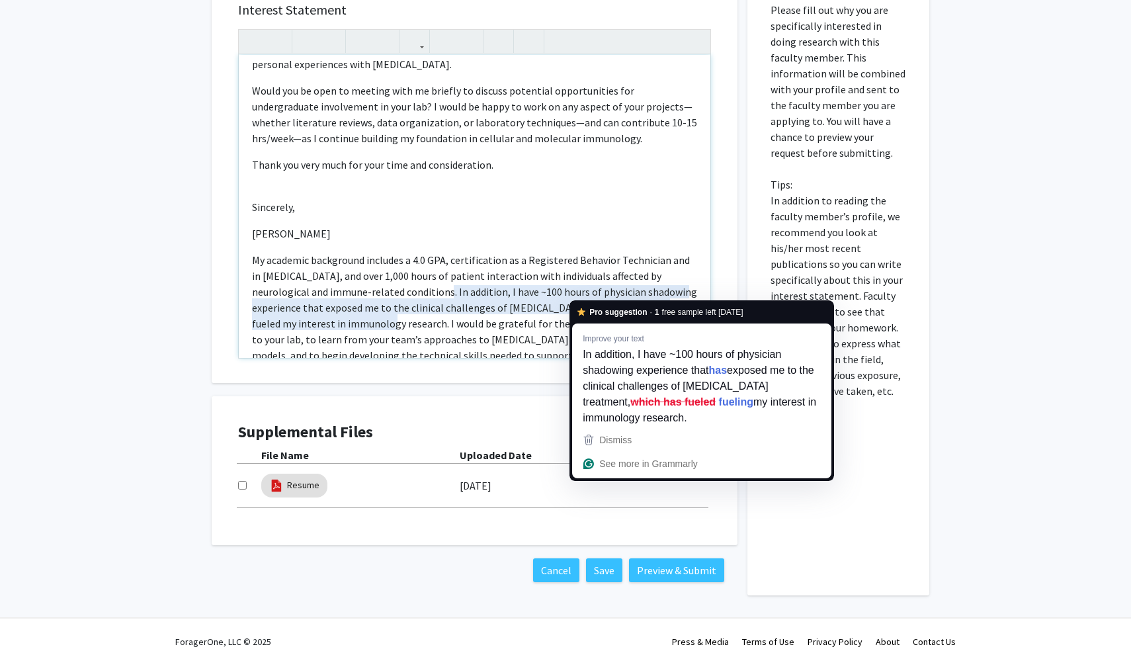
click at [618, 294] on p "My academic background includes a 4.0 GPA, certification as a Registered Behavi…" at bounding box center [474, 307] width 445 height 111
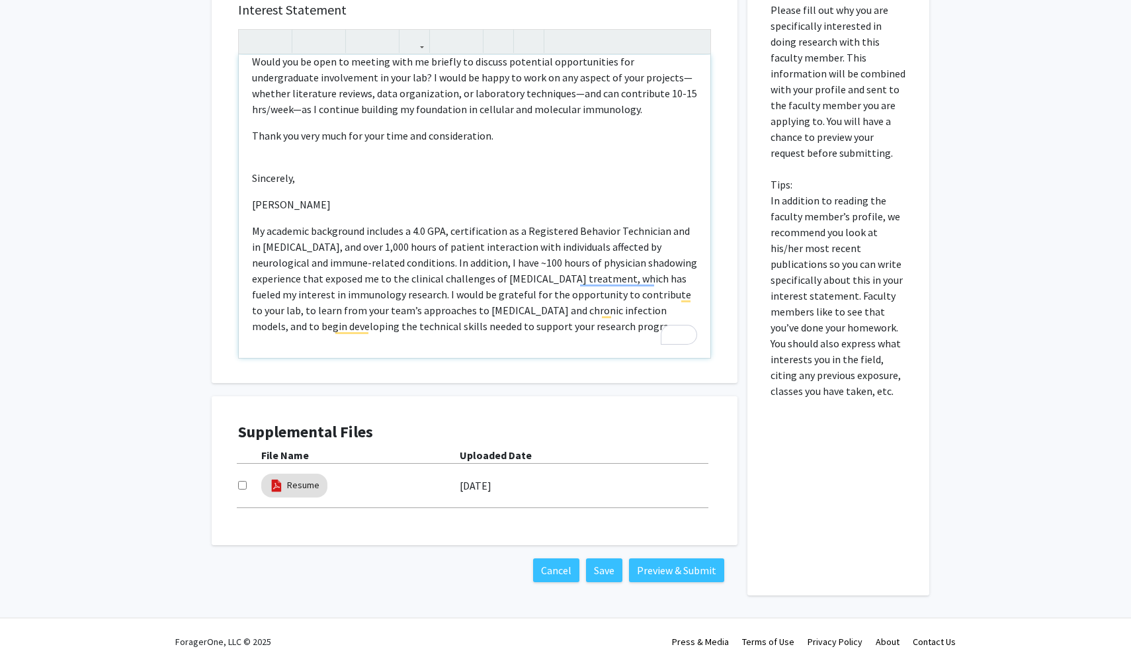
click at [397, 293] on p "My academic background includes a 4.0 GPA, certification as a Registered Behavi…" at bounding box center [474, 278] width 445 height 111
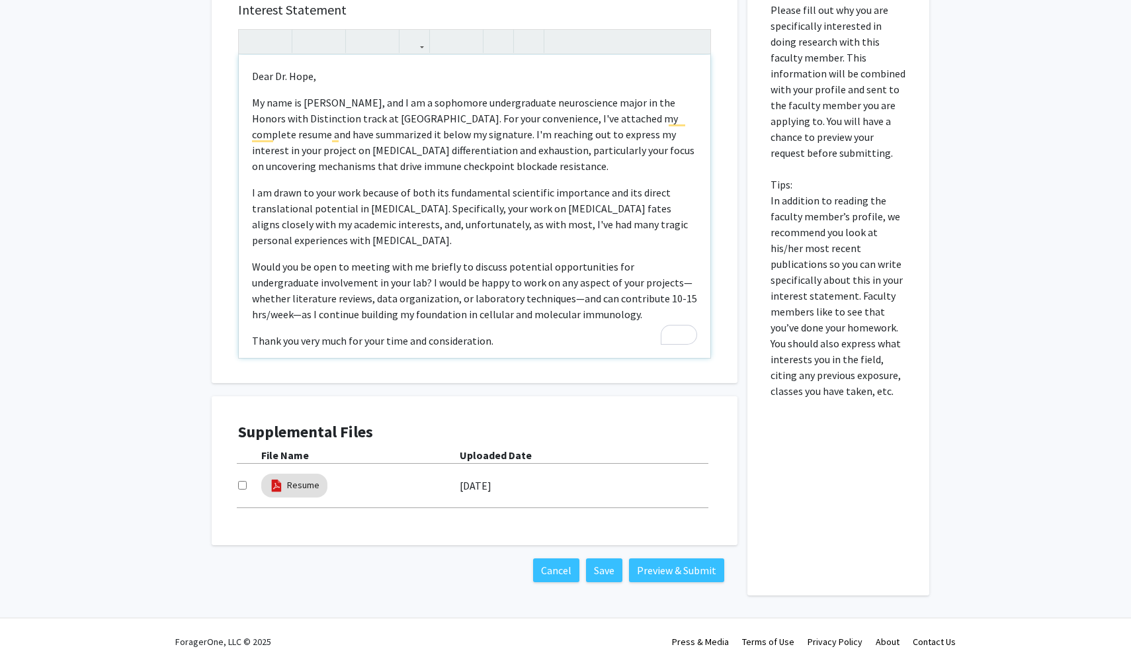
click at [524, 333] on p "Thank you very much for your time and consideration." at bounding box center [474, 341] width 445 height 16
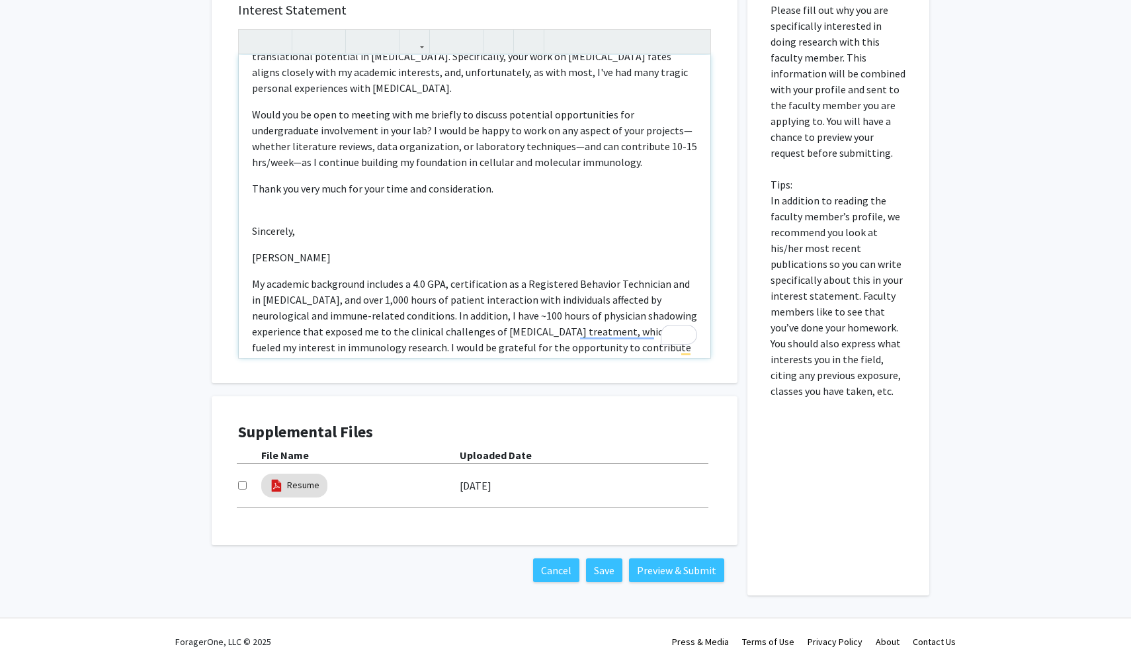
scroll to position [188, 0]
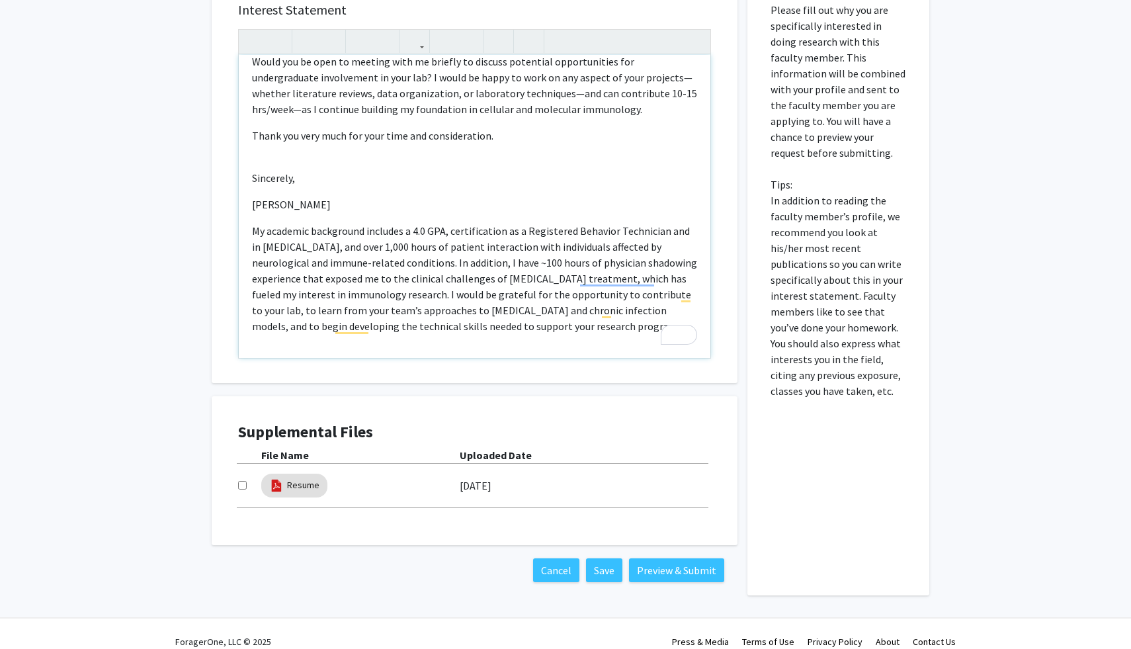
click at [552, 332] on div "Dear Dr. [PERSON_NAME], My name is [PERSON_NAME], and I am a sophomore undergra…" at bounding box center [474, 206] width 471 height 303
click at [635, 301] on p "My academic background includes a 4.0 GPA, certification as a Registered Behavi…" at bounding box center [474, 278] width 445 height 111
click at [627, 295] on p "My academic background includes a 4.0 GPA, certification as a Registered Behavi…" at bounding box center [474, 278] width 445 height 111
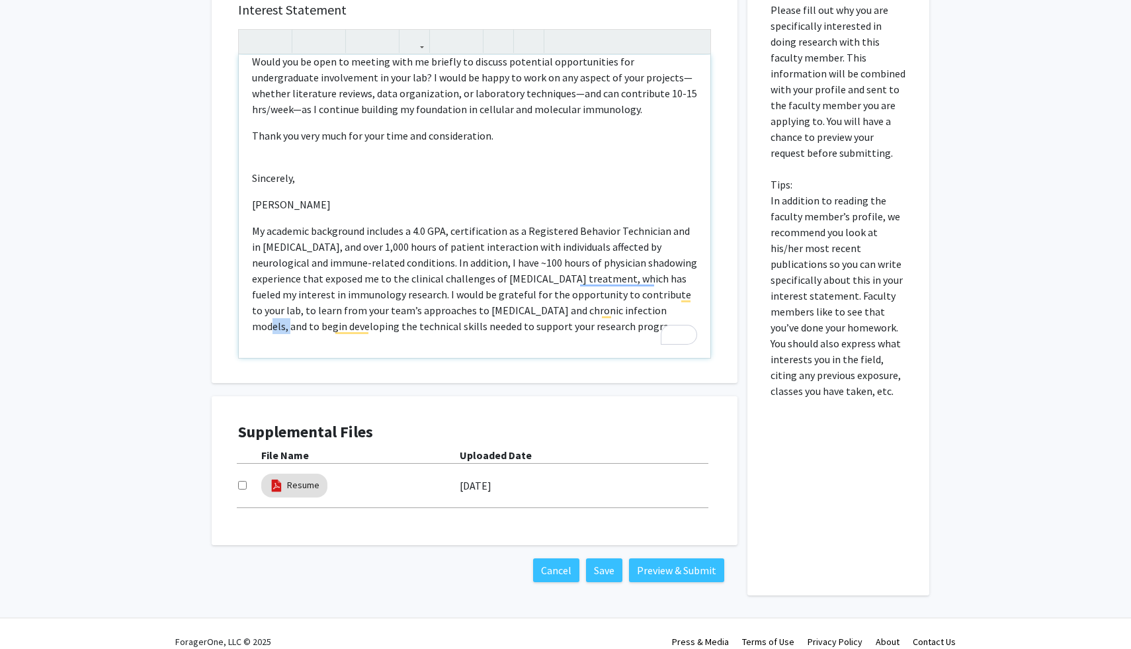
click at [627, 295] on p "My academic background includes a 4.0 GPA, certification as a Registered Behavi…" at bounding box center [474, 278] width 445 height 111
click at [596, 313] on p "My academic background includes a 4.0 GPA, certification as a Registered Behavi…" at bounding box center [474, 278] width 445 height 111
type textarea "<l>Ipsu Do. Sita,</c><a>El sedd ei Temp Incid, utl E do m aliquaeni adminimveni…"
click at [570, 345] on div "Interest Statement Dear Dr. [PERSON_NAME], My name is [PERSON_NAME], and I am a…" at bounding box center [474, 186] width 499 height 394
click at [306, 478] on link "Resume" at bounding box center [303, 485] width 32 height 14
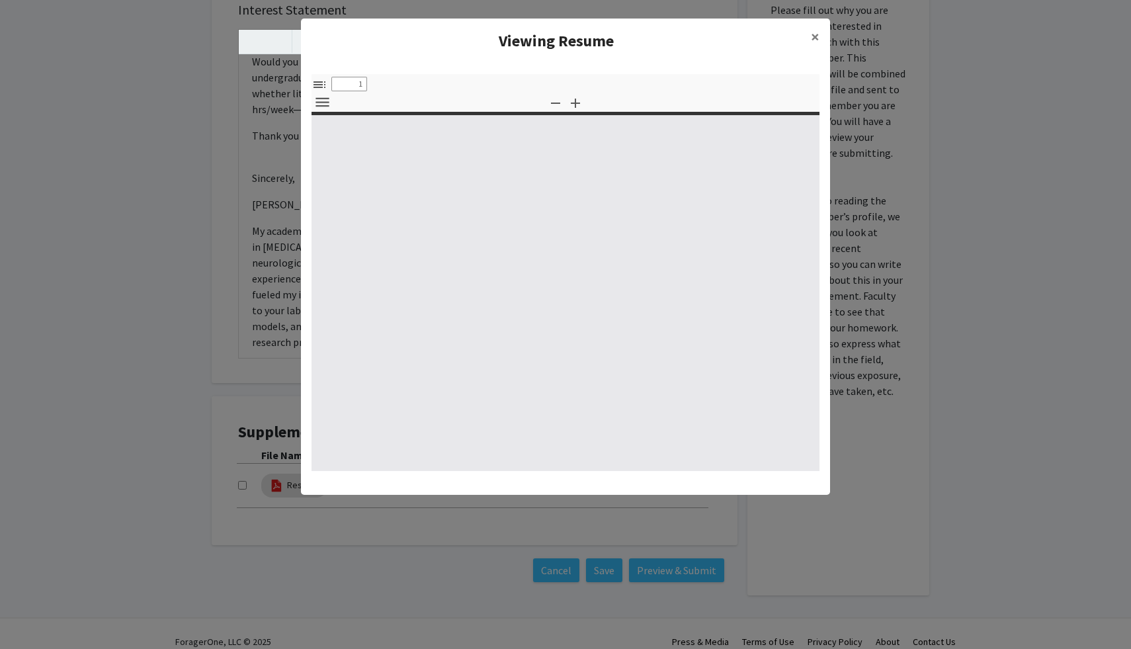
select select "custom"
type input "0"
select select "custom"
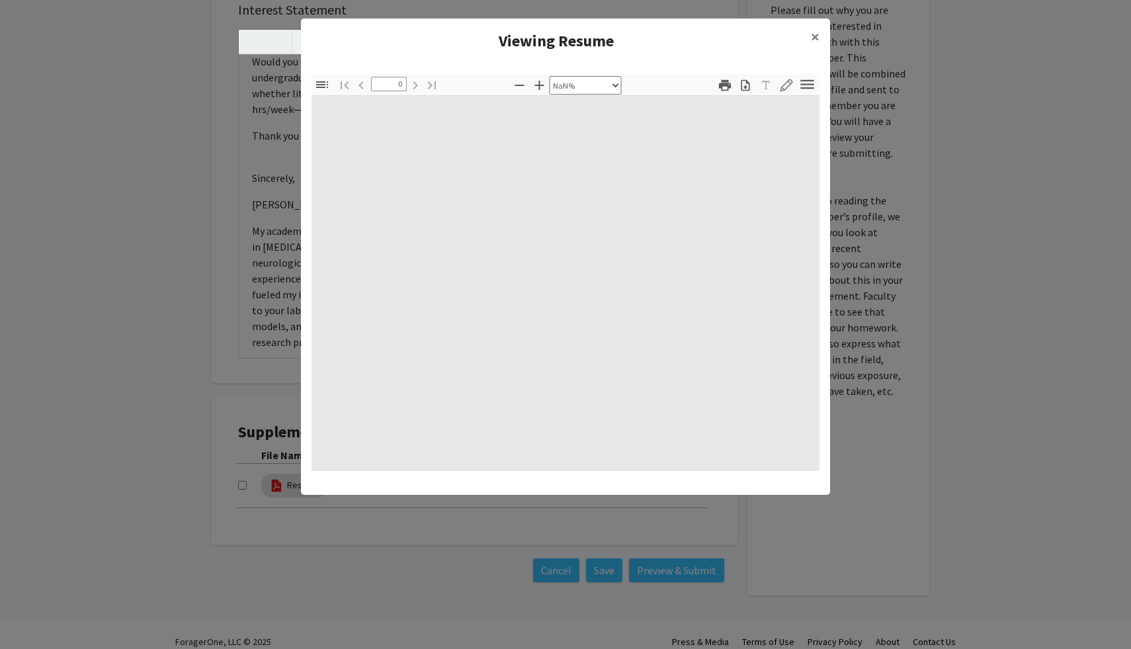
type input "1"
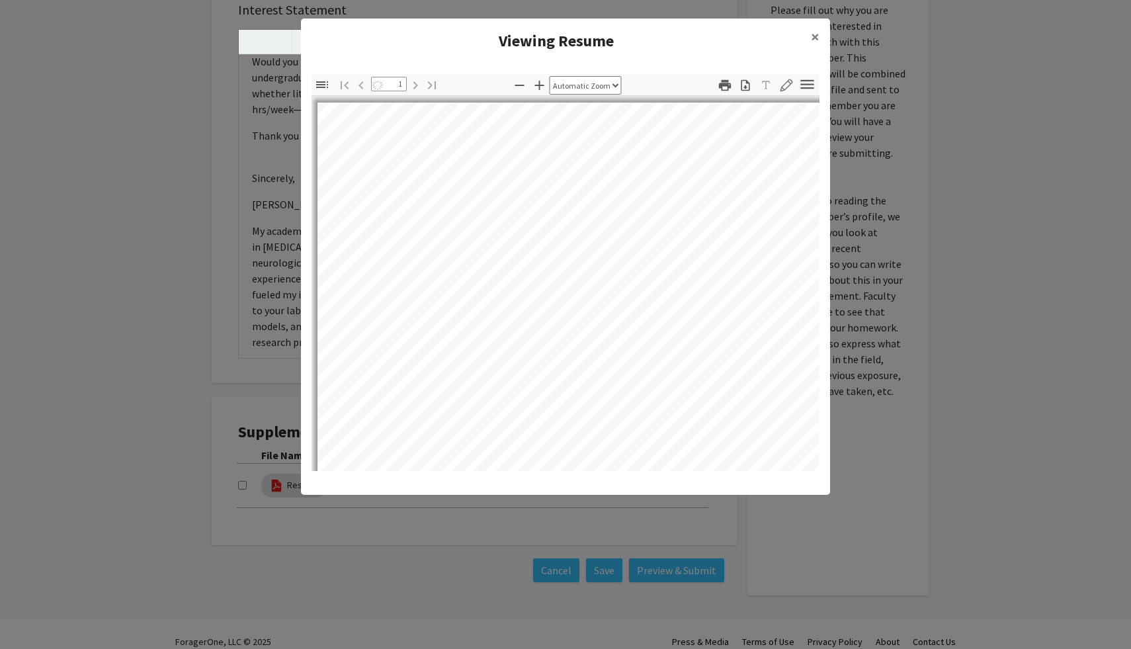
select select "auto"
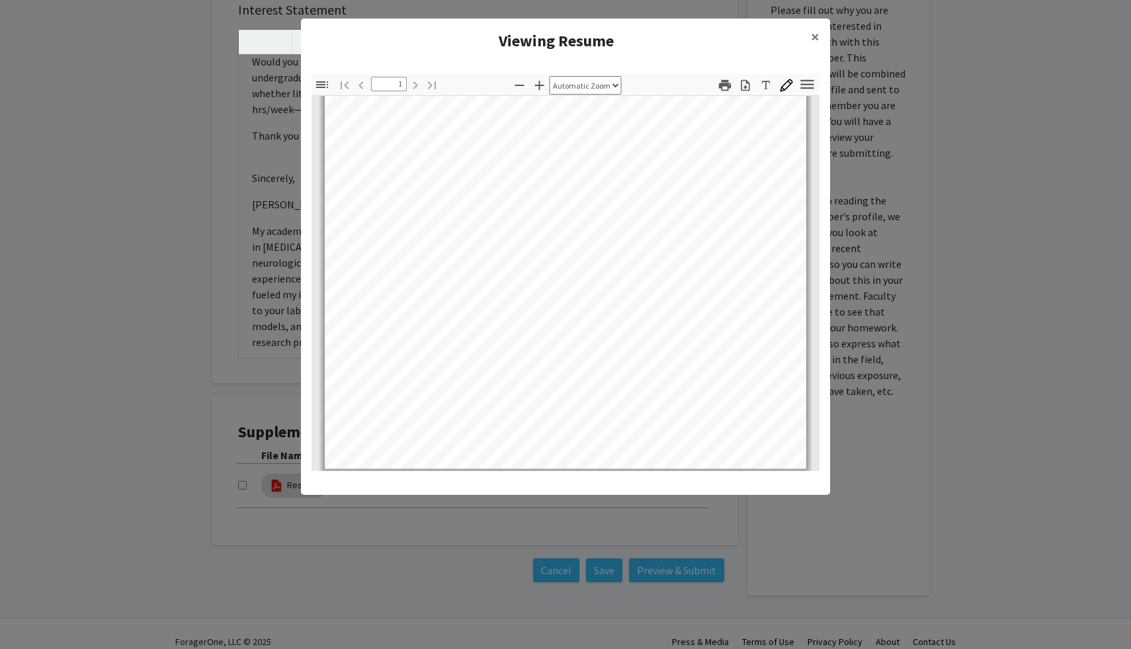
scroll to position [261, 0]
click at [812, 40] on span "×" at bounding box center [815, 36] width 9 height 20
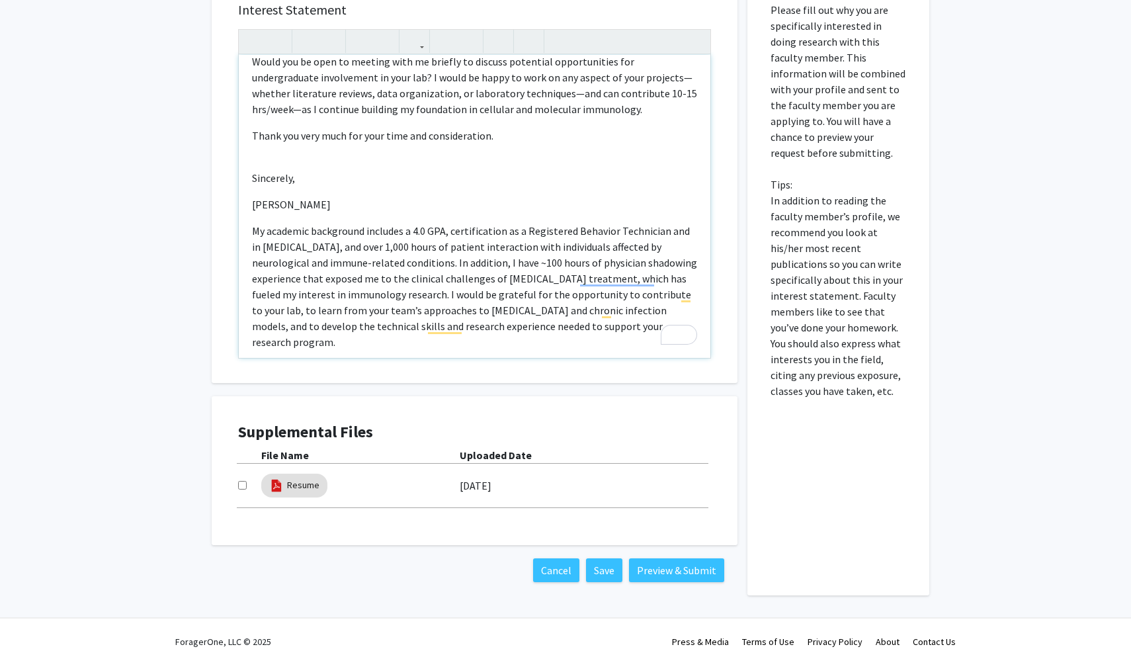
scroll to position [13, 0]
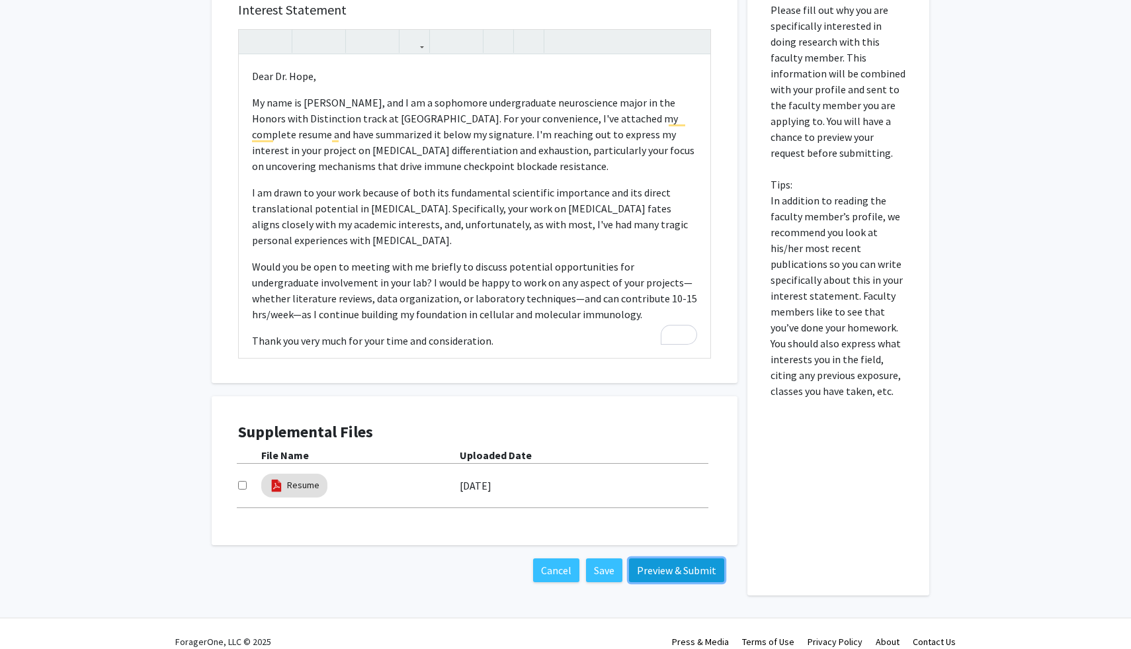
click at [647, 558] on button "Preview & Submit" at bounding box center [676, 570] width 95 height 24
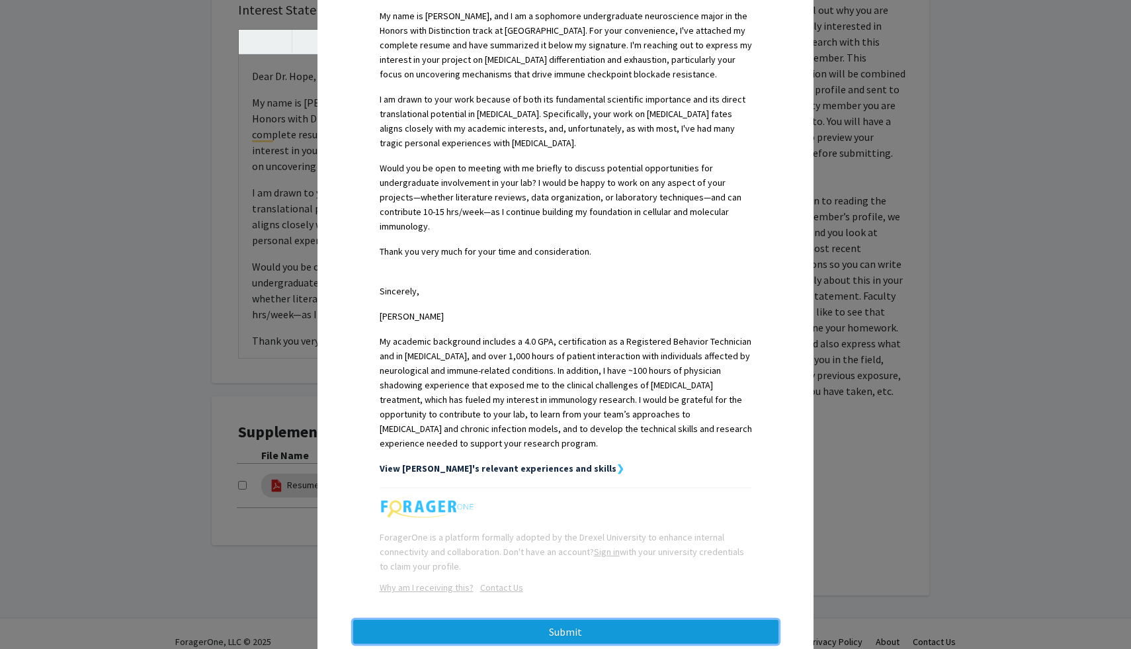
click at [563, 620] on button "Submit" at bounding box center [565, 632] width 425 height 24
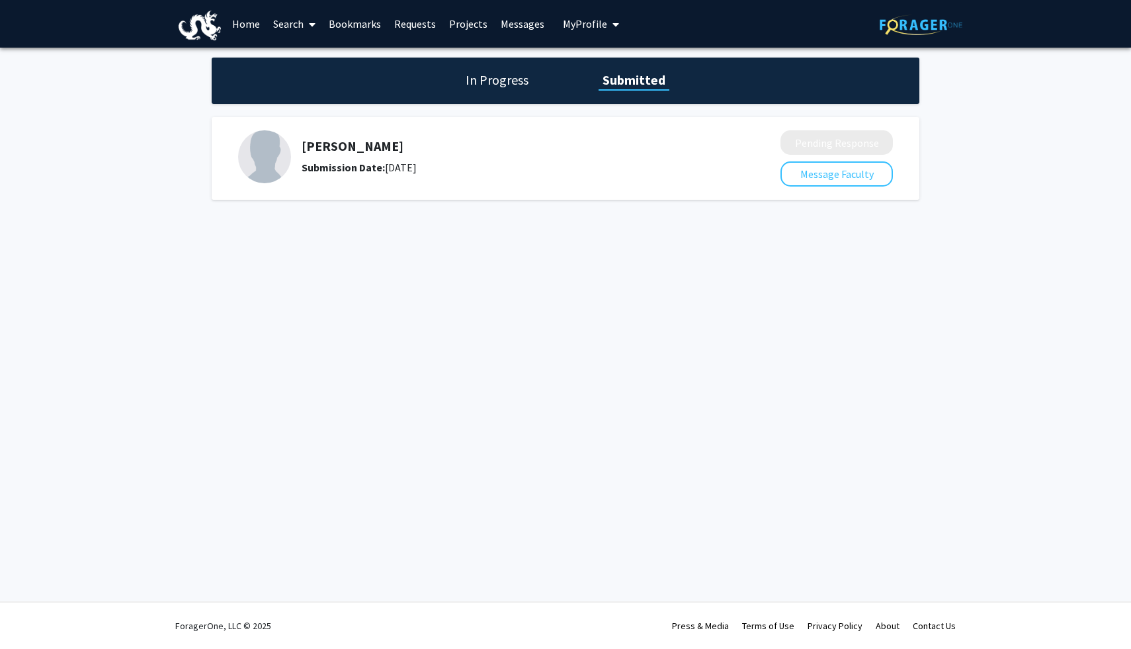
click at [517, 83] on h1 "In Progress" at bounding box center [497, 80] width 71 height 19
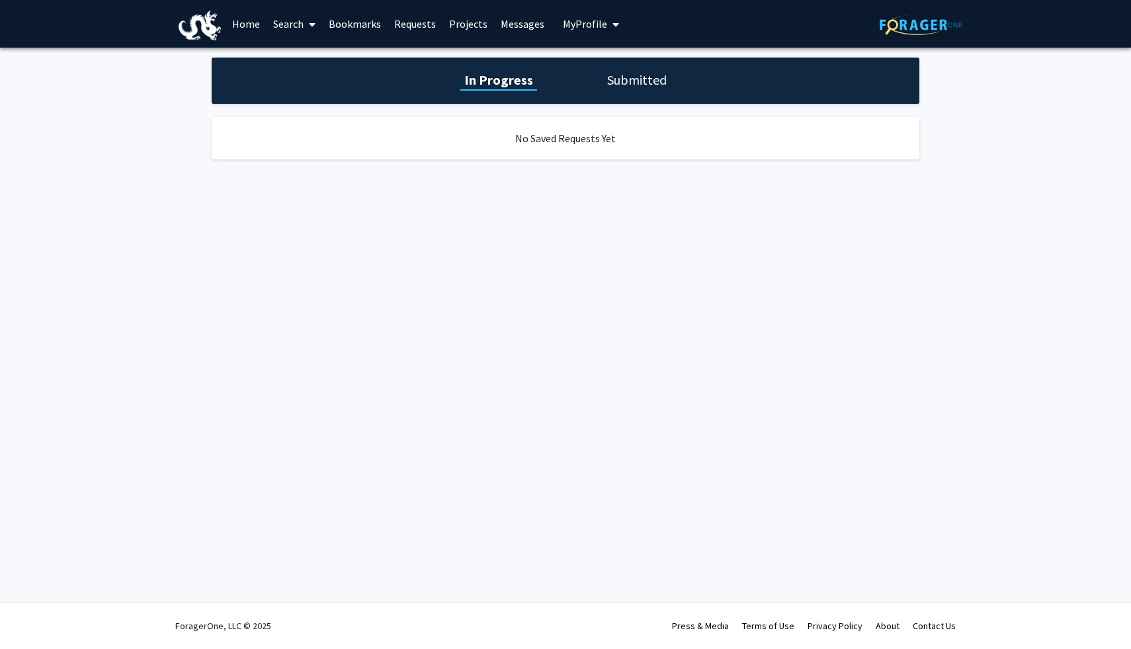
click at [427, 22] on link "Requests" at bounding box center [414, 24] width 55 height 46
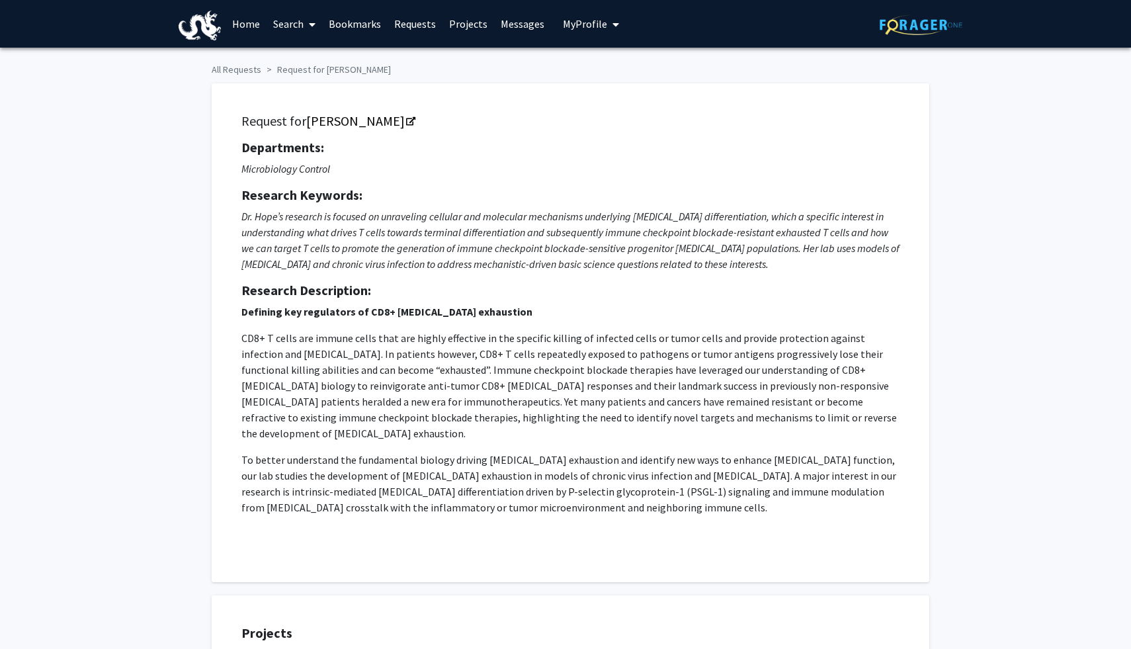
checkbox input "true"
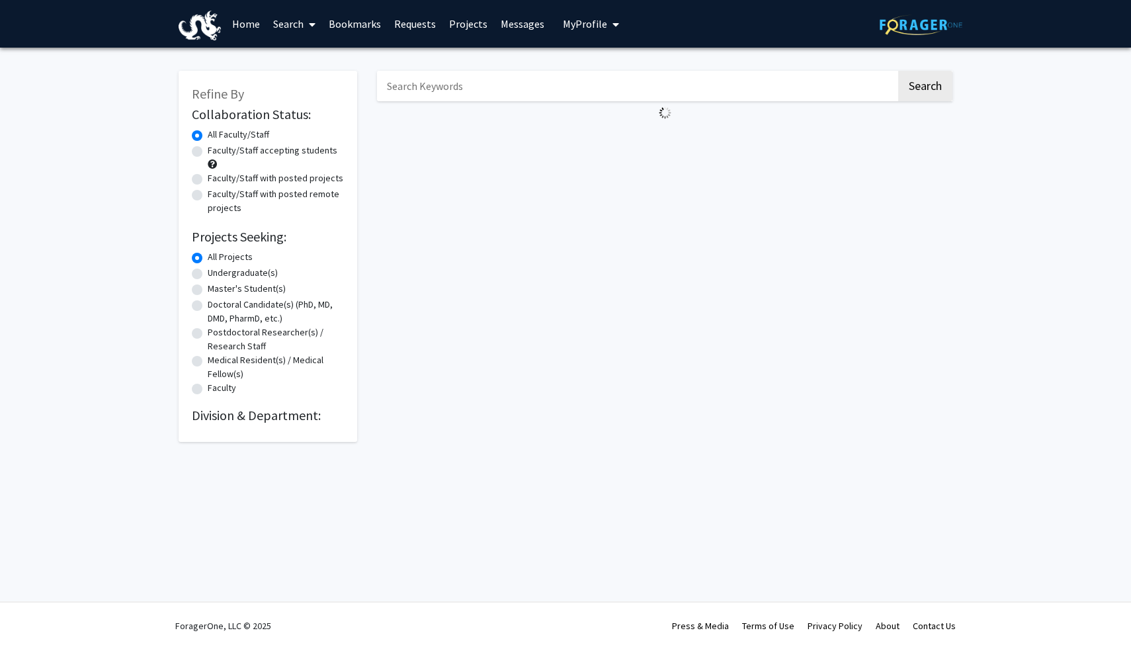
radio input "false"
radio input "true"
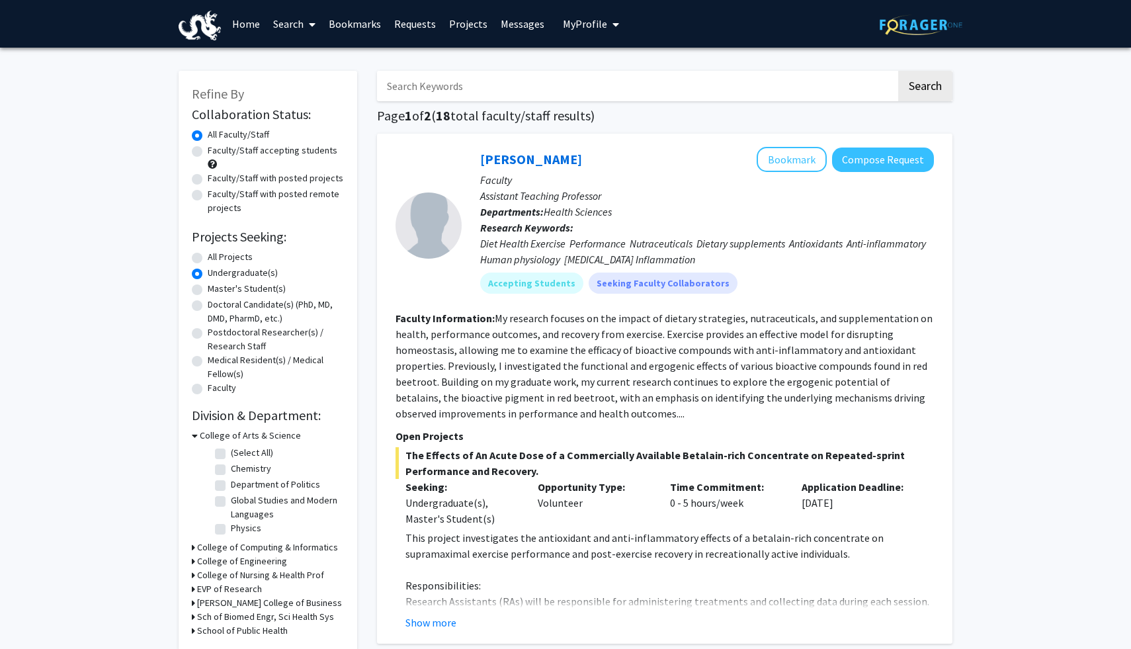
radio input "true"
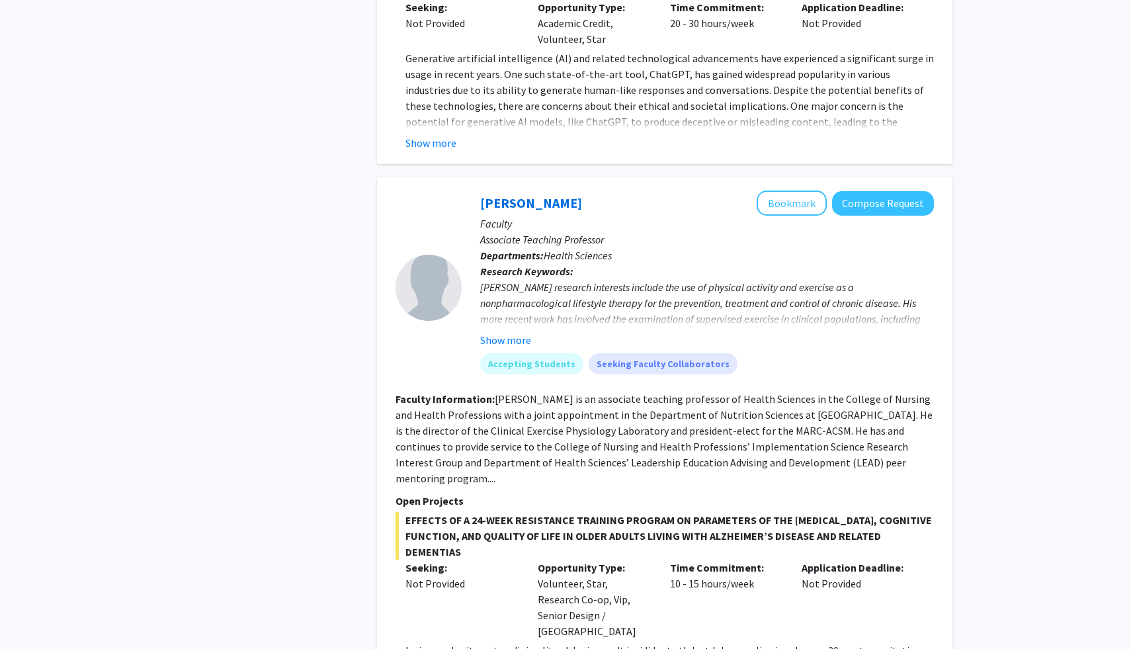
scroll to position [5107, 0]
click at [497, 331] on button "Show more" at bounding box center [505, 339] width 51 height 16
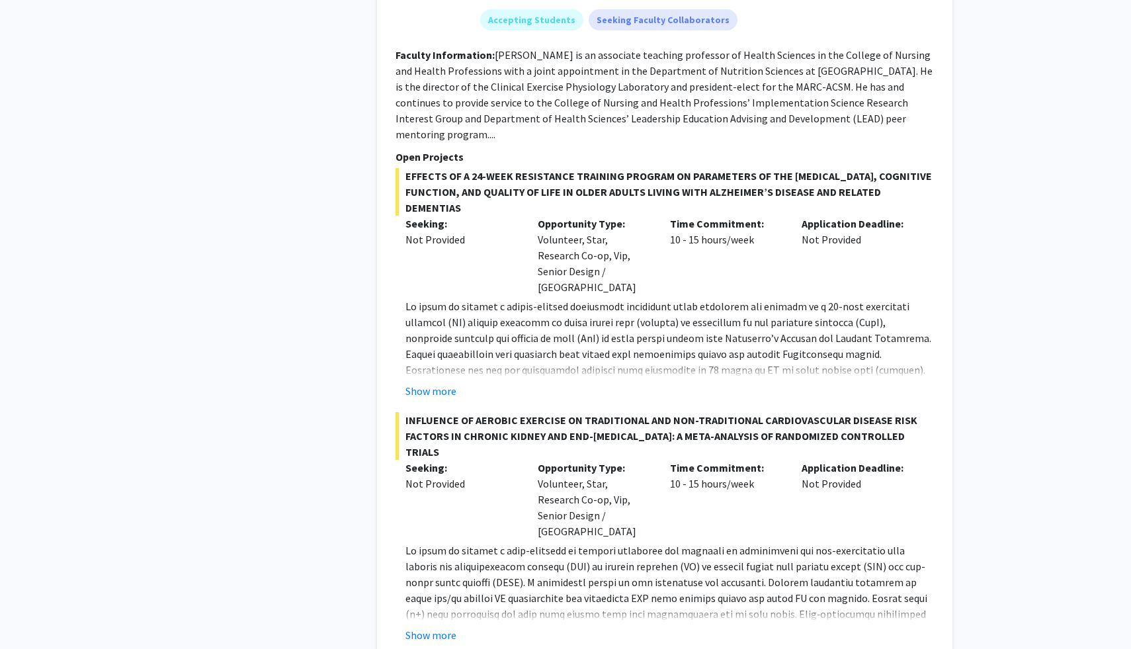
scroll to position [5510, 0]
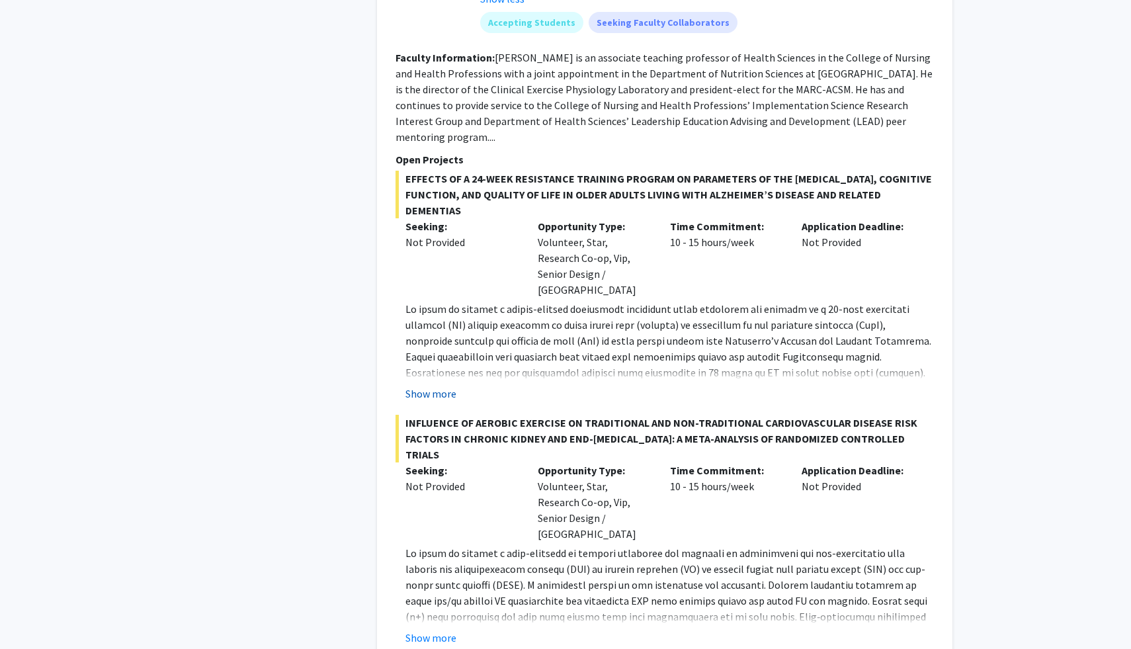
click at [434, 386] on button "Show more" at bounding box center [430, 394] width 51 height 16
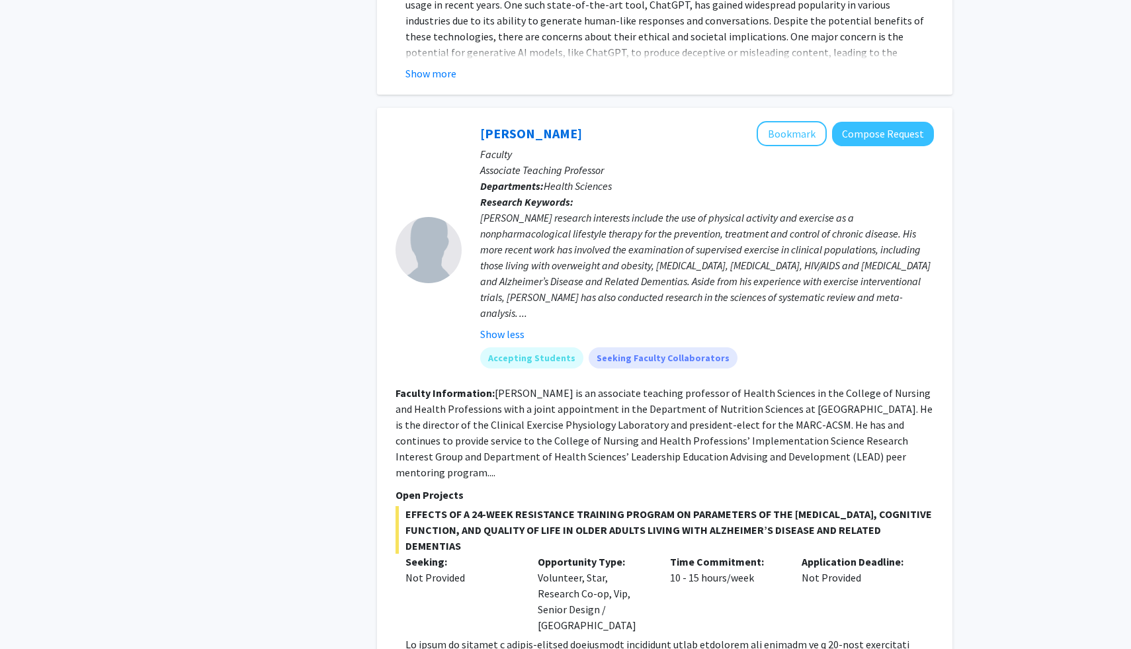
scroll to position [5152, 0]
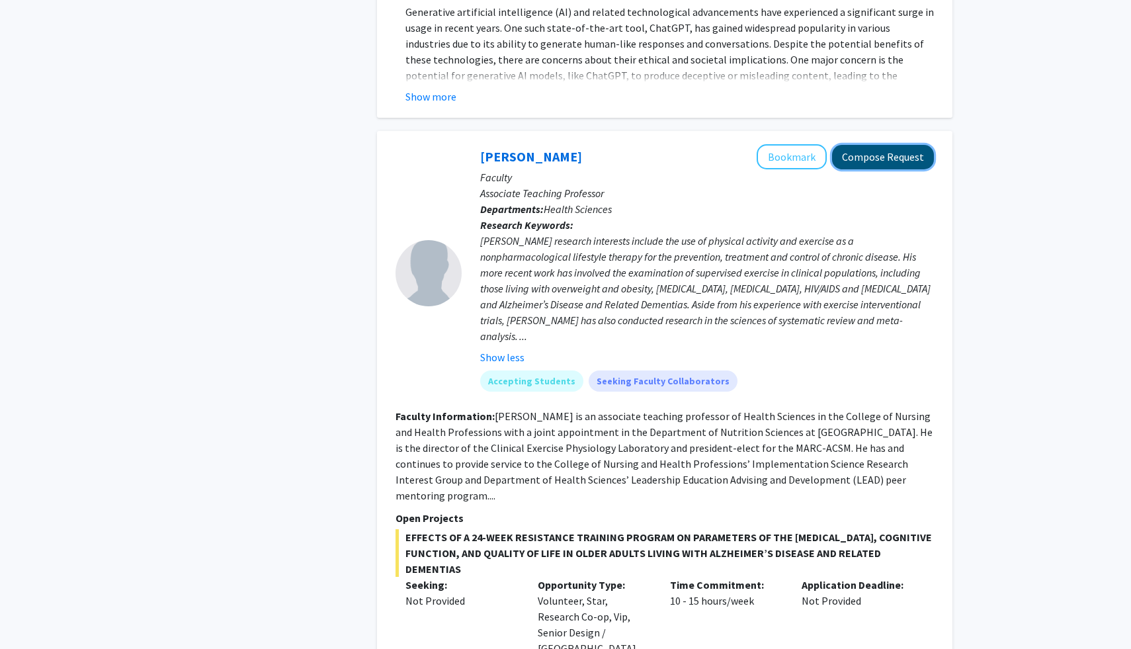
click at [877, 145] on button "Compose Request" at bounding box center [883, 157] width 102 height 24
click at [880, 145] on button "Compose Request" at bounding box center [883, 157] width 102 height 24
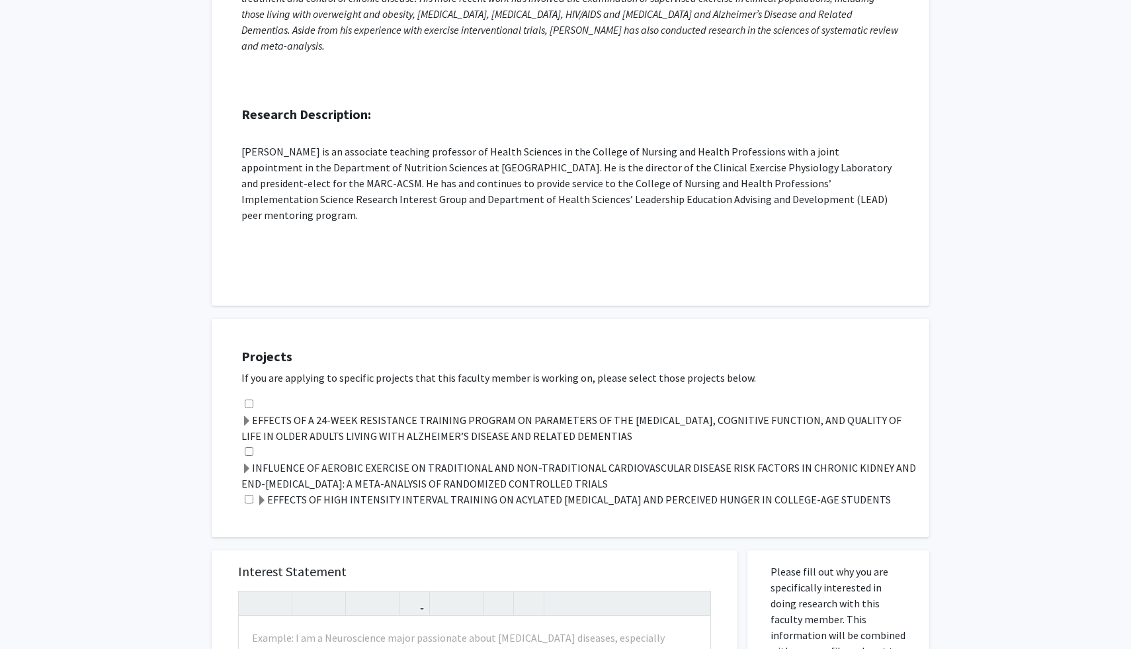
scroll to position [239, 0]
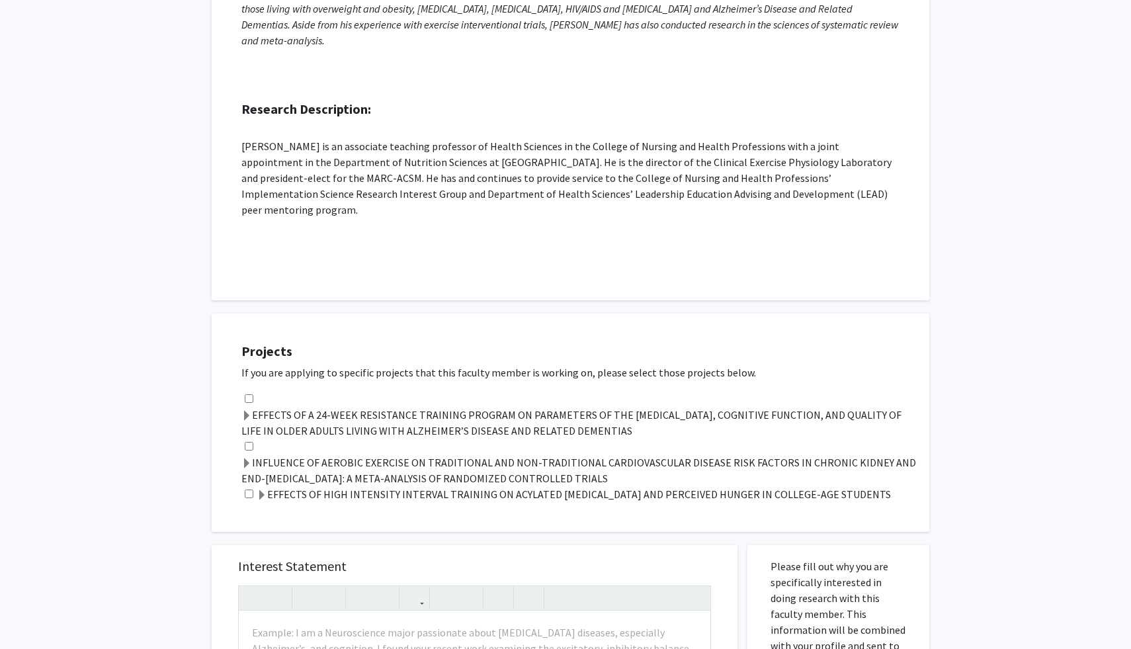
click at [253, 391] on div "EFFECTS OF A 24-WEEK RESISTANCE TRAINING PROGRAM ON PARAMETERS OF THE [MEDICAL_…" at bounding box center [578, 415] width 674 height 48
click at [249, 394] on input "checkbox" at bounding box center [249, 398] width 9 height 9
checkbox input "true"
click at [241, 411] on span at bounding box center [246, 416] width 11 height 11
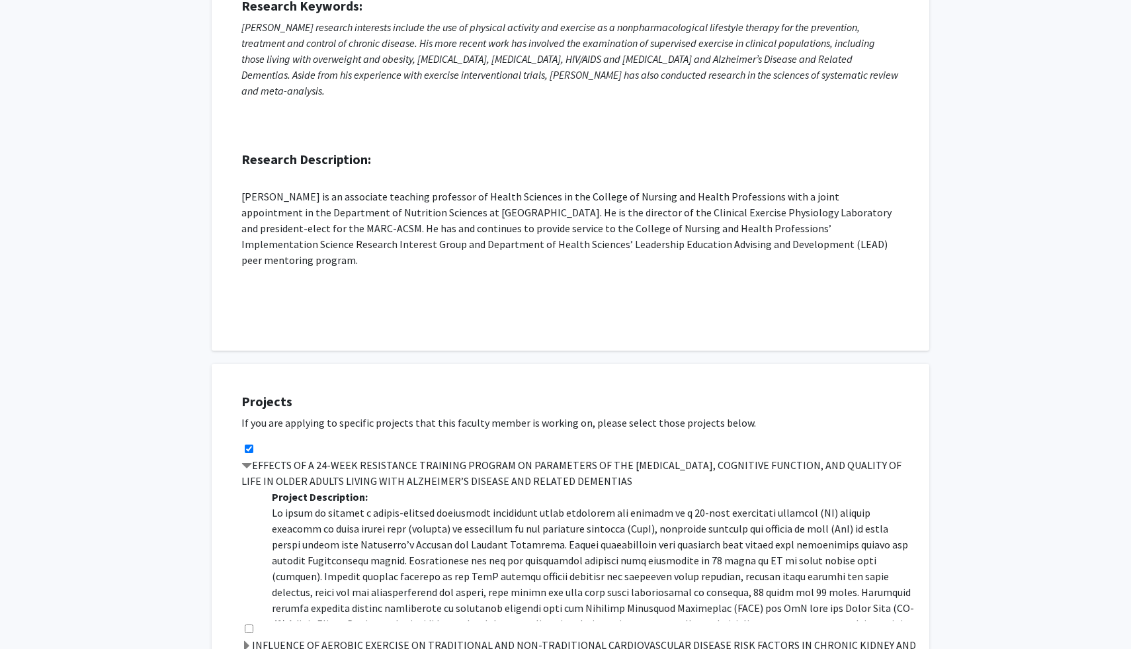
scroll to position [0, 0]
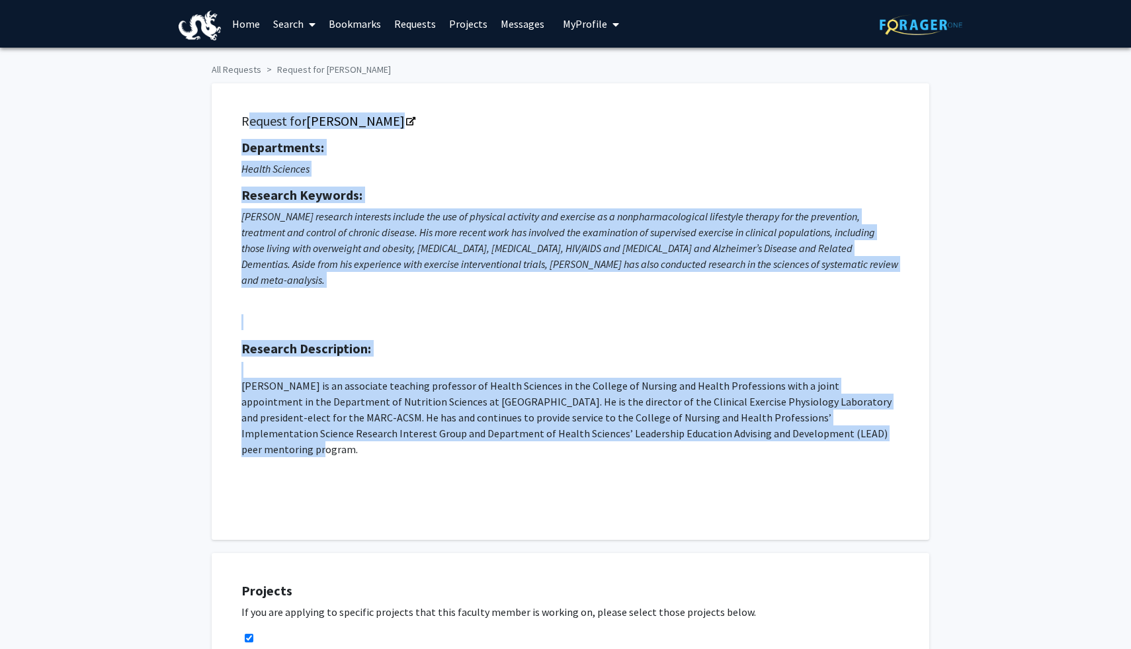
drag, startPoint x: 243, startPoint y: 117, endPoint x: 821, endPoint y: 440, distance: 662.5
click at [821, 440] on div "Request for [PERSON_NAME] Departments: Health Sciences Research Keywords: [PERS…" at bounding box center [570, 311] width 684 height 423
copy div "Loremip dol Sitamet Consect Adipiscinge: Seddoe Temporin Utlabore Etdolore: Mag…"
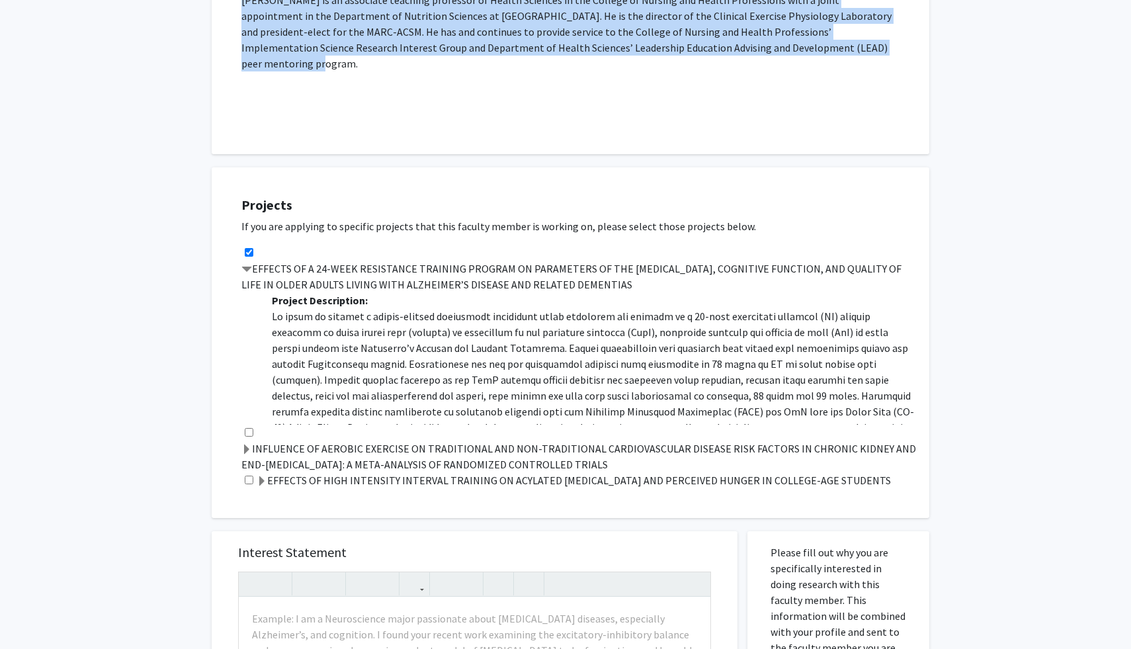
scroll to position [397, 0]
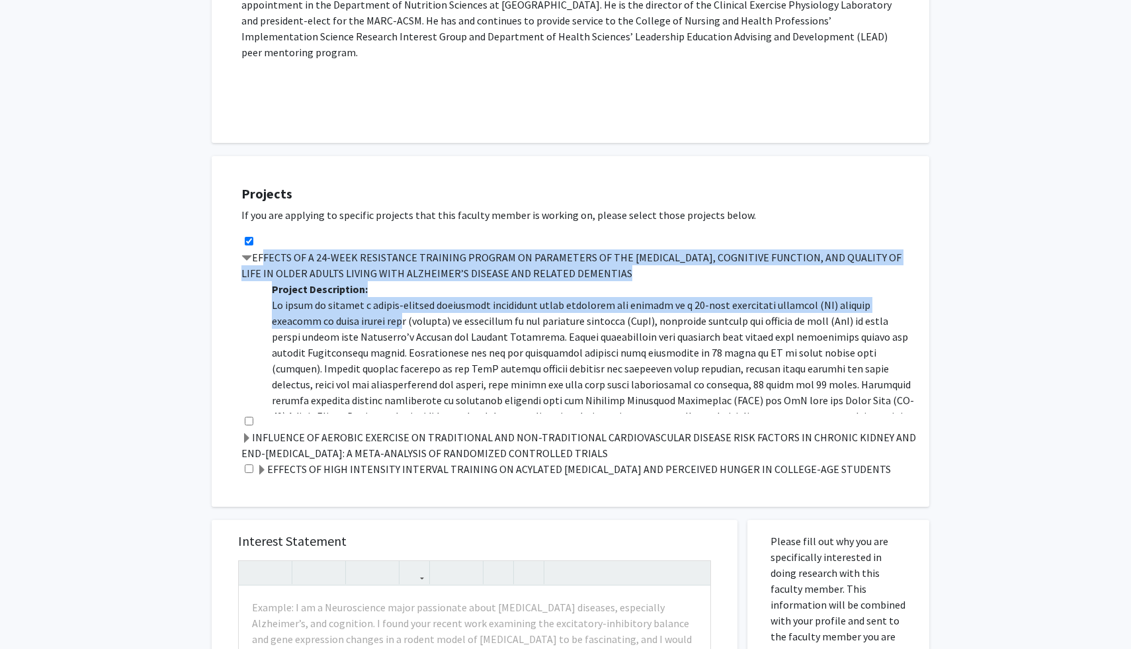
drag, startPoint x: 257, startPoint y: 235, endPoint x: 339, endPoint y: 304, distance: 107.1
click at [339, 304] on div "EFFECTS OF A 24-WEEK RESISTANCE TRAINING PROGRAM ON PARAMETERS OF THE [MEDICAL_…" at bounding box center [578, 323] width 674 height 180
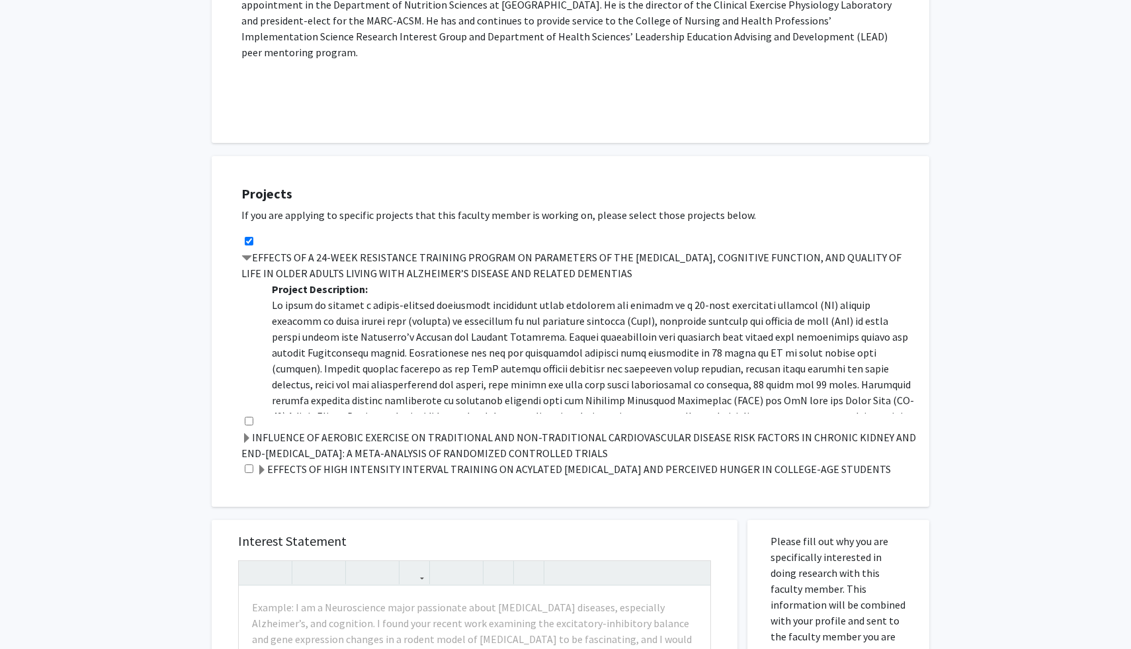
click at [272, 315] on p at bounding box center [594, 392] width 644 height 190
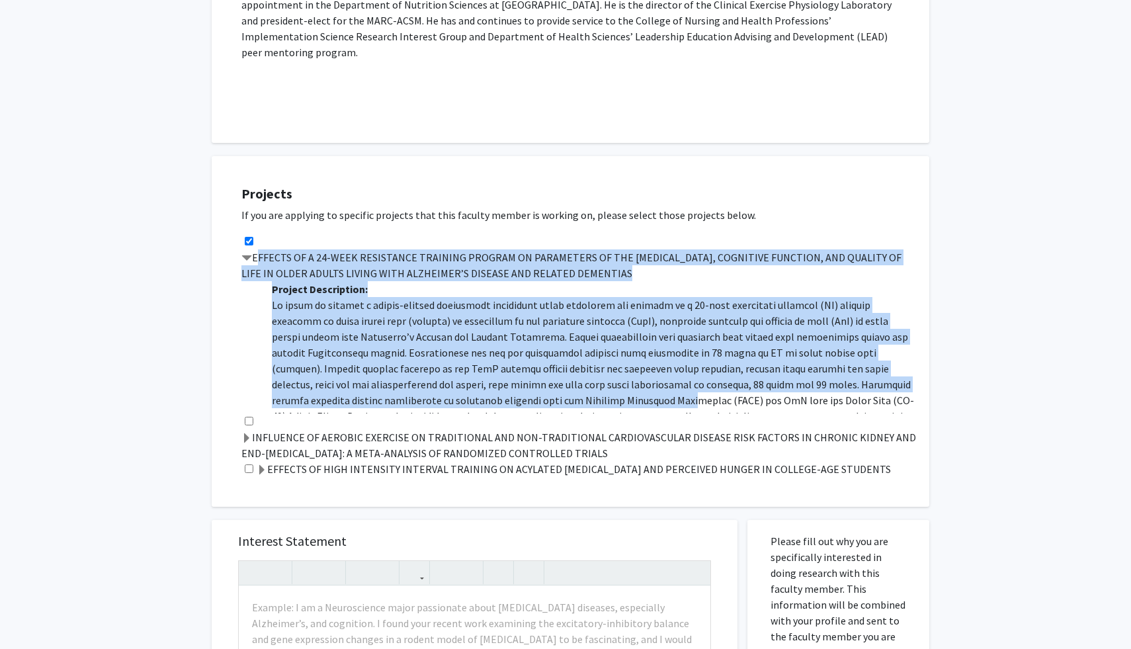
drag, startPoint x: 253, startPoint y: 237, endPoint x: 499, endPoint y: 380, distance: 283.9
click at [499, 380] on div "EFFECTS OF A 24-WEEK RESISTANCE TRAINING PROGRAM ON PARAMETERS OF THE [MEDICAL_…" at bounding box center [578, 323] width 674 height 180
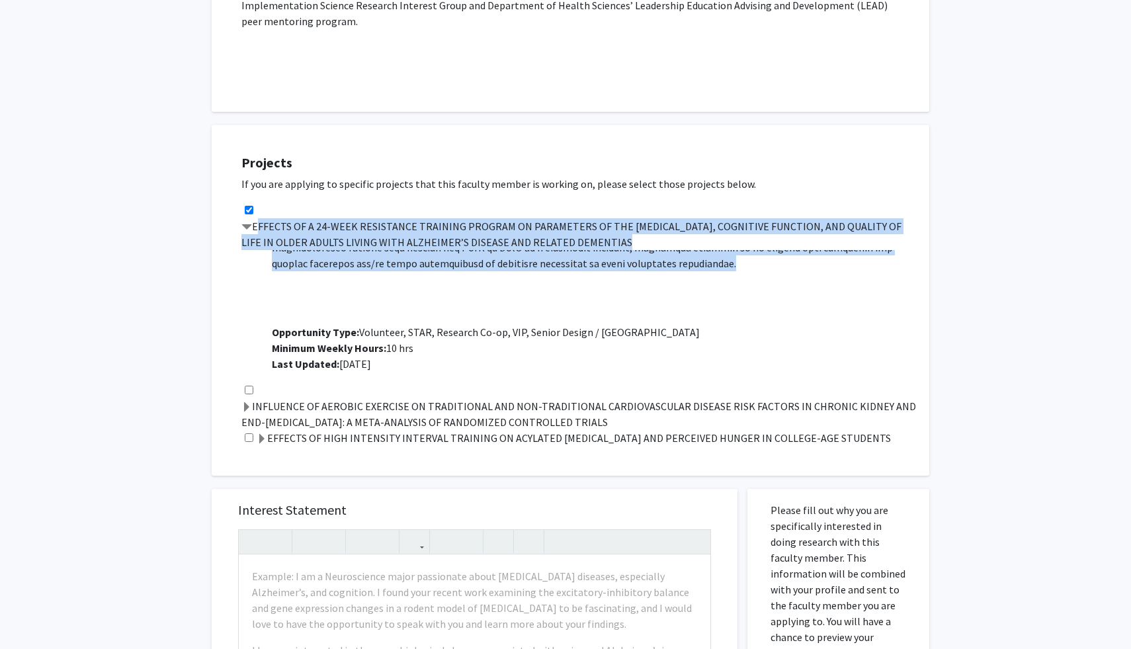
scroll to position [428, 0]
copy div "LOREMIP DO S 06-AMET CONSECTETU ADIPISCI ELITSED DO EIUSMODTEM IN UTL ETDOLOREM…"
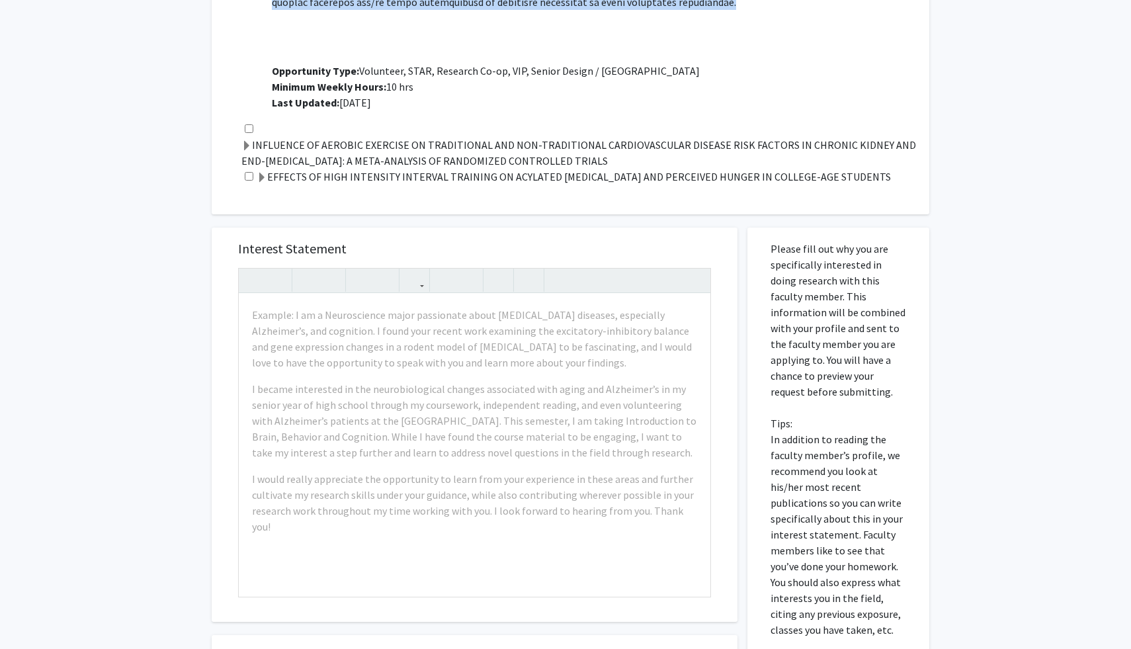
scroll to position [826, 0]
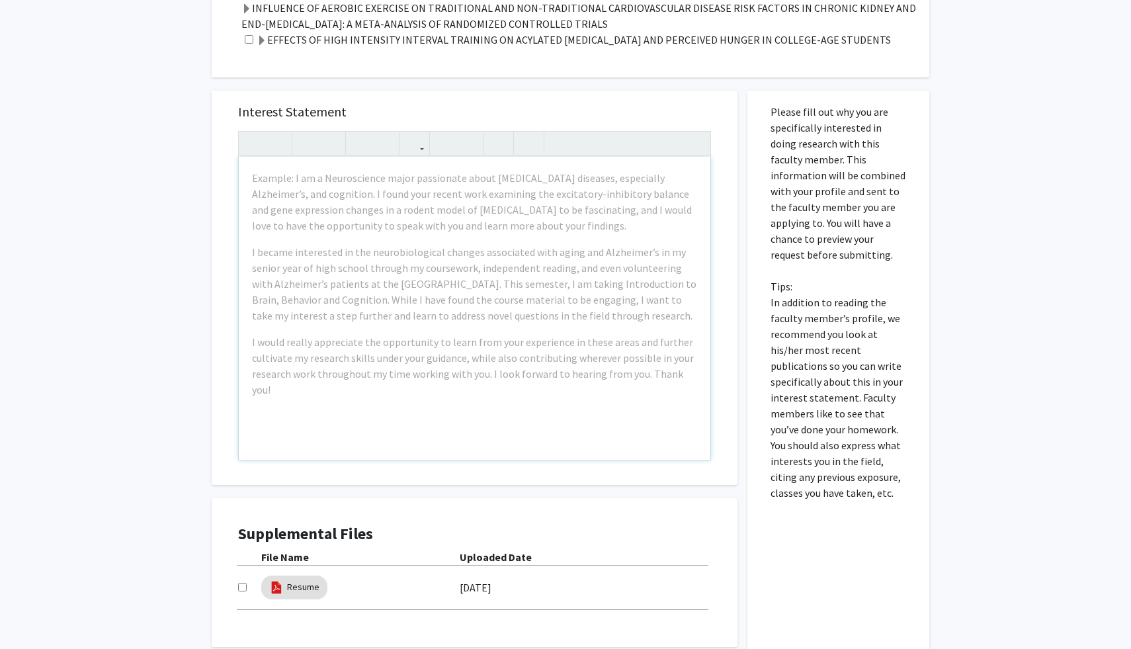
click at [443, 370] on div "Example: I am a Neuroscience major passionate about [MEDICAL_DATA] diseases, es…" at bounding box center [474, 308] width 471 height 303
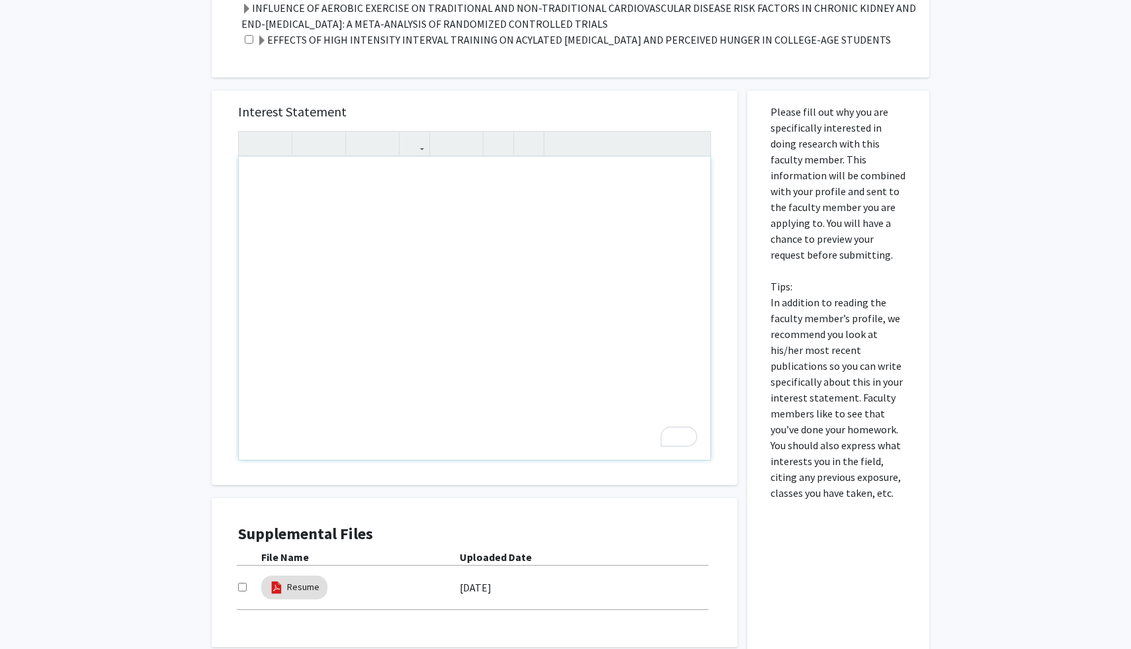
paste div "To enrich screen reader interactions, please activate Accessibility in Grammarl…"
type textarea "<l>Ipsu Dolorsita Consect,</a><el><s>D eius temp incidid utlab etd magn. Al eni…"
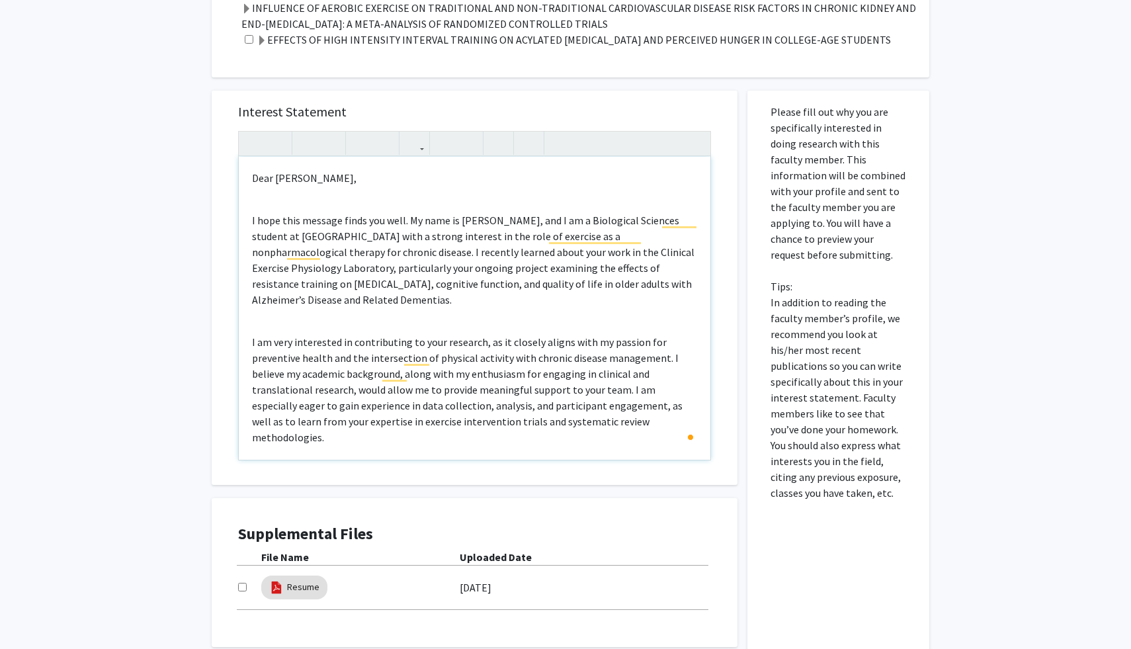
click at [475, 212] on p "I hope this message finds you well. My name is [PERSON_NAME], and I am a Biolog…" at bounding box center [474, 259] width 445 height 95
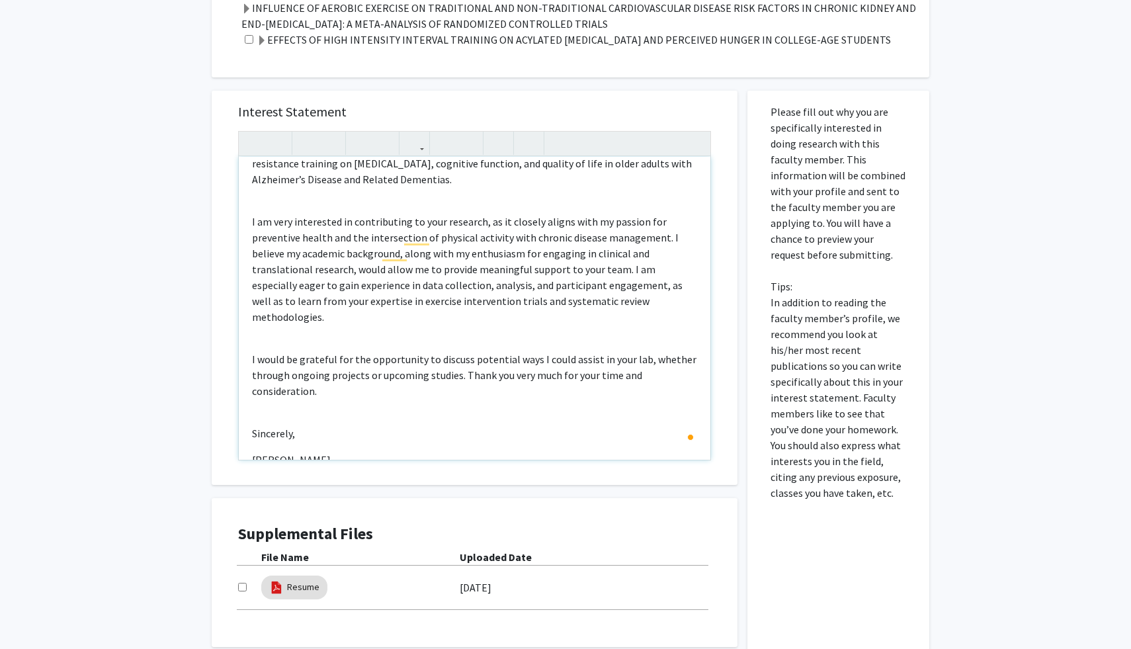
click at [338, 452] on p "[PERSON_NAME]" at bounding box center [474, 460] width 445 height 16
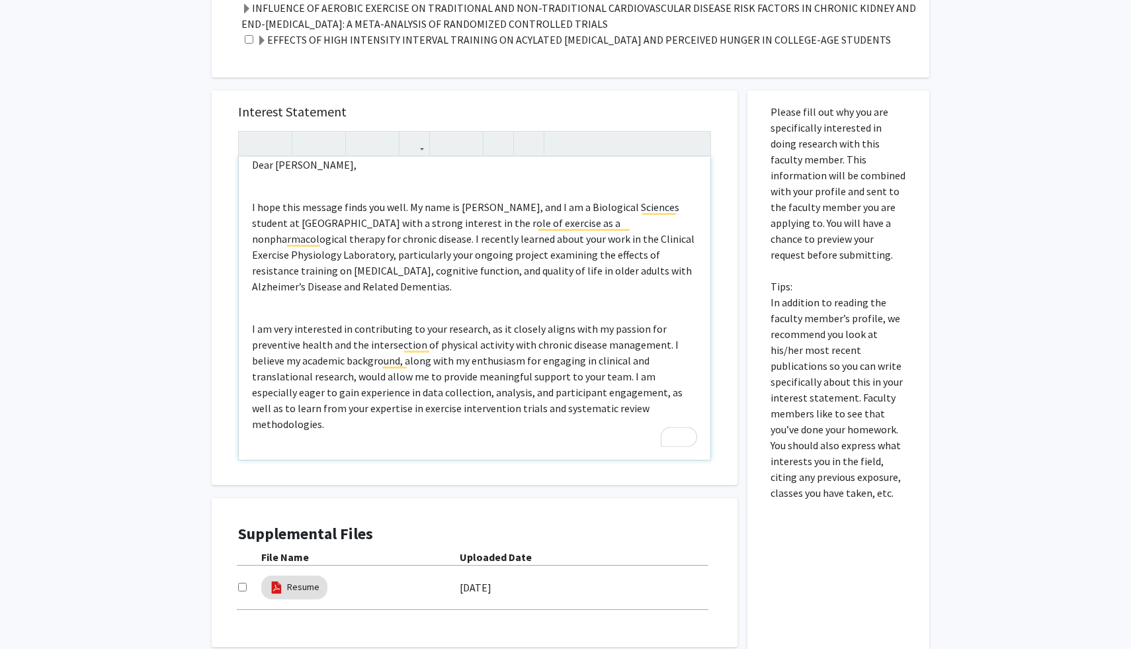
scroll to position [0, 0]
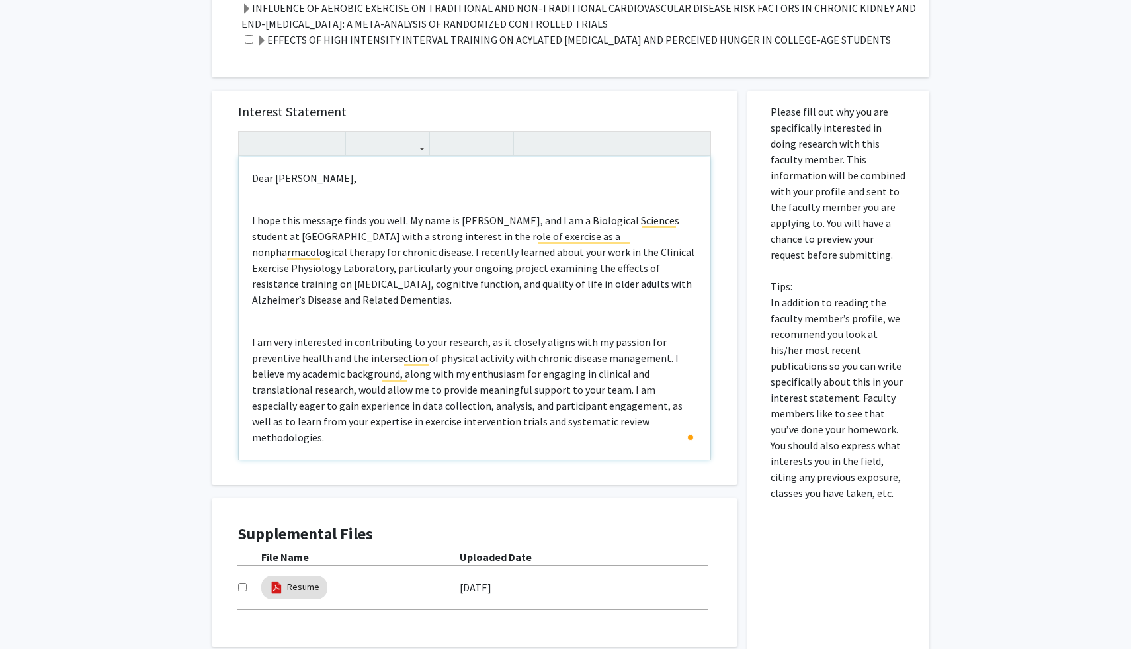
click at [634, 212] on p "I hope this message finds you well. My name is [PERSON_NAME], and I am a Biolog…" at bounding box center [474, 259] width 445 height 95
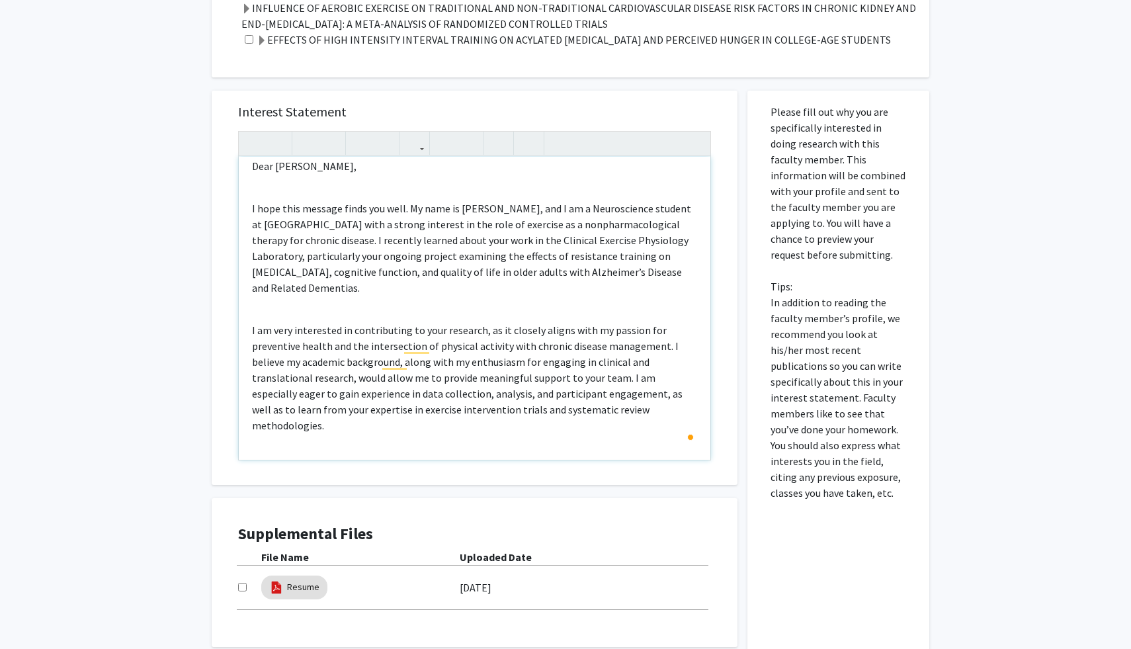
scroll to position [24, 0]
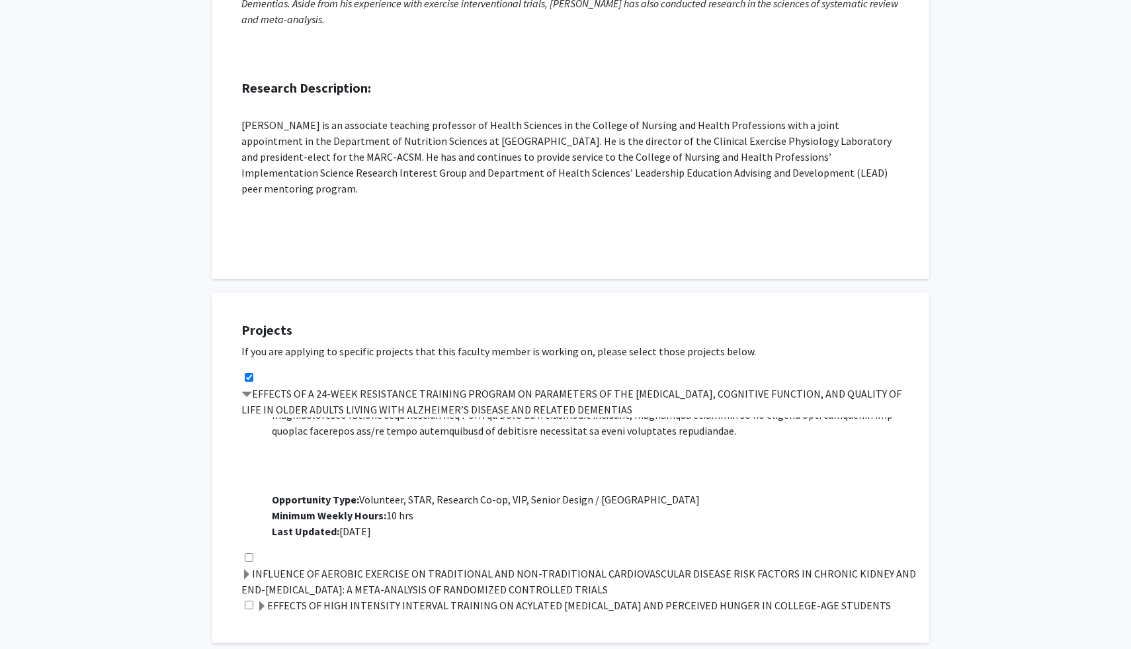
click at [288, 417] on p at bounding box center [594, 343] width 644 height 190
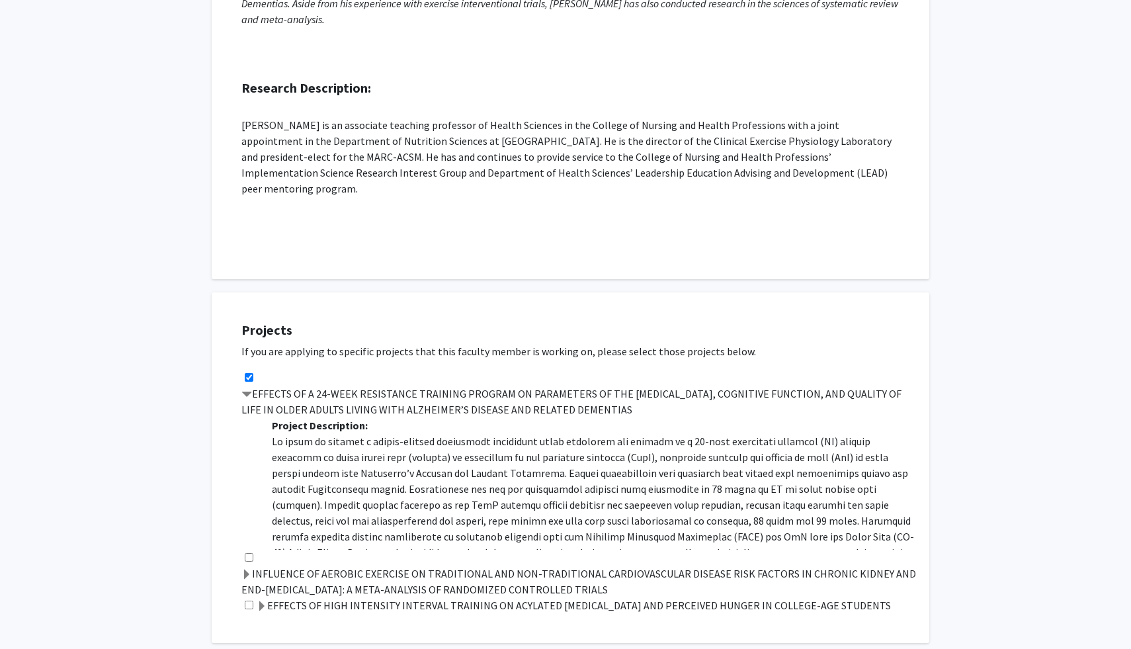
drag, startPoint x: 253, startPoint y: 376, endPoint x: 368, endPoint y: 456, distance: 140.7
click at [368, 458] on div "EFFECTS OF A 24-WEEK RESISTANCE TRAINING PROGRAM ON PARAMETERS OF THE [MEDICAL_…" at bounding box center [578, 460] width 674 height 180
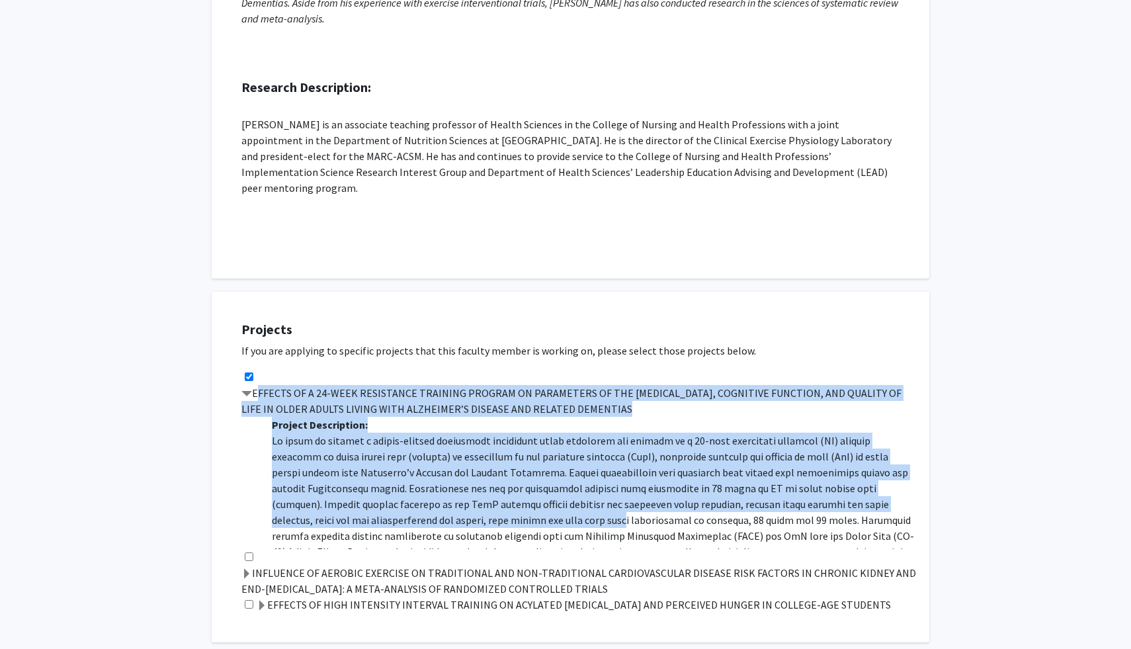
drag, startPoint x: 255, startPoint y: 376, endPoint x: 415, endPoint y: 504, distance: 205.1
click at [415, 504] on div "EFFECTS OF A 24-WEEK RESISTANCE TRAINING PROGRAM ON PARAMETERS OF THE [MEDICAL_…" at bounding box center [578, 459] width 674 height 180
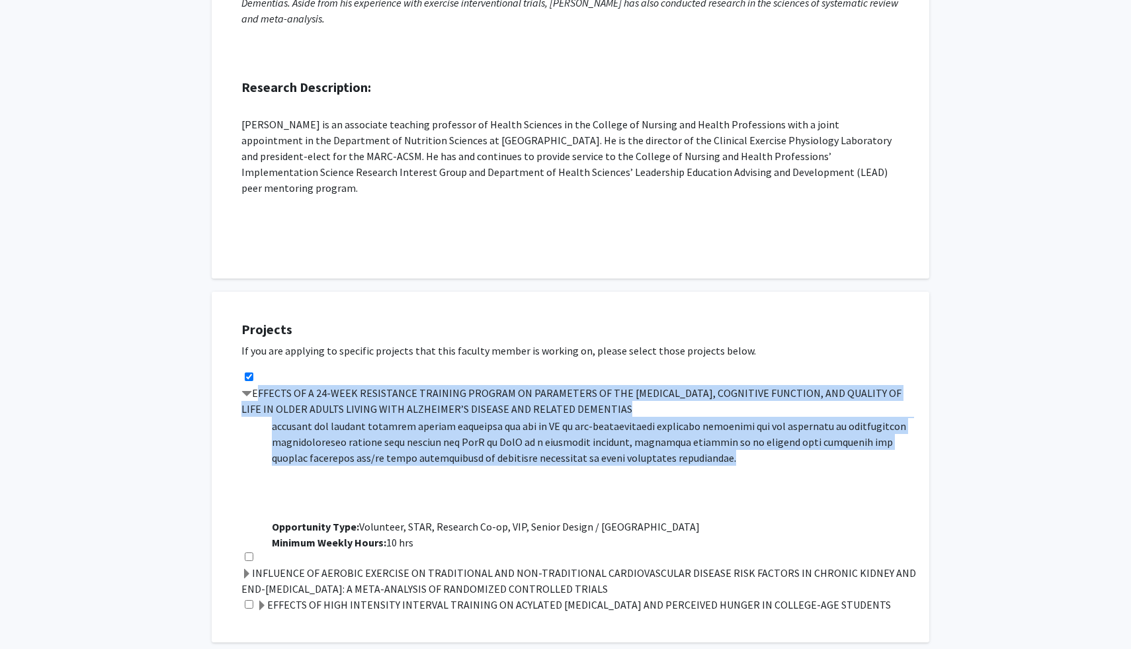
copy div "LOREMIP DO S 06-AMET CONSECTETU ADIPISCI ELITSED DO EIUSMODTEM IN UTL ETDOLOREM…"
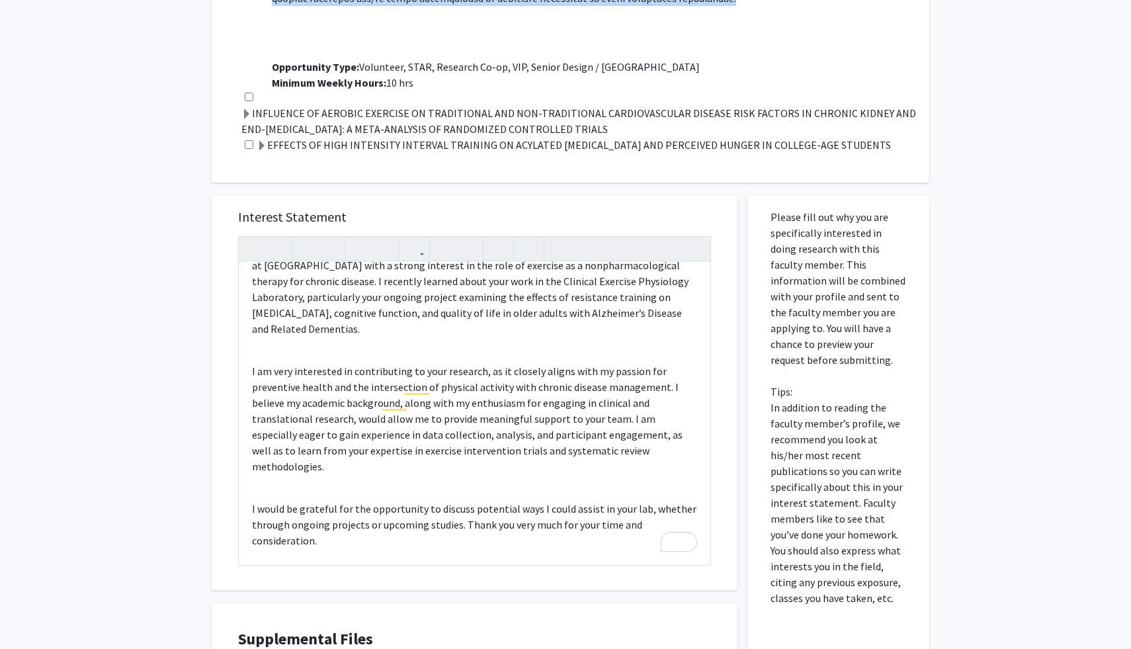
scroll to position [772, 0]
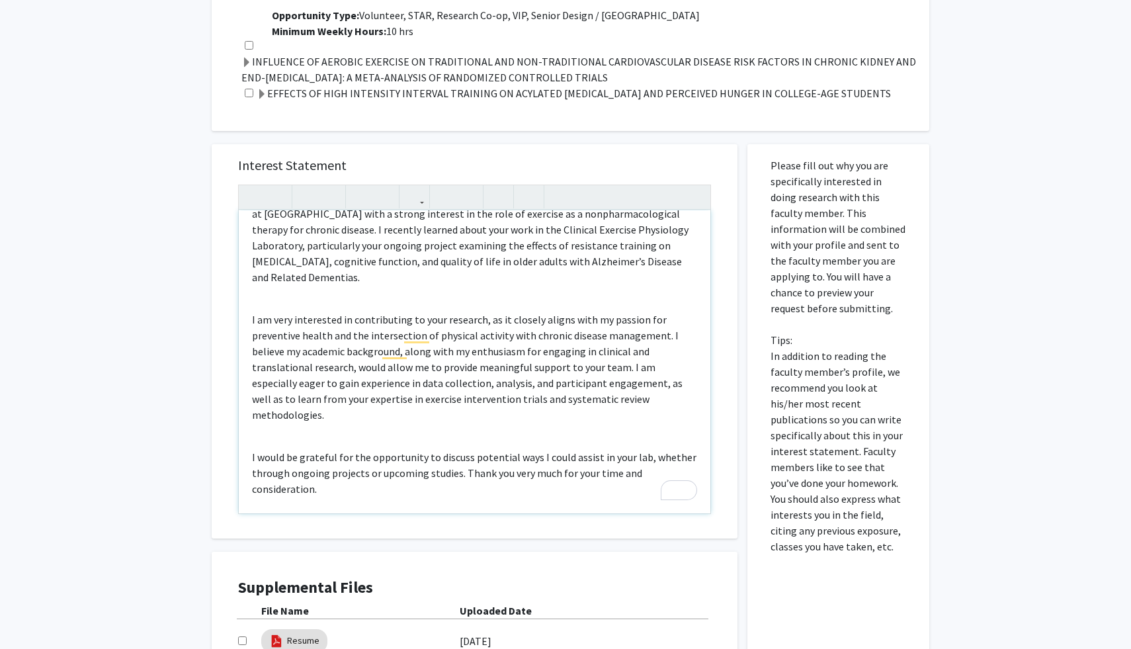
click at [431, 317] on p "I am very interested in contributing to your research, as it closely aligns wit…" at bounding box center [474, 366] width 445 height 111
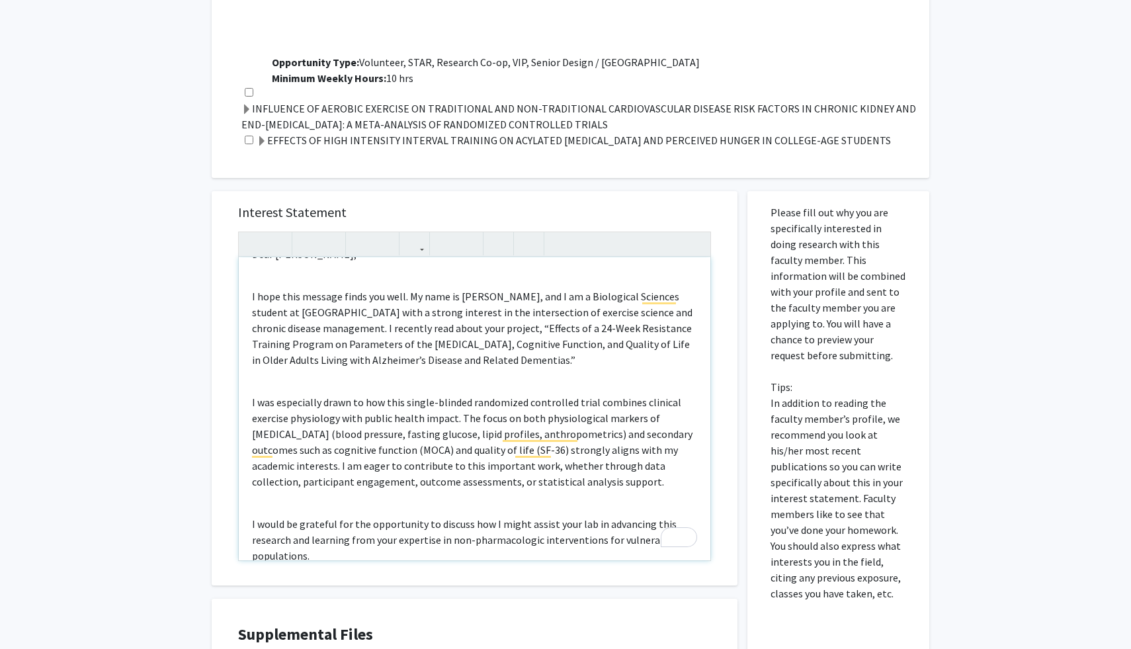
scroll to position [26, 0]
click at [637, 391] on p "I hope this message finds you well. My name is [PERSON_NAME], and I am a Biolog…" at bounding box center [474, 438] width 445 height 95
click at [602, 367] on div "Dear [PERSON_NAME], I hope this message finds you well. My name is [PERSON_NAME…" at bounding box center [474, 408] width 471 height 303
click at [582, 391] on p "I hope this message finds you well. My name is [PERSON_NAME], and I am a Neuros…" at bounding box center [474, 438] width 445 height 95
click at [573, 513] on p "I was especially drawn to how this single-blinded randomized controlled trial c…" at bounding box center [474, 537] width 445 height 48
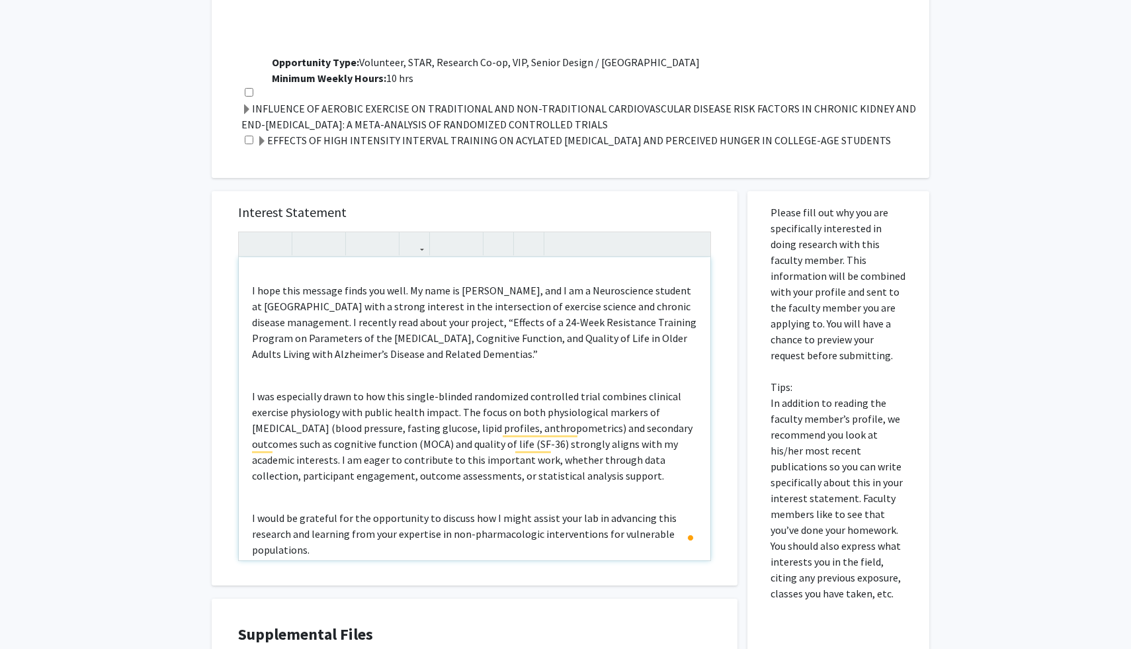
scroll to position [30, 0]
drag, startPoint x: 528, startPoint y: 344, endPoint x: 315, endPoint y: 308, distance: 216.6
click at [315, 388] on p "I hope this message finds you well. My name is [PERSON_NAME], and I am a Neuros…" at bounding box center [474, 435] width 445 height 95
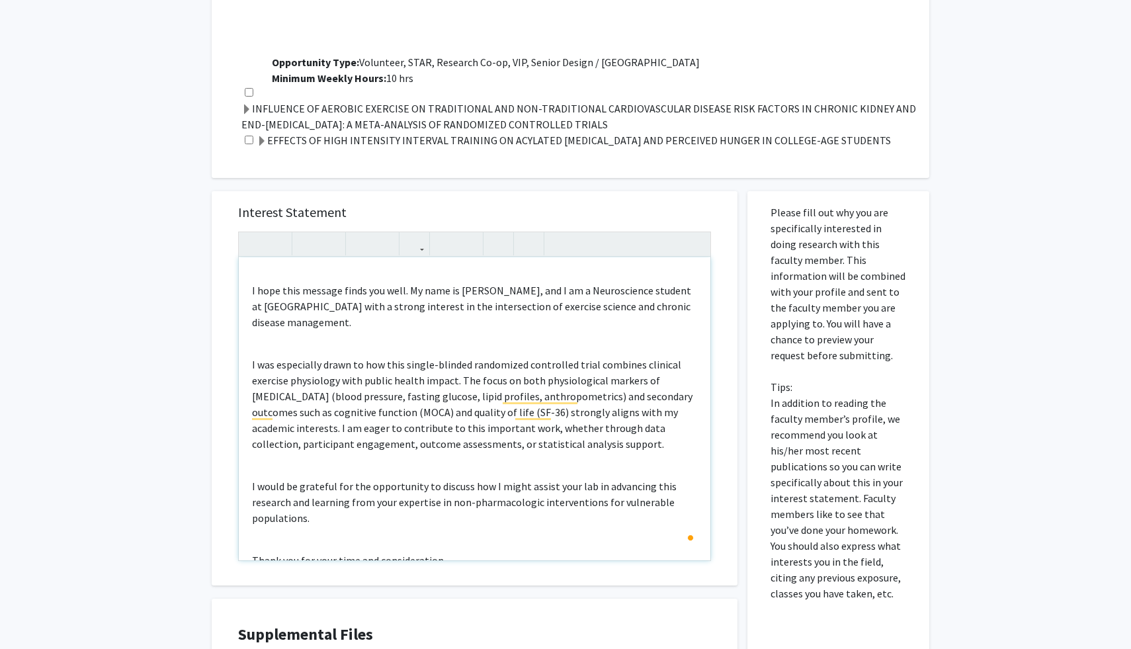
click at [314, 317] on div "Dear [PERSON_NAME], I hope this message finds you well. My name is [PERSON_NAME…" at bounding box center [474, 408] width 471 height 303
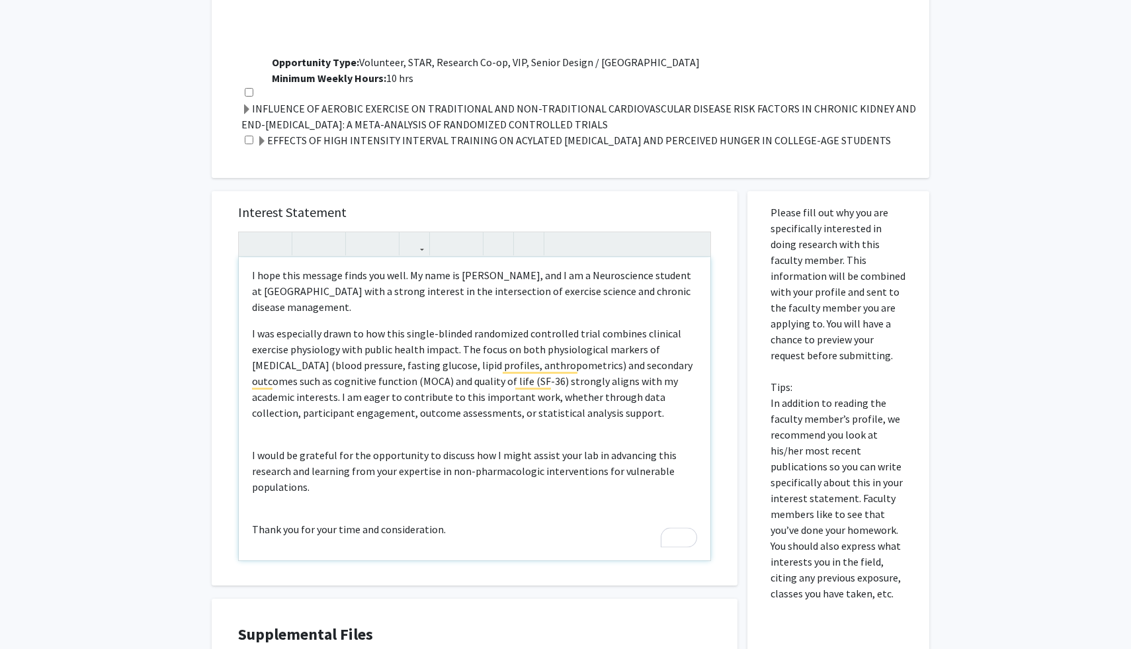
scroll to position [46, 0]
click at [317, 416] on div "Dear [PERSON_NAME], I hope this message finds you well. My name is [PERSON_NAME…" at bounding box center [474, 408] width 471 height 303
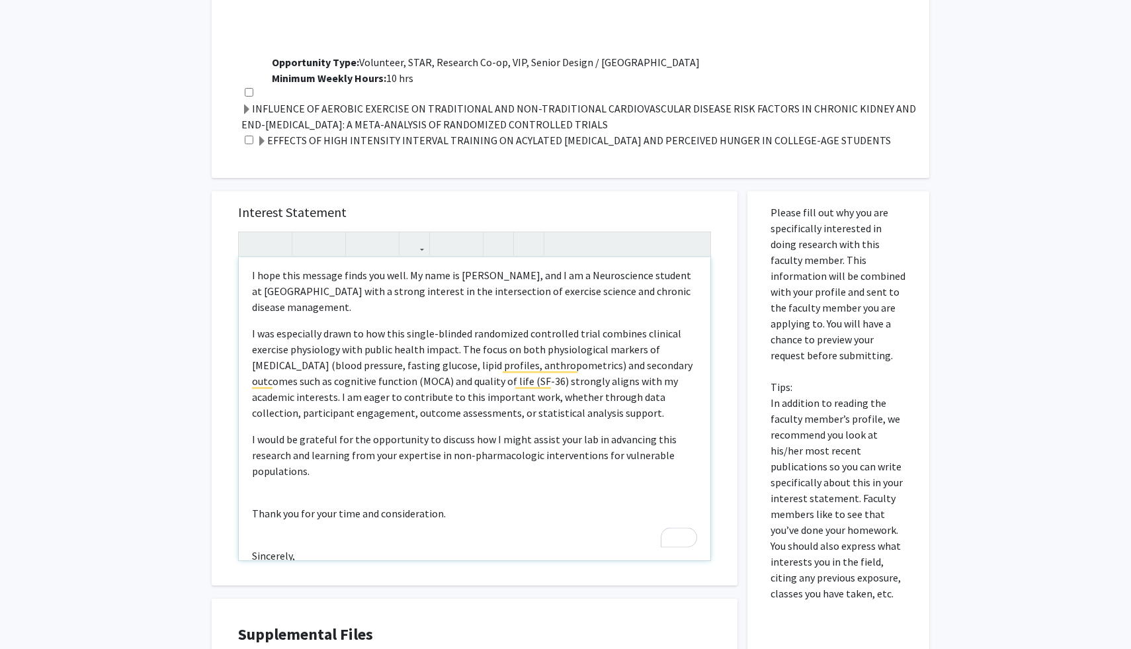
click at [456, 333] on p "I was especially drawn to how this single-blinded randomized controlled trial c…" at bounding box center [474, 372] width 445 height 95
click at [362, 325] on p "I was especially drawn to how this single-blinded randomized controlled trial c…" at bounding box center [474, 372] width 445 height 95
drag, startPoint x: 364, startPoint y: 317, endPoint x: 591, endPoint y: 324, distance: 226.9
click at [591, 325] on p "I was especially drawn to how this single-blinded randomized controlled trial c…" at bounding box center [474, 372] width 445 height 95
click at [625, 391] on p "I was especially drawn to the combination clinical exercise physiology with pub…" at bounding box center [474, 372] width 445 height 95
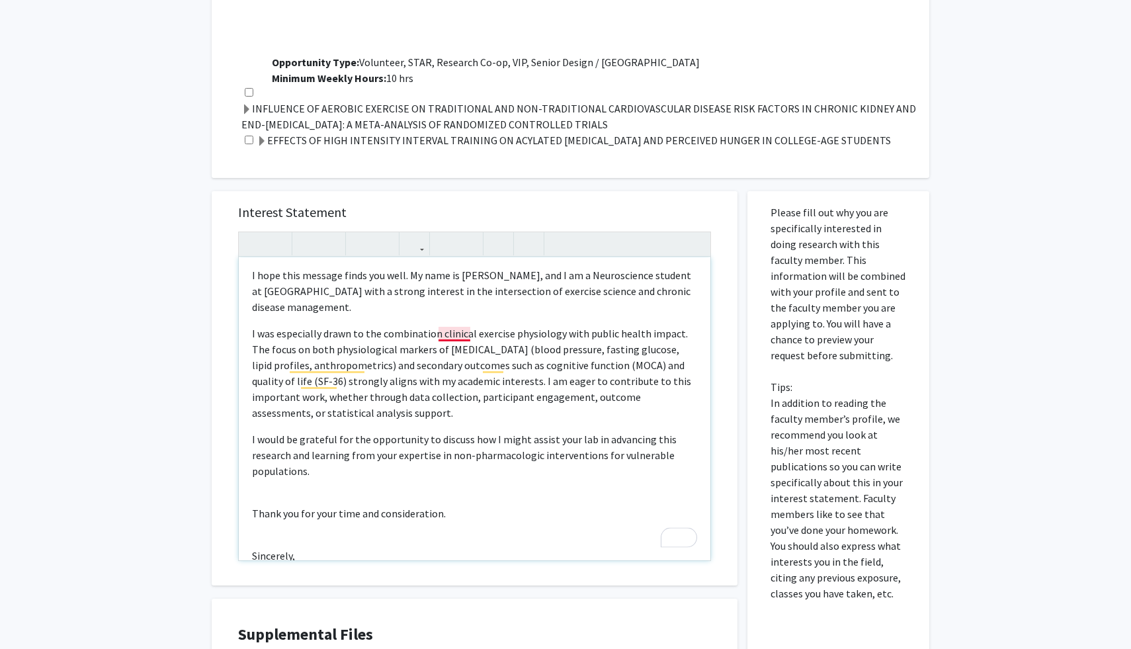
click at [454, 325] on p "I was especially drawn to the combination clinical exercise physiology with pub…" at bounding box center [474, 372] width 445 height 95
click at [460, 341] on p "I was especially drawn to the combination of clinical exercise physiology with …" at bounding box center [474, 372] width 445 height 95
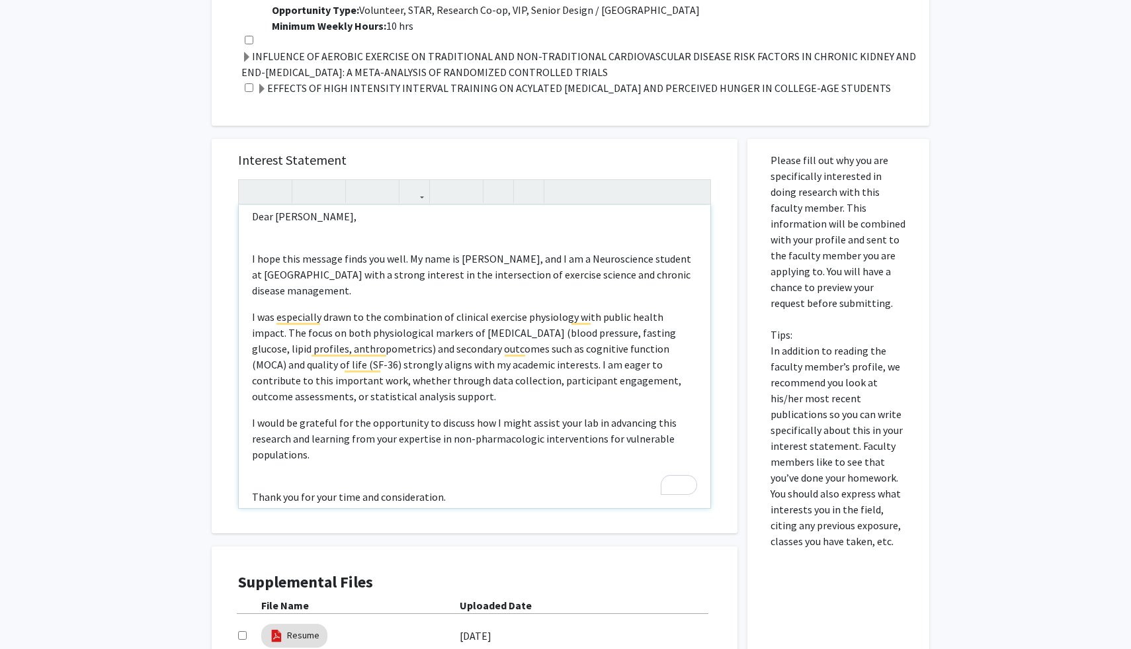
scroll to position [12, 0]
click at [658, 332] on p "I was especially drawn to the combination of clinical exercise physiology with …" at bounding box center [474, 354] width 445 height 95
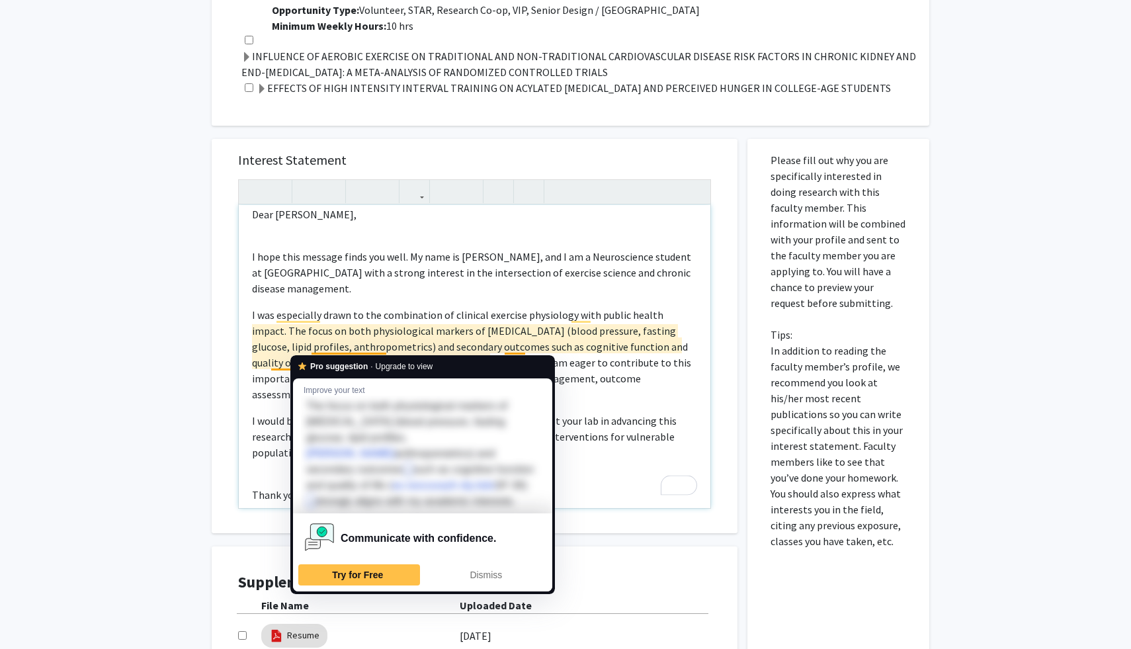
click at [297, 347] on p "I was especially drawn to the combination of clinical exercise physiology with …" at bounding box center [474, 354] width 445 height 95
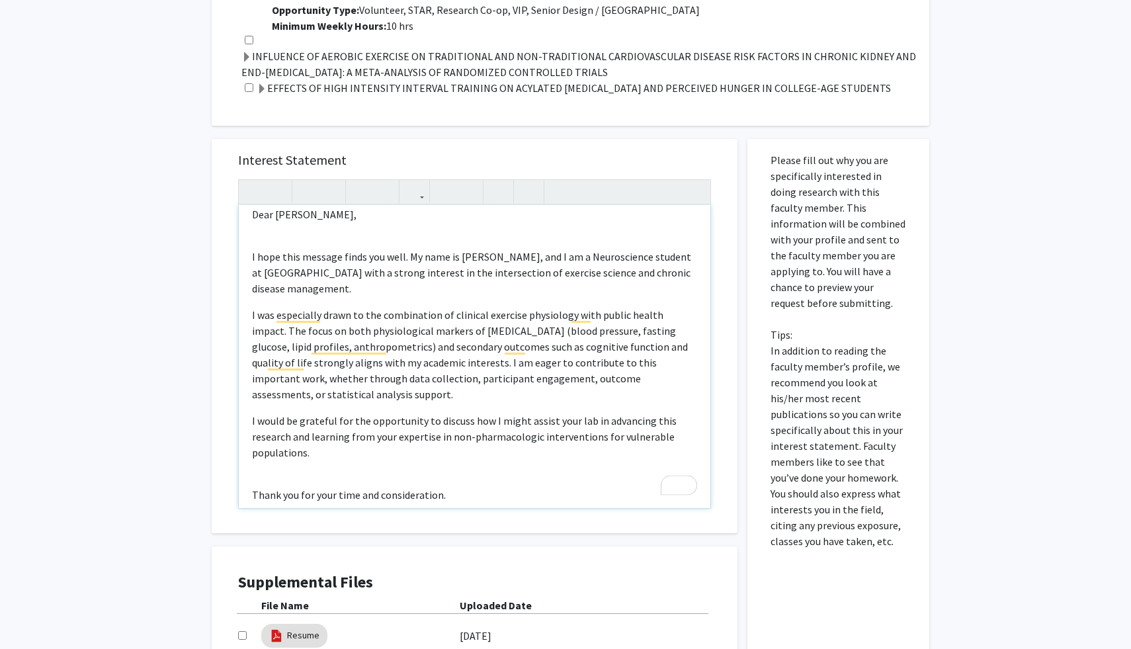
click at [478, 344] on p "I was especially drawn to the combination of clinical exercise physiology with …" at bounding box center [474, 354] width 445 height 95
click at [448, 343] on p "I was especially drawn to the combination of clinical exercise physiology with …" at bounding box center [474, 354] width 445 height 95
click at [451, 344] on p "I was especially drawn to the combination of clinical exercise physiology with …" at bounding box center [474, 354] width 445 height 95
click at [454, 349] on p "I was especially drawn to the combination of clinical exercise physiology with …" at bounding box center [474, 354] width 445 height 95
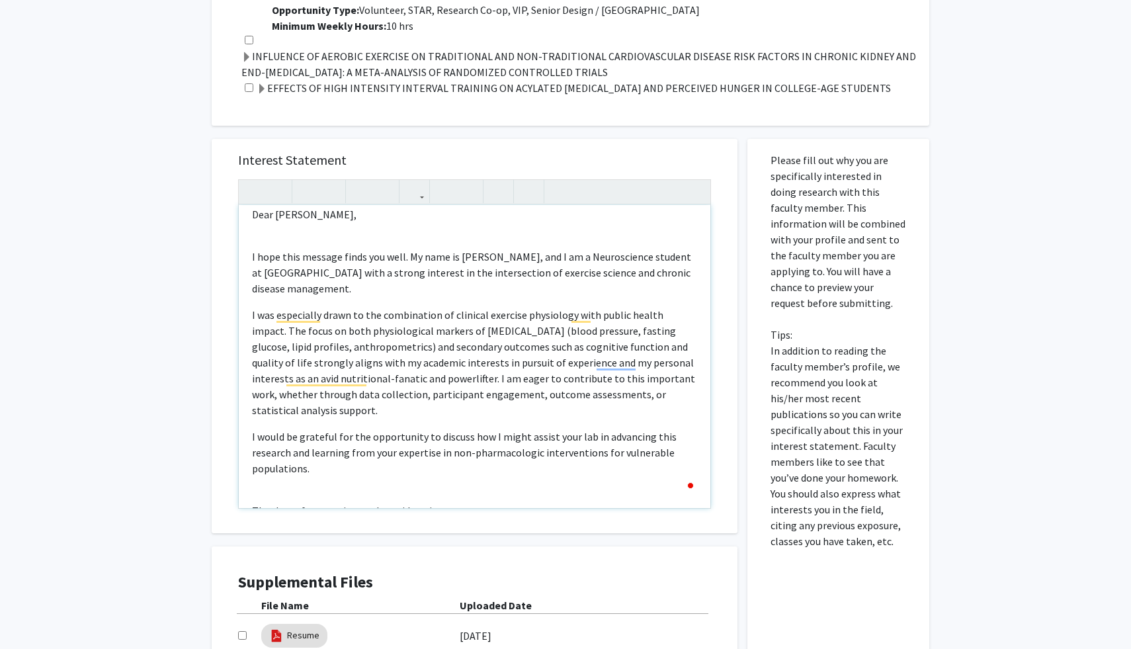
click at [455, 503] on p "I would be grateful for the opportunity to discuss how I might assist your lab …" at bounding box center [474, 511] width 445 height 16
click at [320, 372] on p "I was especially drawn to the combination of clinical exercise physiology with …" at bounding box center [474, 362] width 445 height 111
click at [320, 359] on p "I was especially drawn to the combination of clinical exercise physiology with …" at bounding box center [474, 362] width 445 height 111
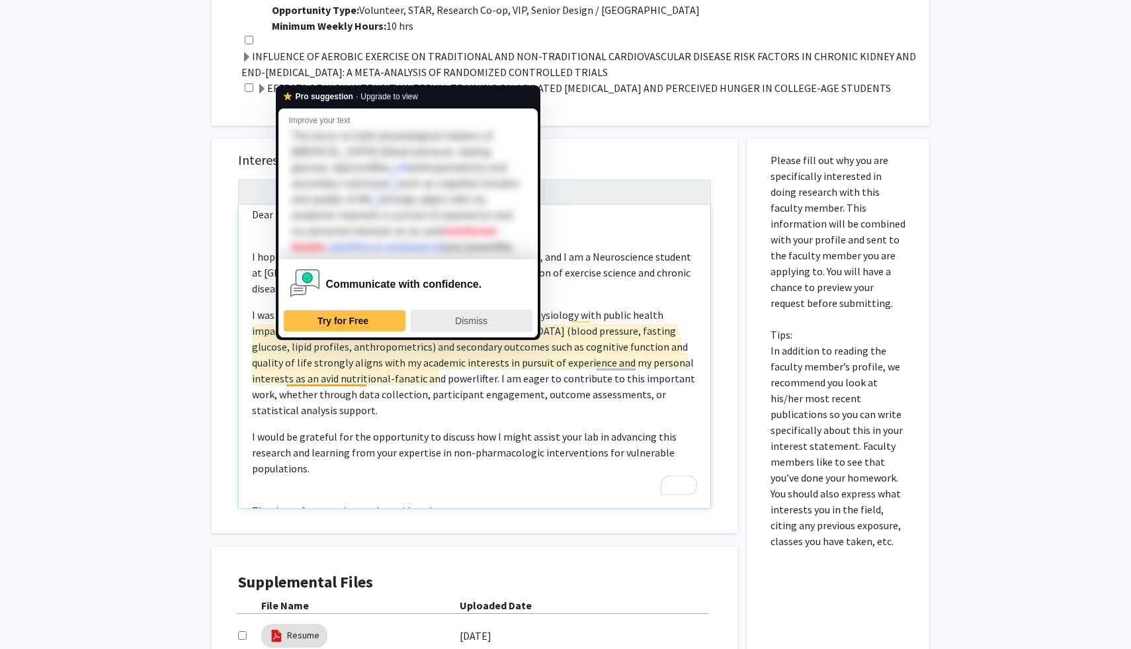
click at [468, 326] on span "Dismiss" at bounding box center [471, 320] width 32 height 11
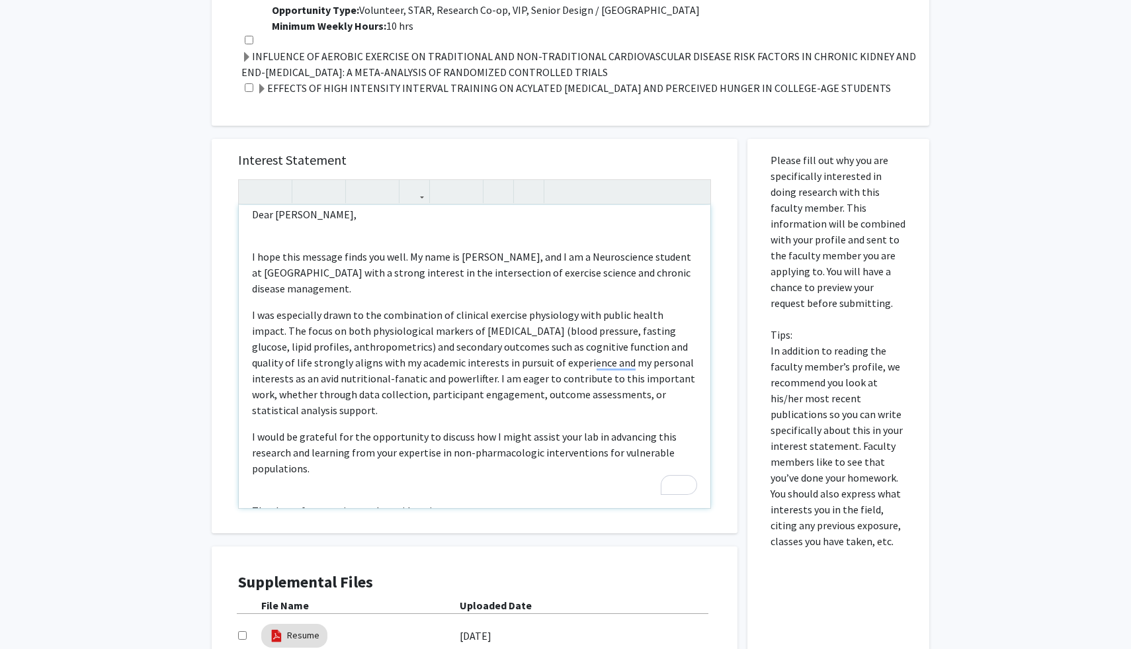
click at [316, 364] on p "I was especially drawn to the combination of clinical exercise physiology with …" at bounding box center [474, 362] width 445 height 111
click at [361, 365] on p "I was especially drawn to the combination of clinical exercise physiology with …" at bounding box center [474, 362] width 445 height 111
click at [530, 473] on div "Dear [PERSON_NAME], I hope this message finds you well. My name is [PERSON_NAME…" at bounding box center [474, 356] width 471 height 303
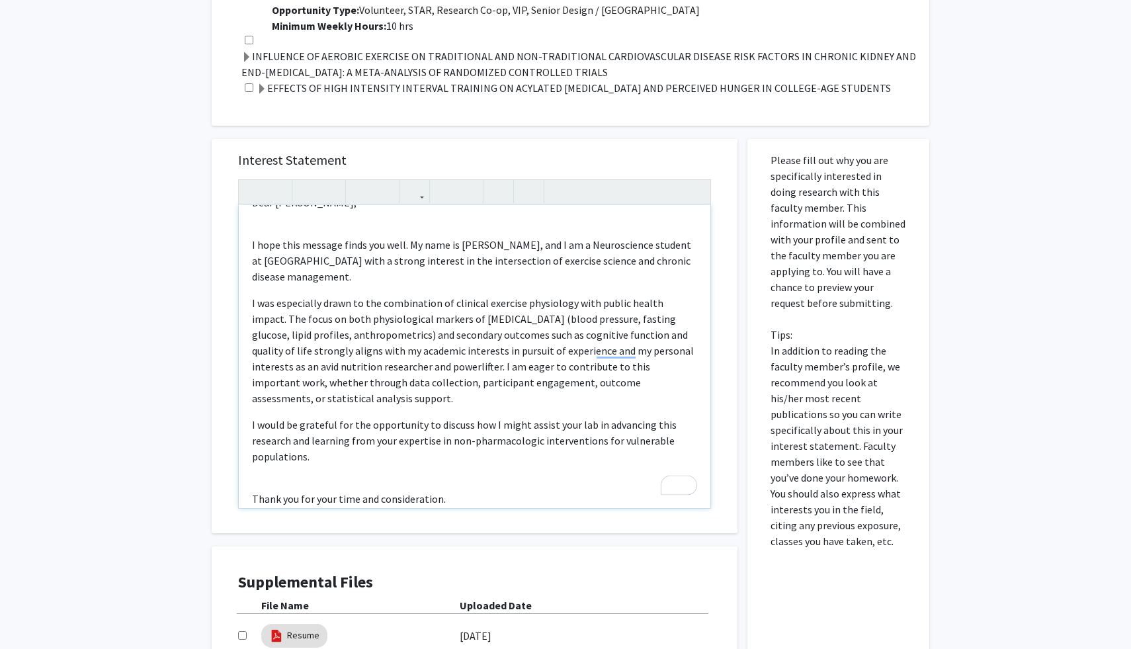
scroll to position [38, 0]
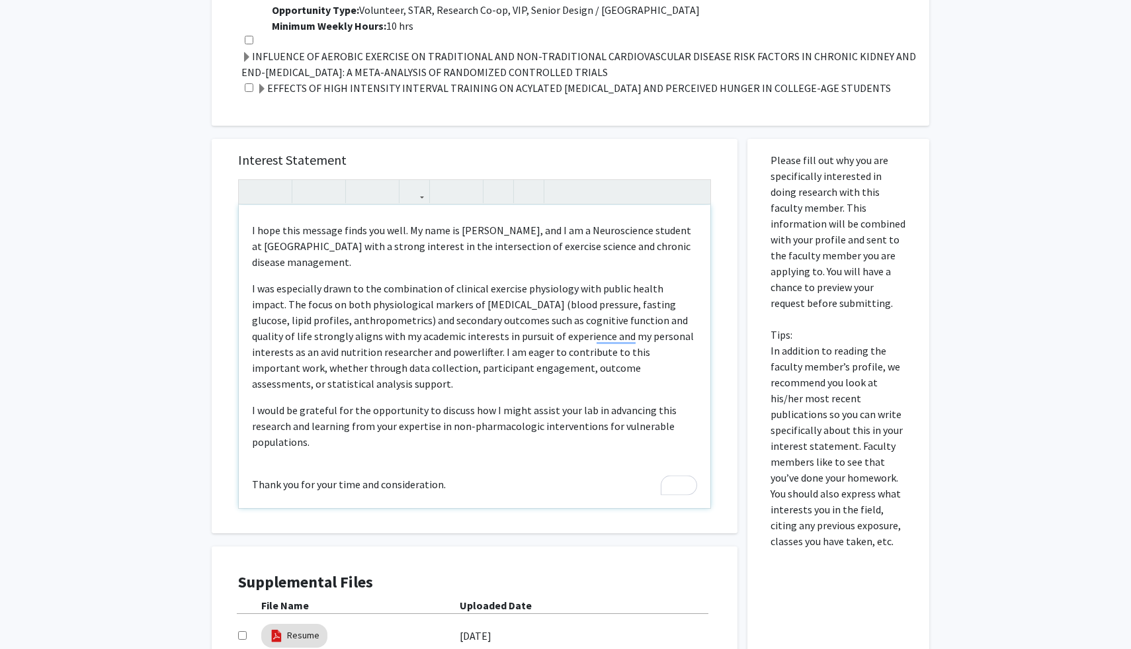
click at [309, 339] on p "I was especially drawn to the combination of clinical exercise physiology with …" at bounding box center [474, 335] width 445 height 111
click at [309, 372] on p "I was especially drawn to the combination of clinical exercise physiology with …" at bounding box center [474, 335] width 445 height 111
click at [314, 476] on p "I would be grateful for the opportunity to discuss how I might assist your lab …" at bounding box center [474, 484] width 445 height 16
click at [290, 365] on p "I was especially drawn to the combination of clinical exercise physiology with …" at bounding box center [474, 335] width 445 height 111
click at [359, 476] on p "I would be grateful for the opportunity to discuss how I might assist your lab …" at bounding box center [474, 484] width 445 height 16
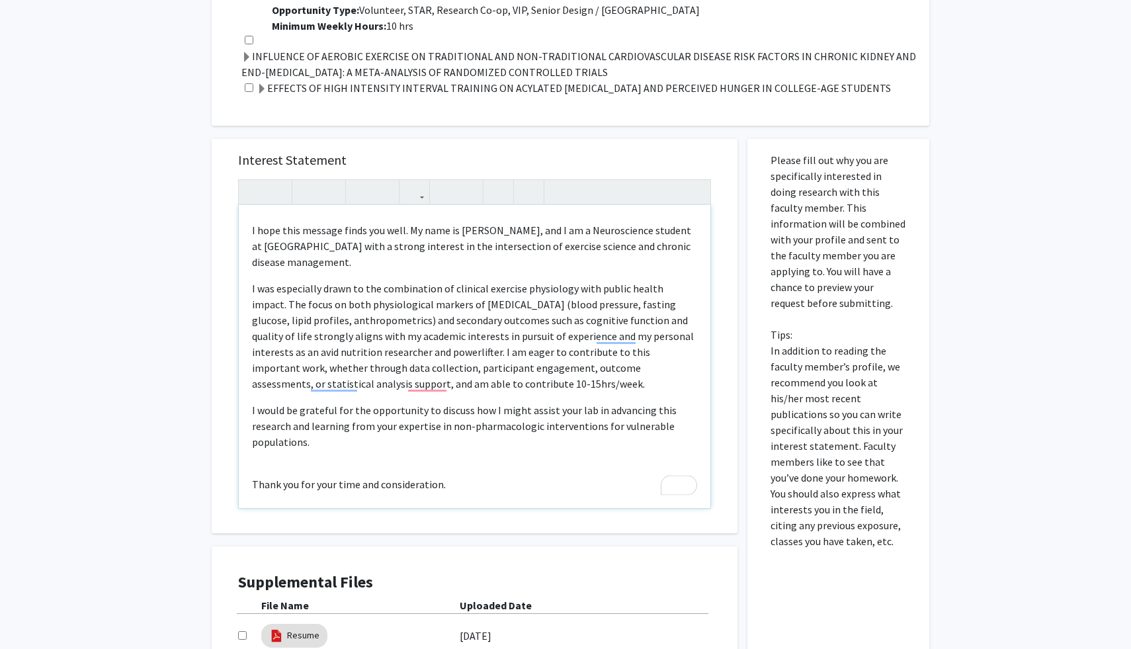
click at [343, 372] on p "I was especially drawn to the combination of clinical exercise physiology with …" at bounding box center [474, 335] width 445 height 111
click at [380, 476] on p "I would be grateful for the opportunity to discuss how I might assist your lab …" at bounding box center [474, 484] width 445 height 16
click at [392, 377] on div "Dear [PERSON_NAME], I hope this message finds you well. My name is [PERSON_NAME…" at bounding box center [474, 356] width 471 height 303
click at [392, 368] on p "I was especially drawn to the combination of clinical exercise physiology with …" at bounding box center [474, 335] width 445 height 111
click at [418, 476] on p "I would be grateful for the opportunity to discuss how I might assist your lab …" at bounding box center [474, 484] width 445 height 16
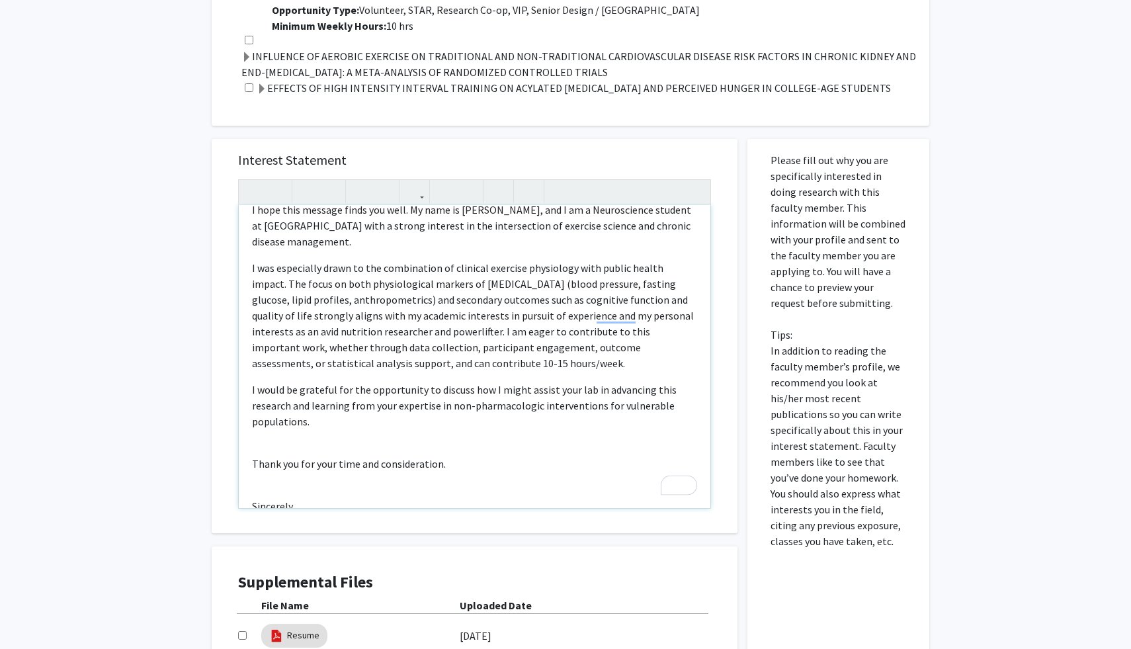
scroll to position [63, 0]
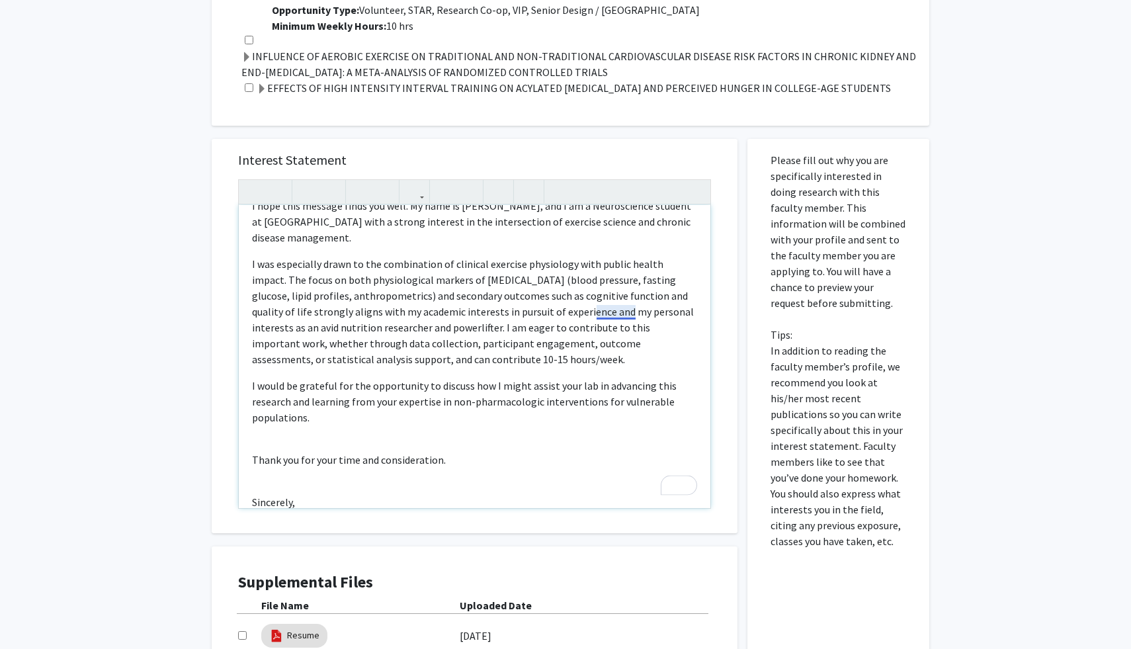
click at [614, 296] on p "I was especially drawn to the combination of clinical exercise physiology with …" at bounding box center [474, 311] width 445 height 111
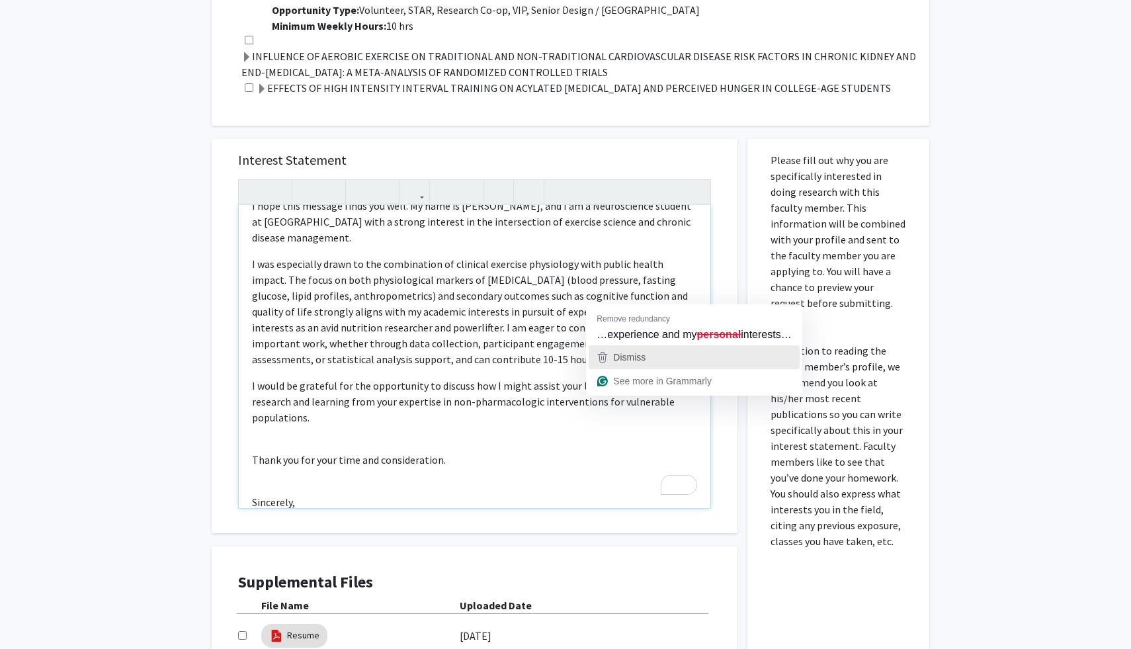
click at [631, 356] on span "Dismiss" at bounding box center [629, 357] width 32 height 11
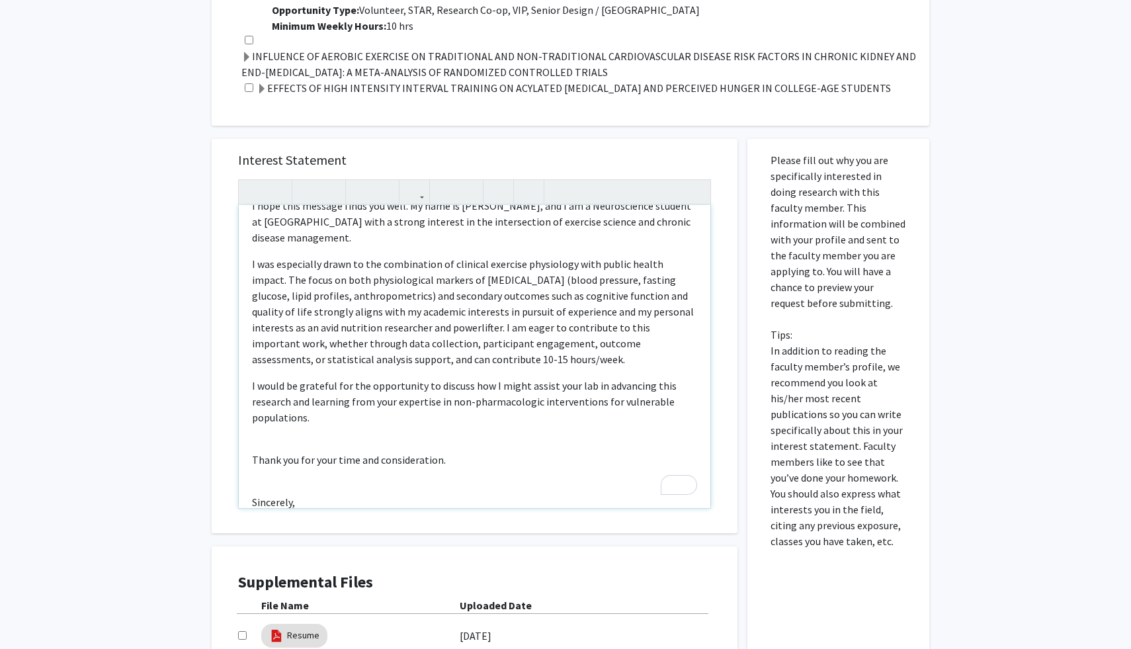
click at [627, 452] on p "I would be grateful for the opportunity to discuss how I might assist your lab …" at bounding box center [474, 460] width 445 height 16
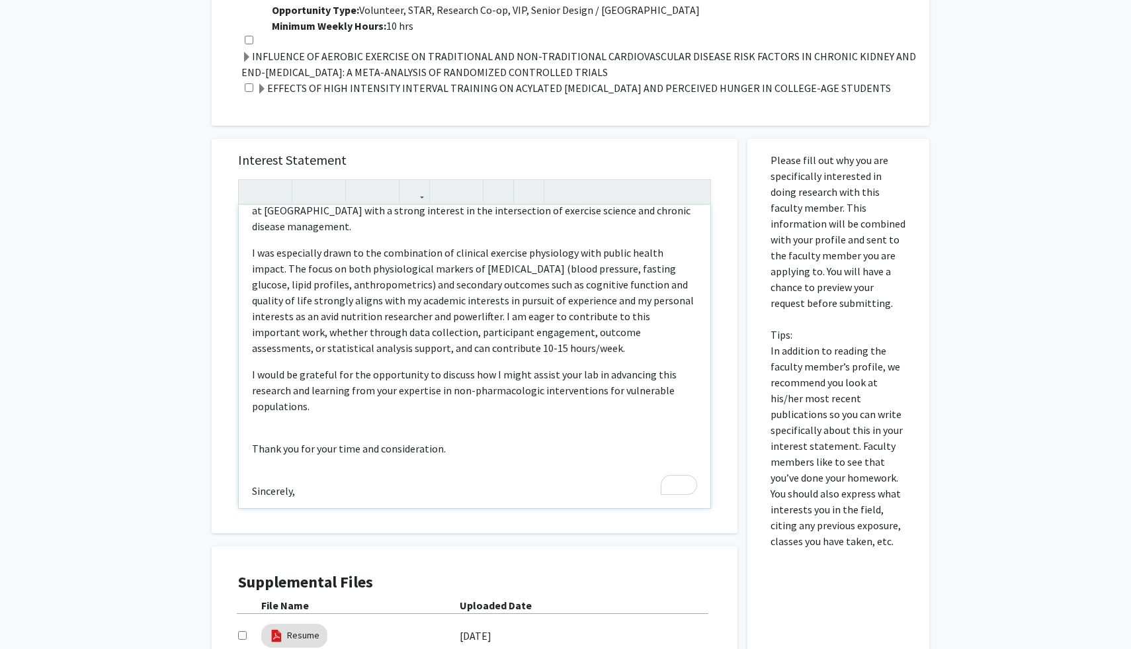
scroll to position [82, 0]
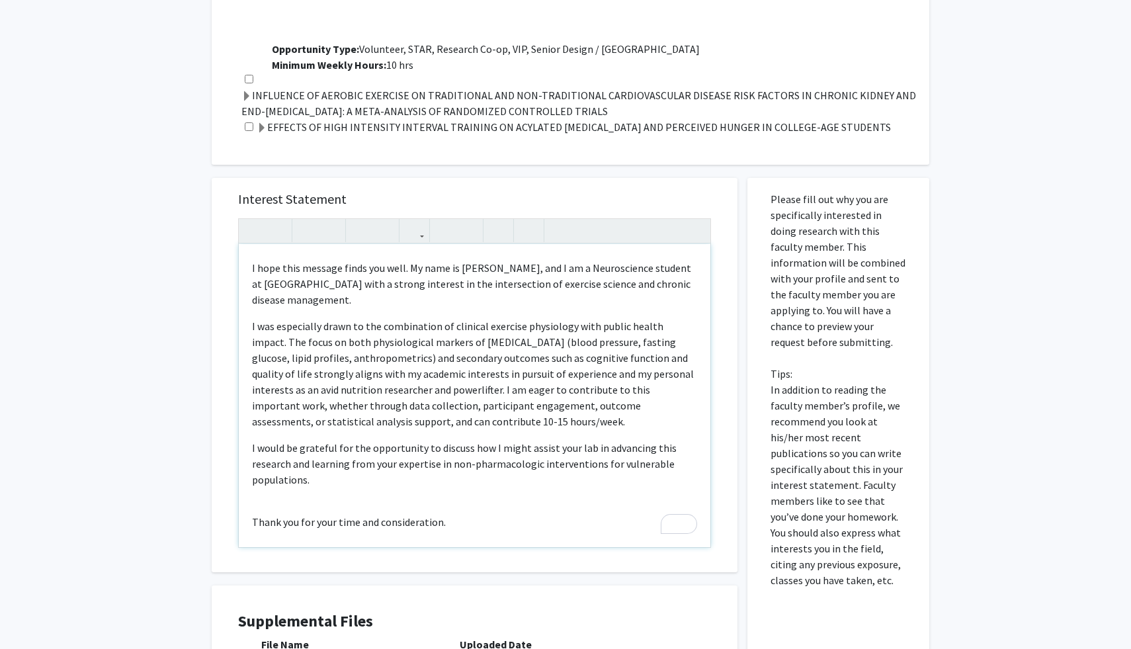
click at [355, 440] on p "I hope this message finds you well. My name is [PERSON_NAME], and I am a Neuros…" at bounding box center [474, 464] width 445 height 48
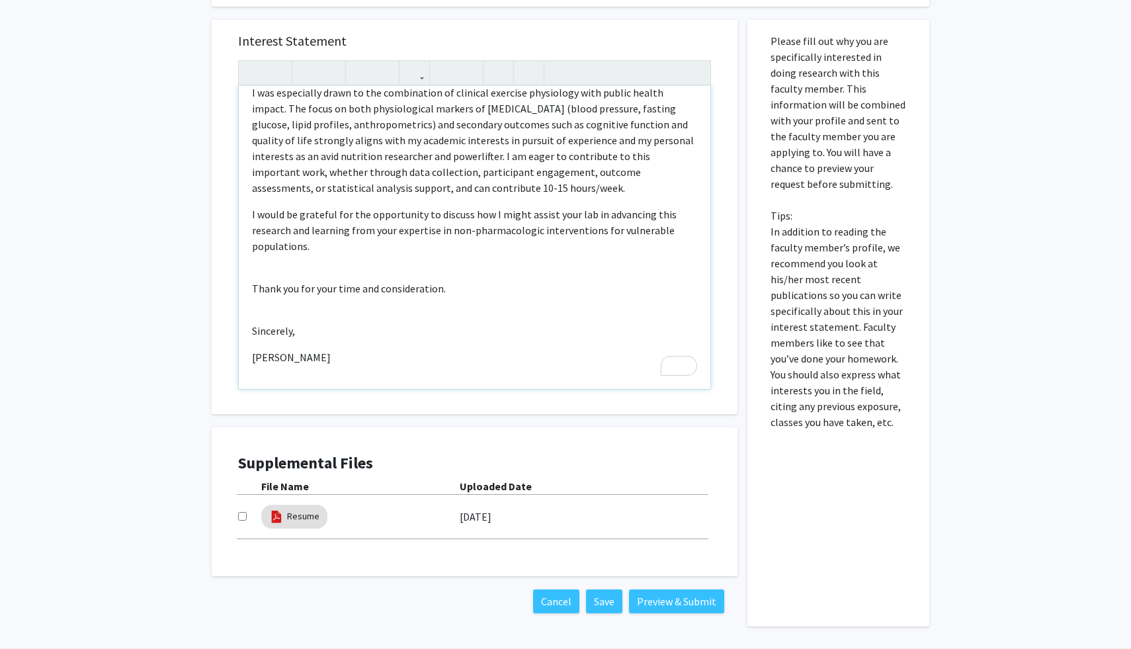
click at [382, 330] on div "Dear [PERSON_NAME], I hope this message finds you well. My name is [PERSON_NAME…" at bounding box center [474, 237] width 471 height 303
click at [382, 360] on div "Dear [PERSON_NAME], I hope this message finds you well. My name is [PERSON_NAME…" at bounding box center [474, 237] width 471 height 303
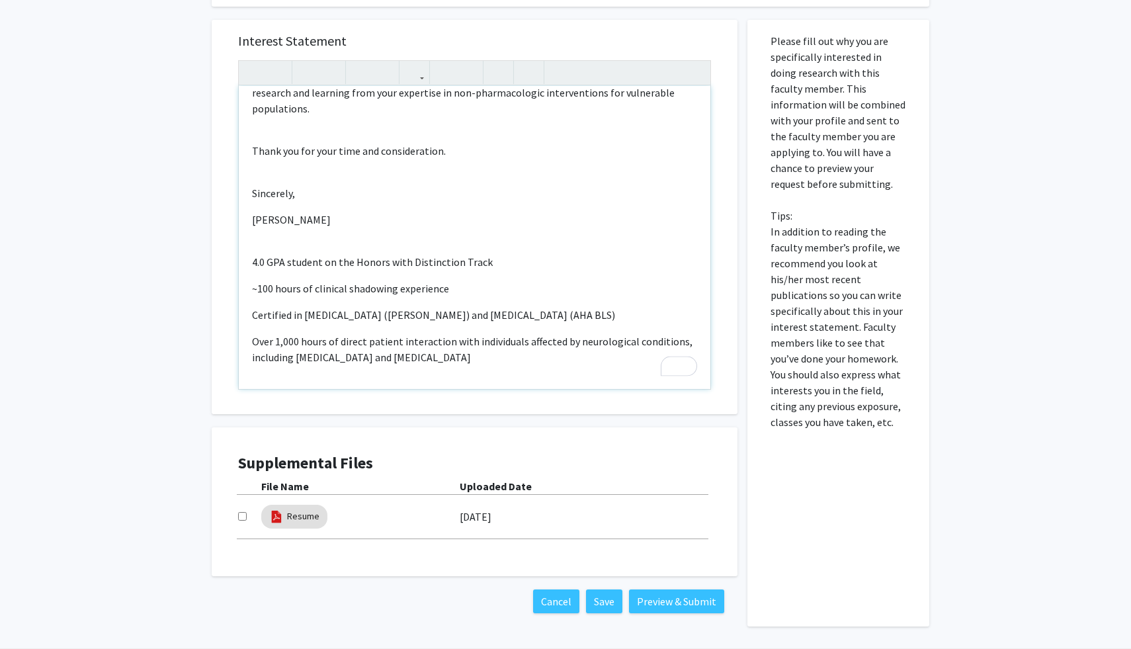
click at [276, 230] on div "Dear [PERSON_NAME], I hope this message finds you well. My name is [PERSON_NAME…" at bounding box center [474, 237] width 471 height 303
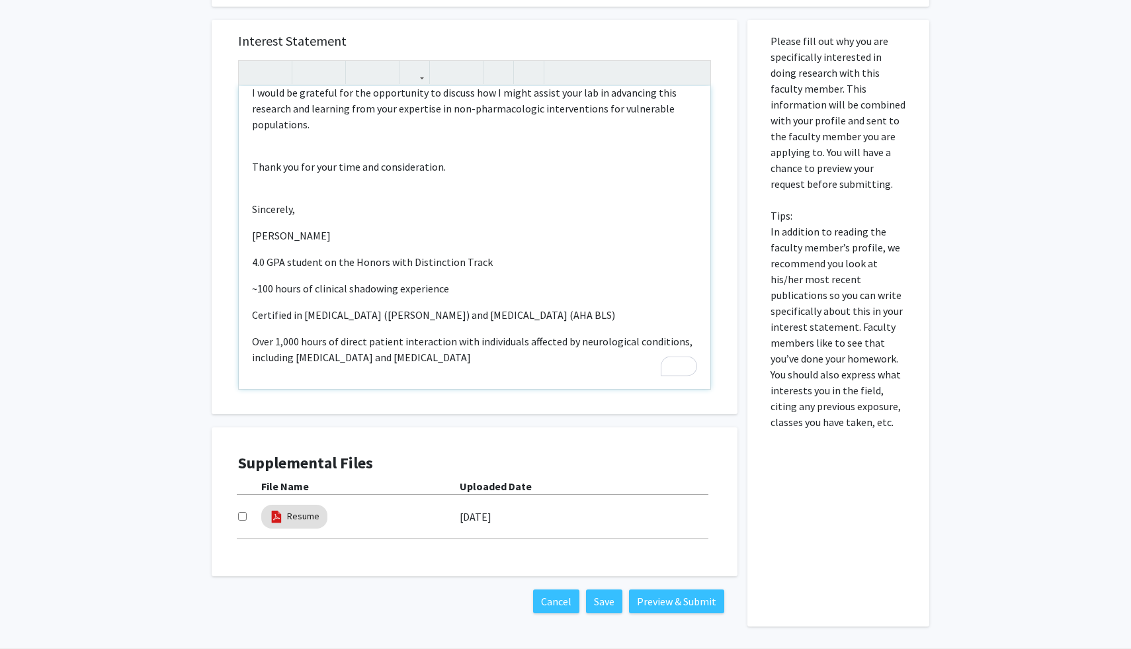
click at [358, 333] on p "Over 1,000 hours of direct patient interaction with individuals affected by neu…" at bounding box center [474, 349] width 445 height 32
click at [492, 333] on p "Over 1,000 hours of direct patient interaction with individuals affected by neu…" at bounding box center [474, 349] width 445 height 32
click at [492, 341] on p "Over 1,000 hours of direct patient interaction with individuals affected by neu…" at bounding box center [474, 349] width 445 height 32
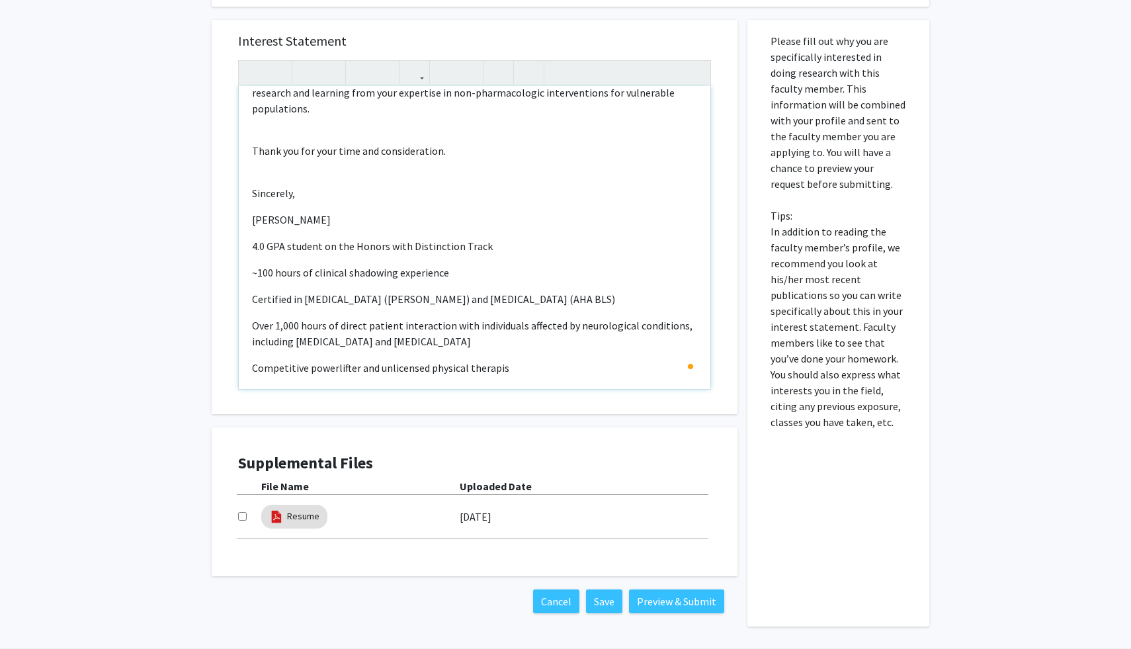
type textarea "<p>Dear [PERSON_NAME],</p><br><p>I hope this message finds you well. My name is…"
click at [619, 403] on div "Interest Statement Dear [PERSON_NAME], I hope this message finds you well. My n…" at bounding box center [475, 317] width 546 height 620
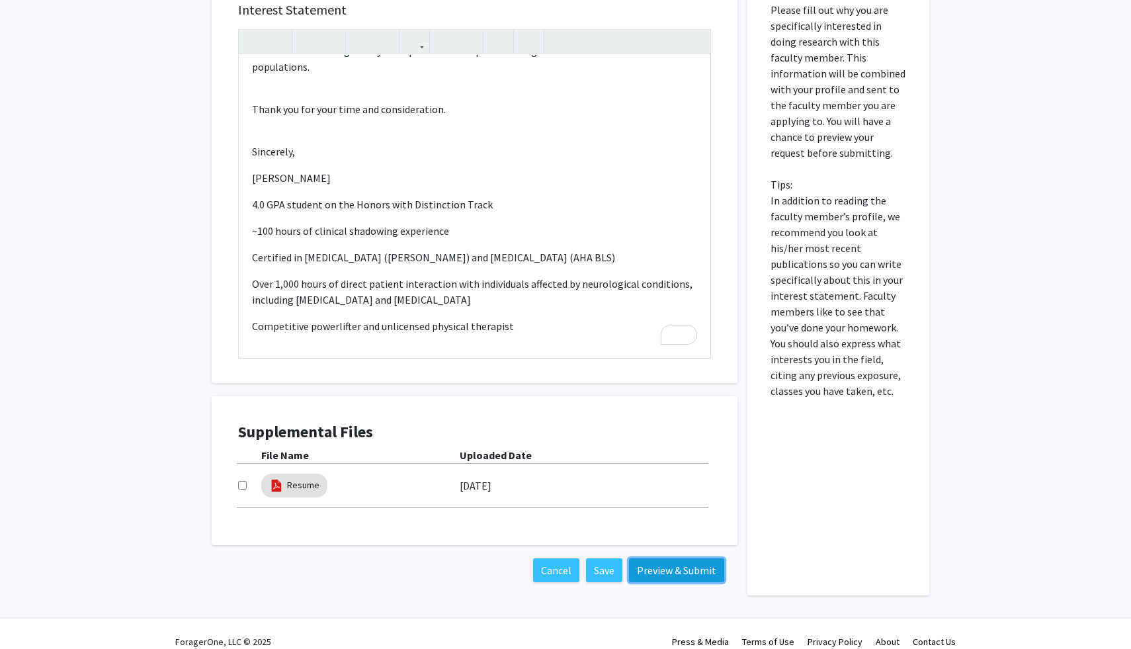
click at [674, 558] on button "Preview & Submit" at bounding box center [676, 570] width 95 height 24
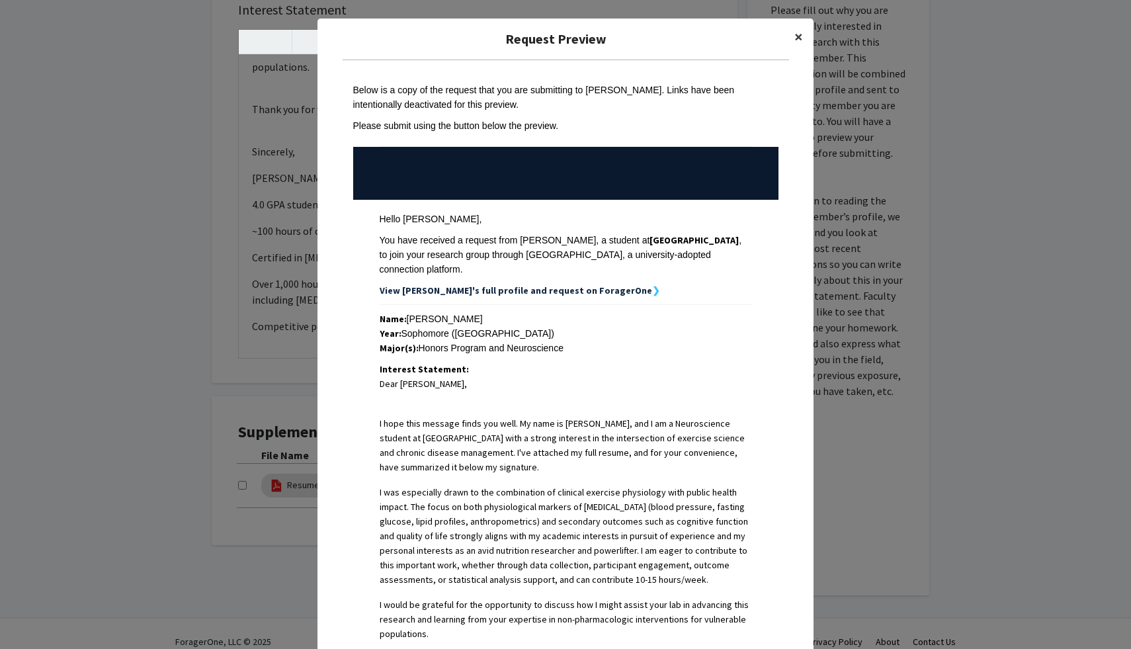
click at [803, 36] on button "×" at bounding box center [799, 37] width 30 height 37
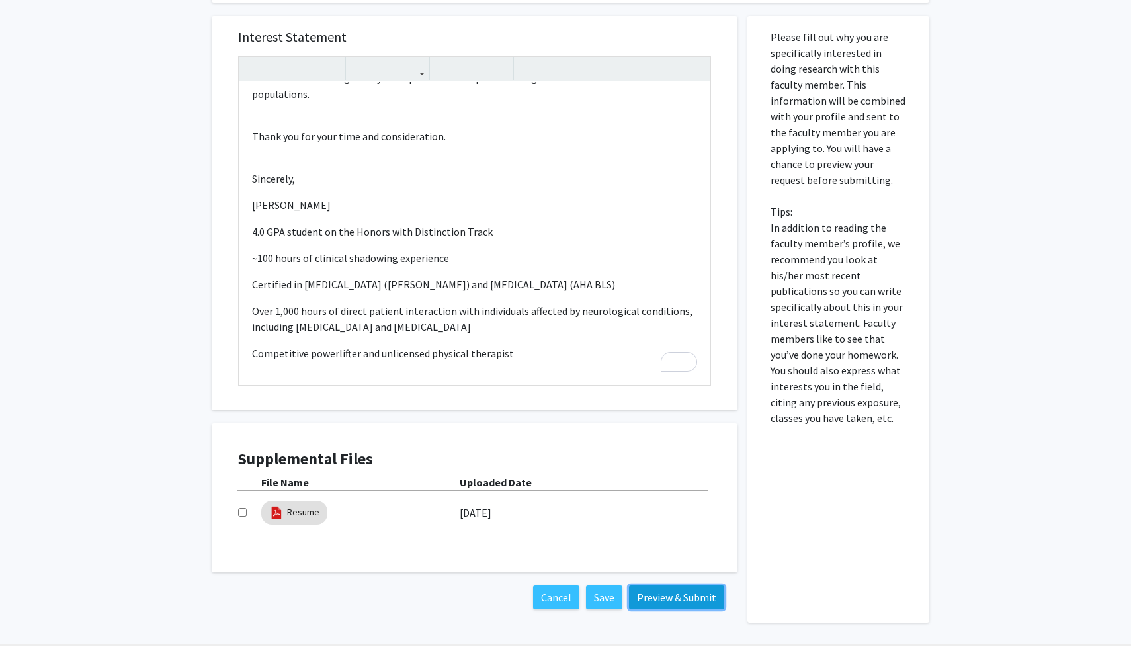
click at [680, 588] on button "Preview & Submit" at bounding box center [676, 597] width 95 height 24
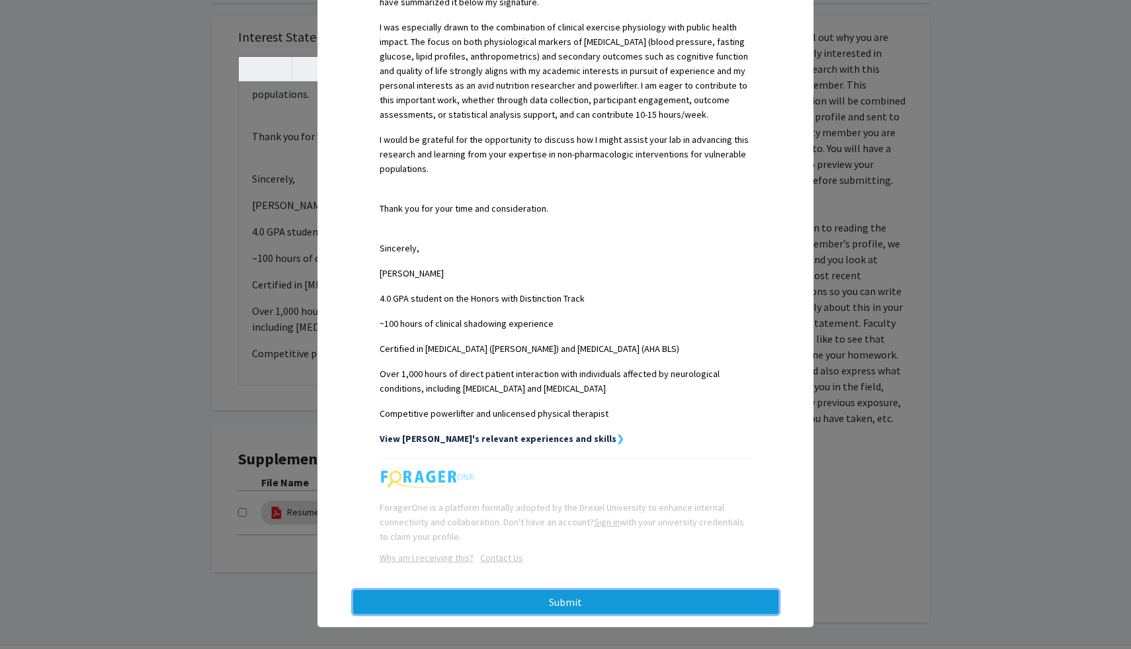
click at [626, 590] on button "Submit" at bounding box center [565, 602] width 425 height 24
